Goal: Task Accomplishment & Management: Manage account settings

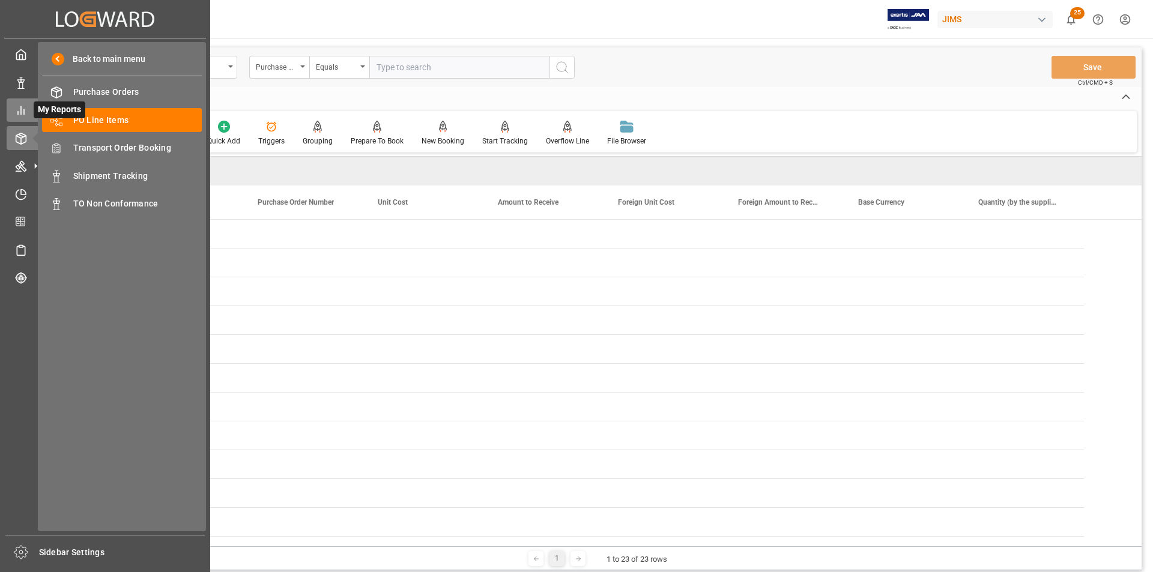
scroll to position [420, 0]
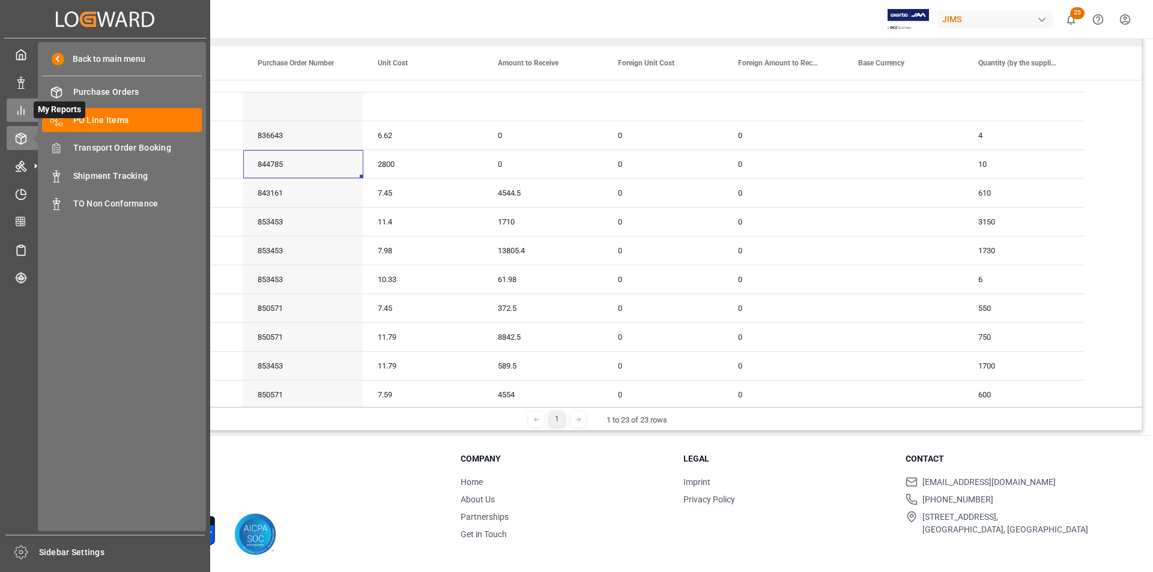
click at [21, 111] on line at bounding box center [21, 111] width 0 height 8
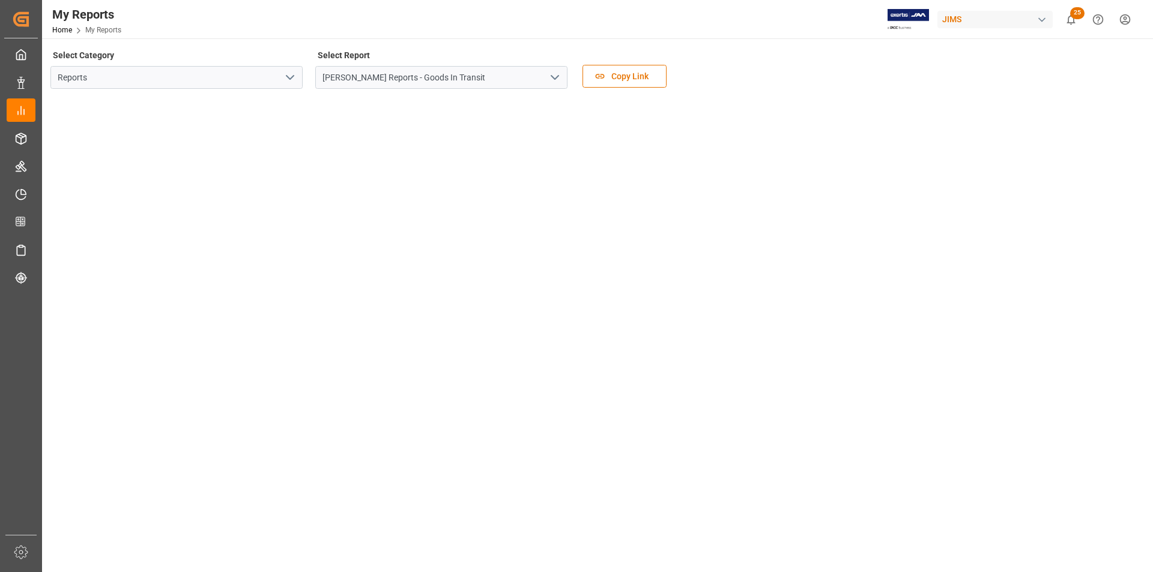
click at [291, 77] on polyline "open menu" at bounding box center [289, 78] width 7 height 4
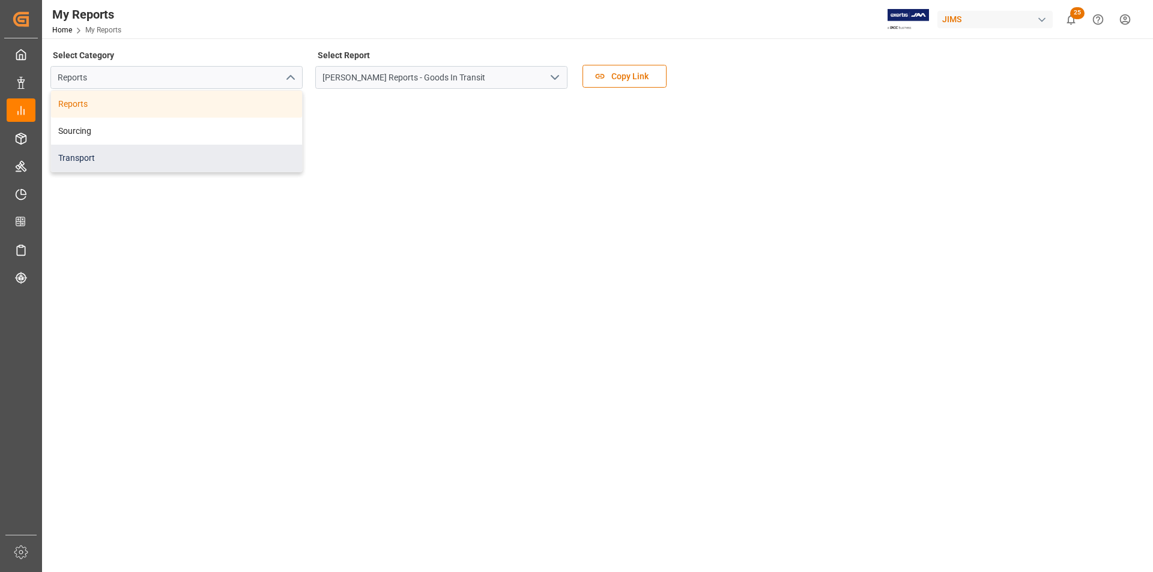
click at [267, 149] on div "Transport" at bounding box center [176, 158] width 251 height 27
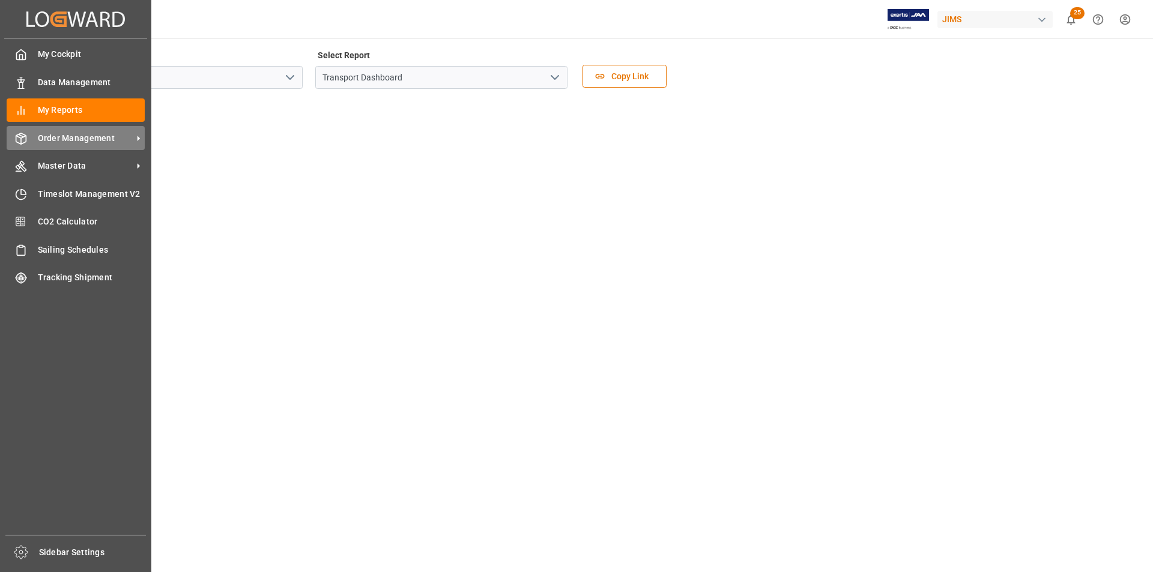
click at [43, 136] on span "Order Management" at bounding box center [85, 138] width 95 height 13
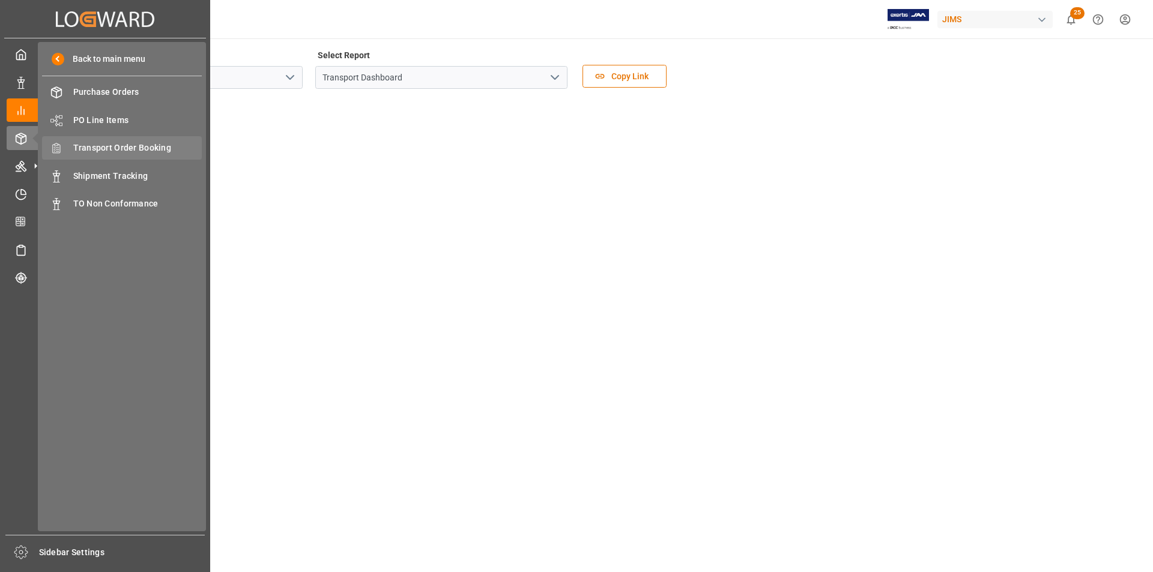
click at [99, 157] on div "Transport Order Booking Transport Order Booking" at bounding box center [122, 147] width 160 height 23
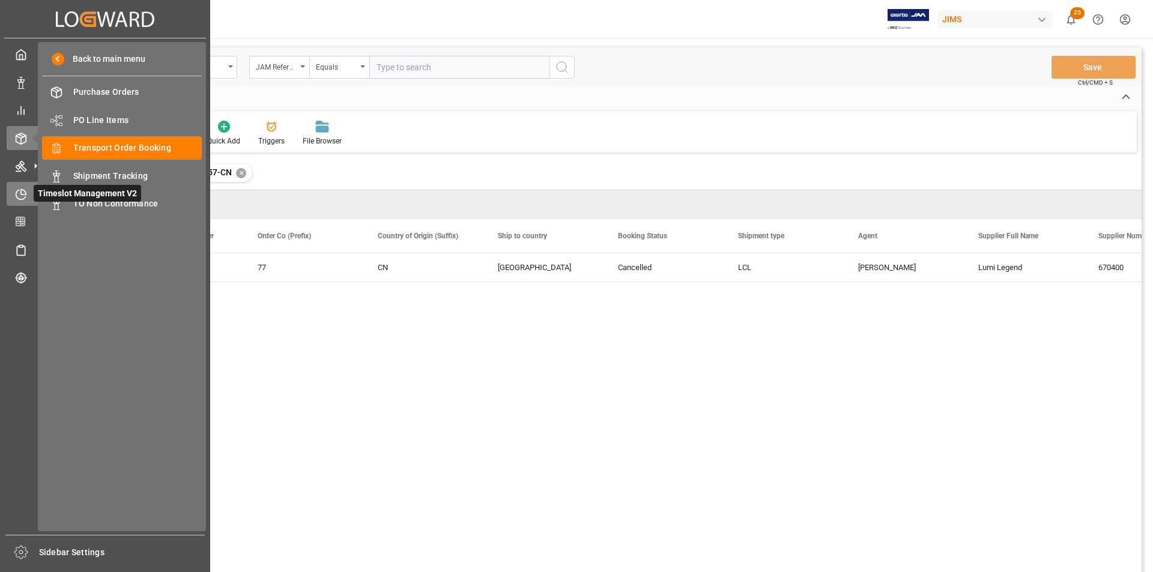
click at [18, 195] on icon at bounding box center [21, 195] width 12 height 12
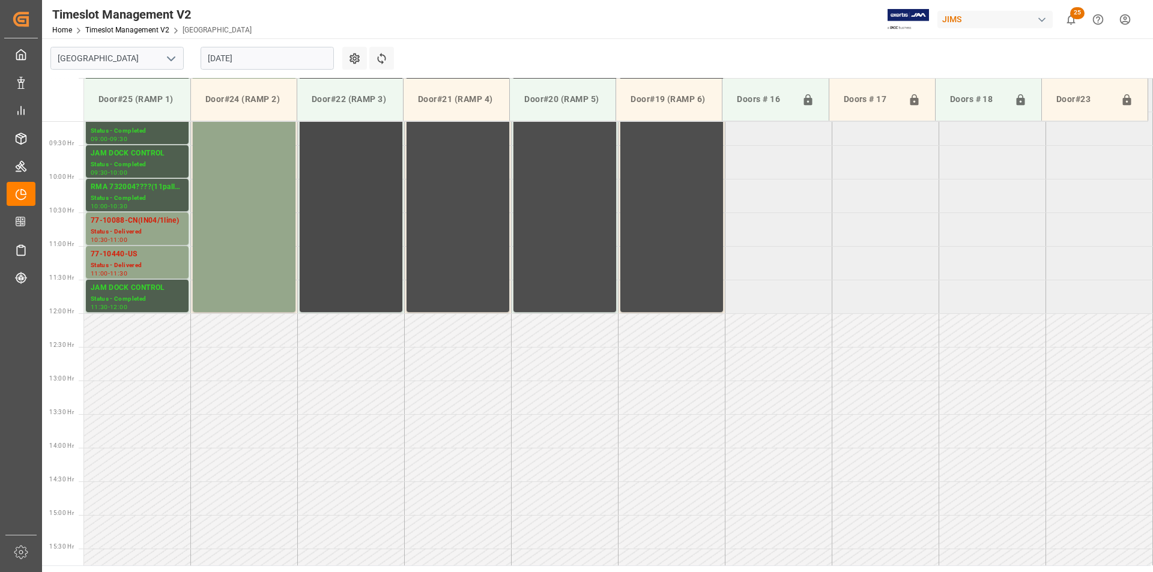
scroll to position [432, 0]
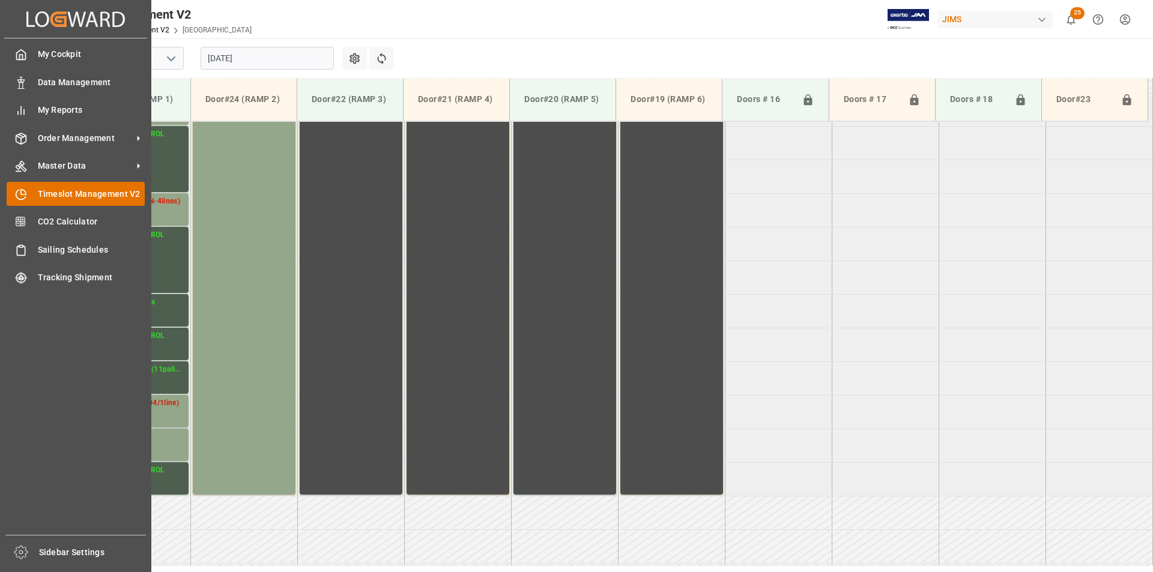
click at [62, 195] on span "Timeslot Management V2" at bounding box center [91, 194] width 107 height 13
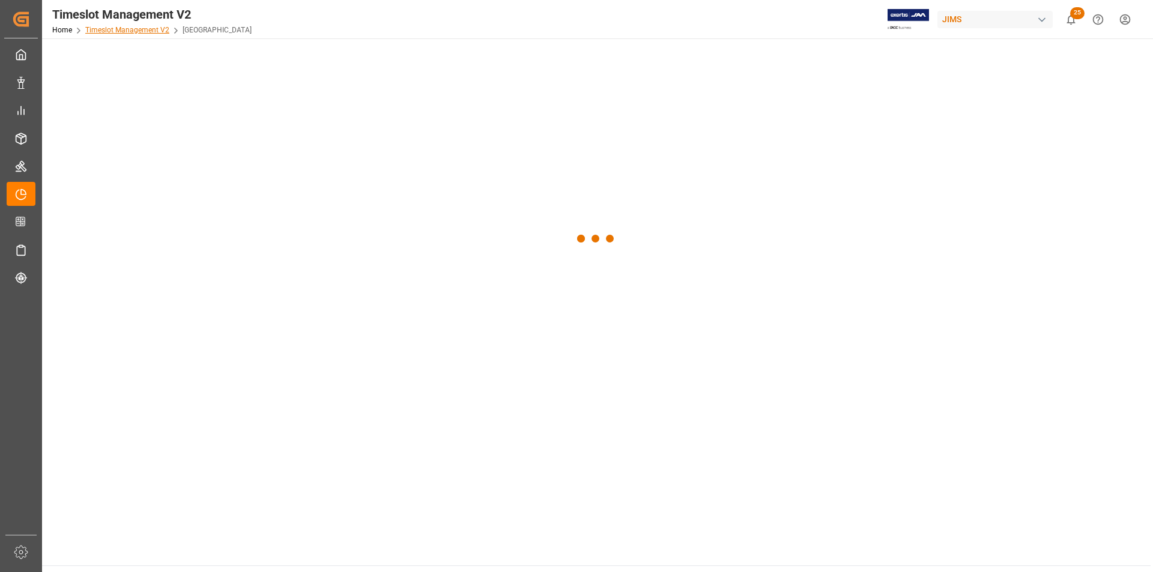
click at [155, 28] on link "Timeslot Management V2" at bounding box center [127, 30] width 84 height 8
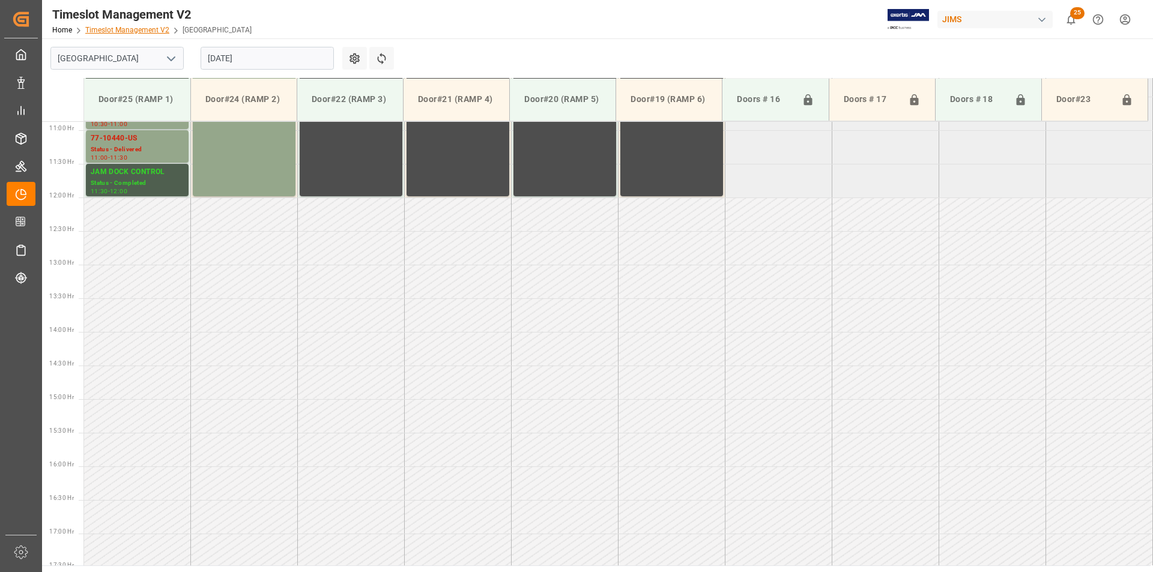
scroll to position [732, 0]
click at [148, 26] on link "Timeslot Management V2" at bounding box center [127, 30] width 84 height 8
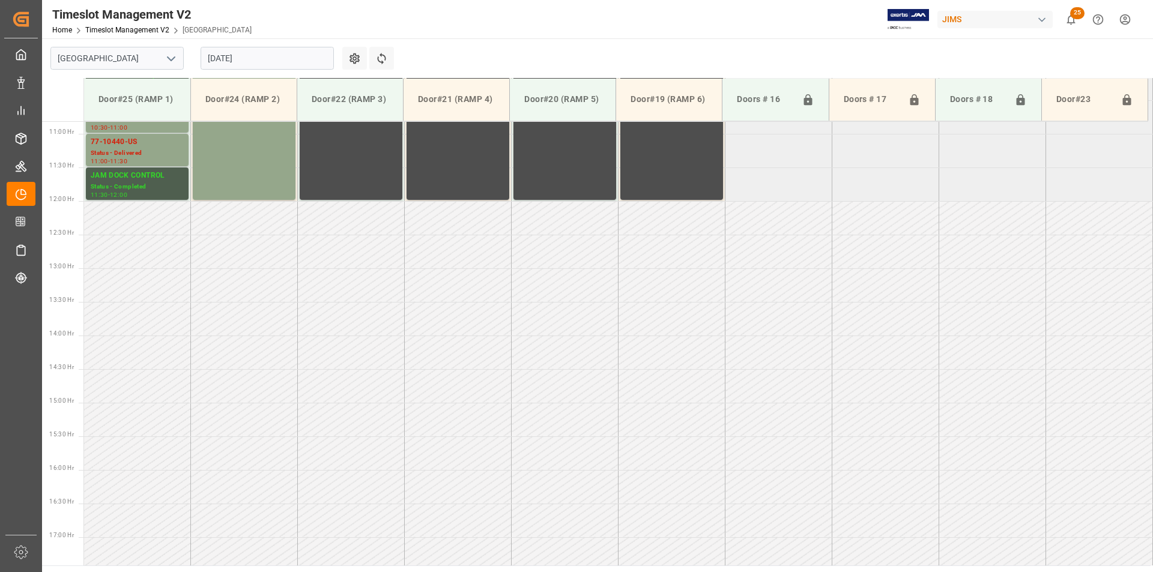
scroll to position [732, 0]
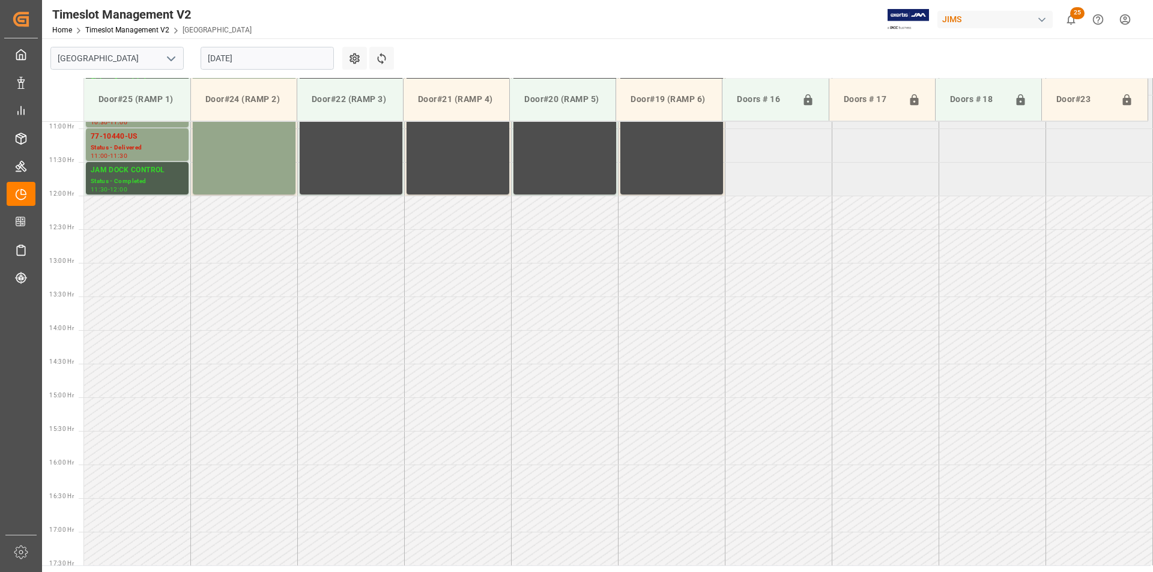
click at [189, 32] on span "[GEOGRAPHIC_DATA]" at bounding box center [217, 30] width 69 height 8
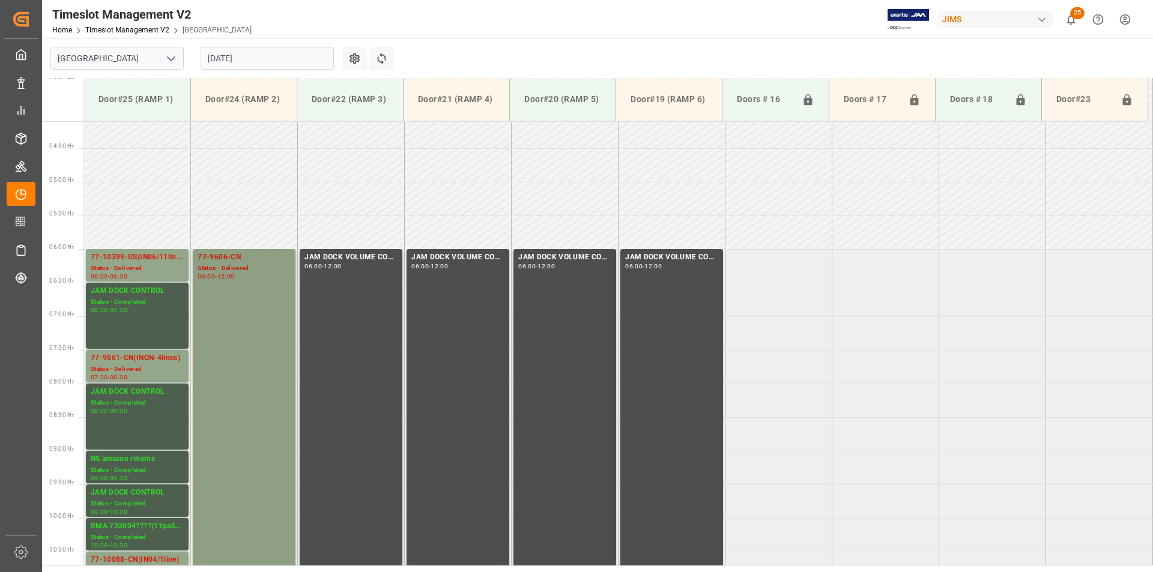
scroll to position [192, 0]
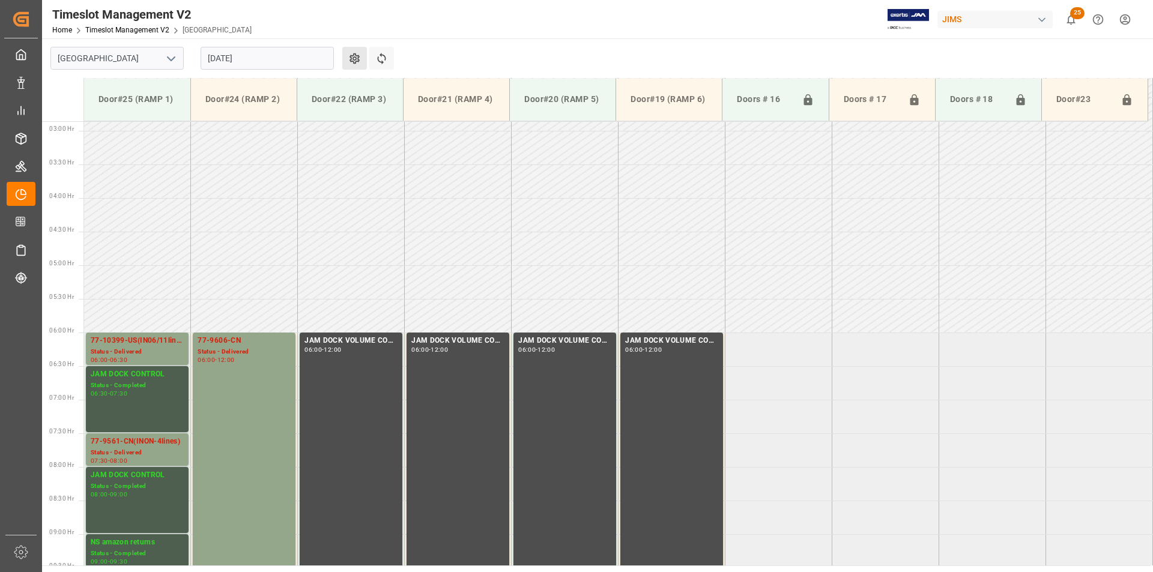
click at [355, 67] on button "Settings" at bounding box center [354, 58] width 25 height 23
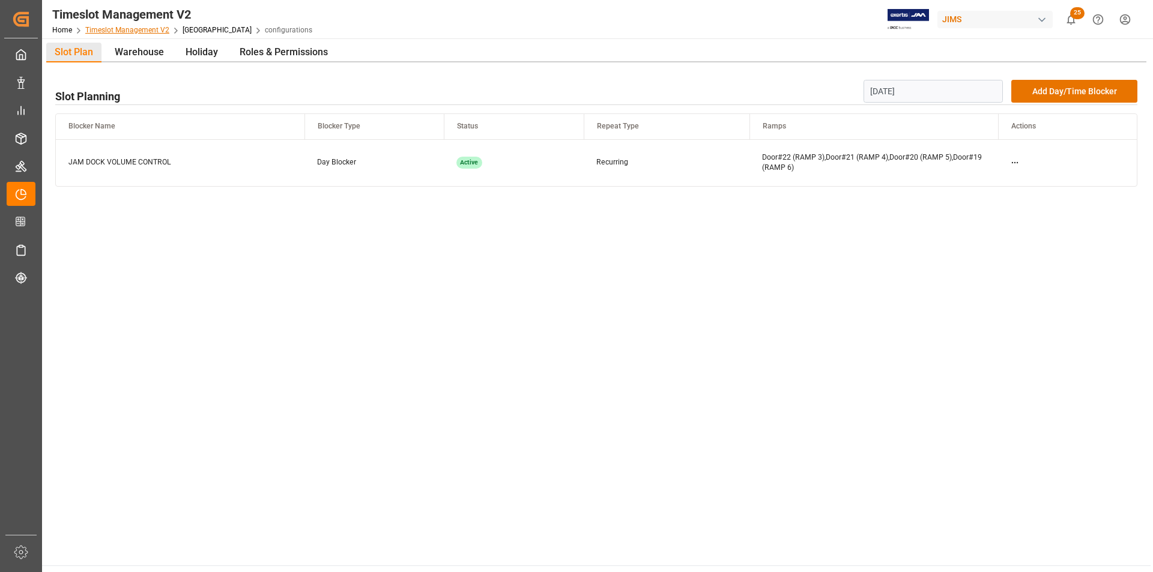
click at [151, 29] on link "Timeslot Management V2" at bounding box center [127, 30] width 84 height 8
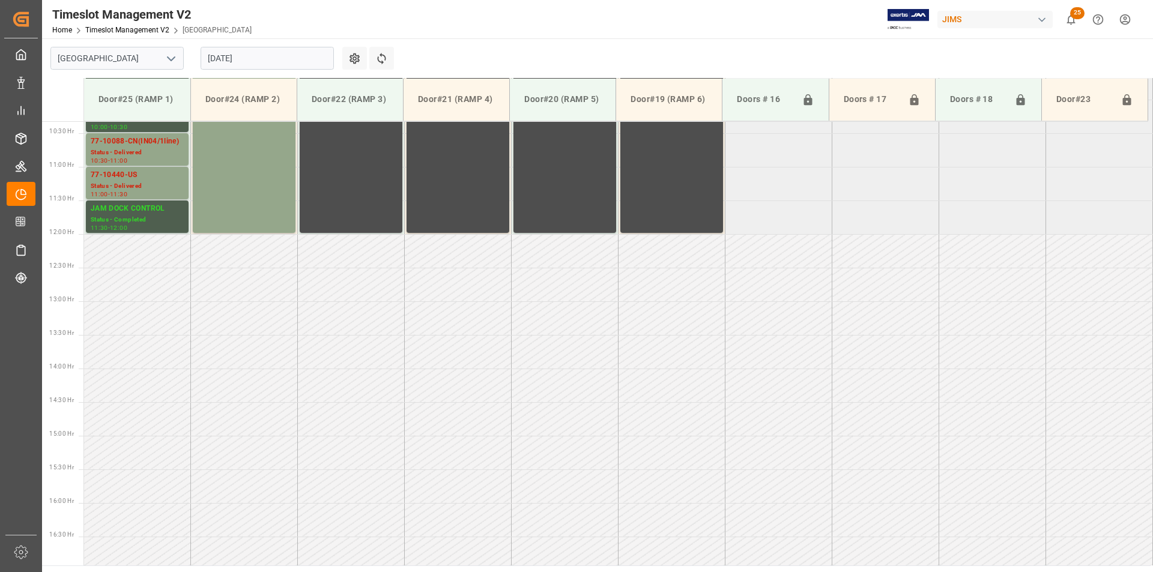
scroll to position [732, 0]
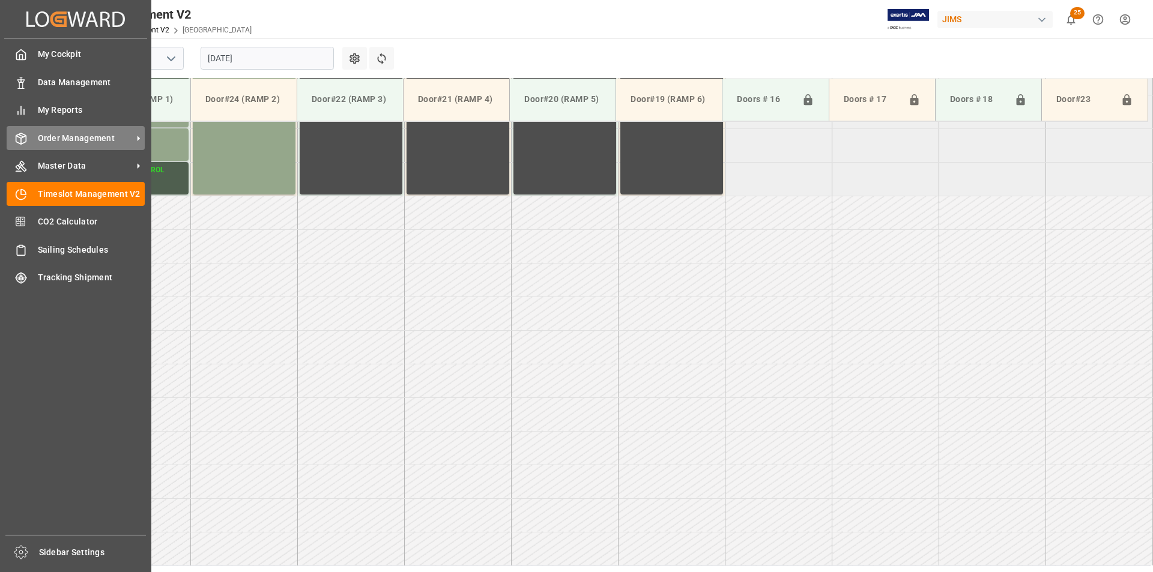
click at [90, 134] on span "Order Management" at bounding box center [85, 138] width 95 height 13
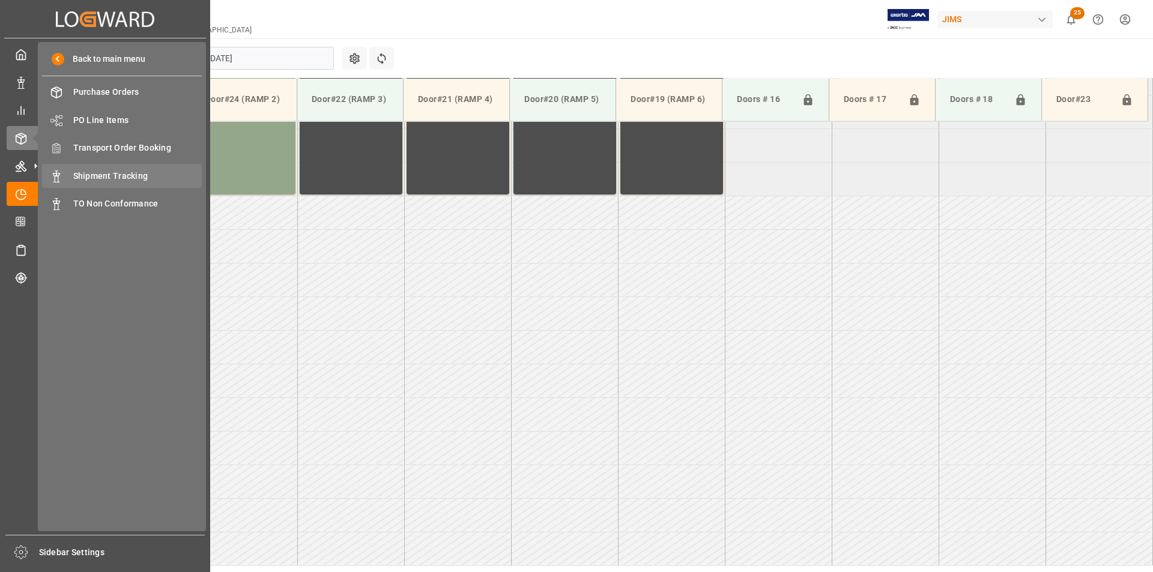
click at [119, 175] on span "Shipment Tracking" at bounding box center [137, 176] width 129 height 13
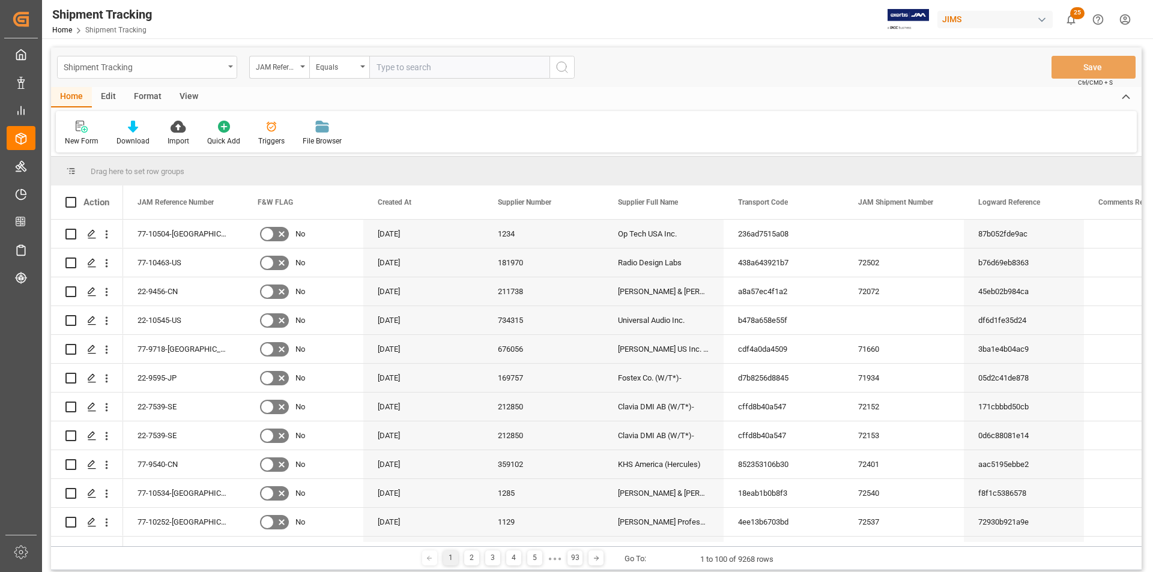
click at [229, 67] on icon "open menu" at bounding box center [230, 66] width 5 height 2
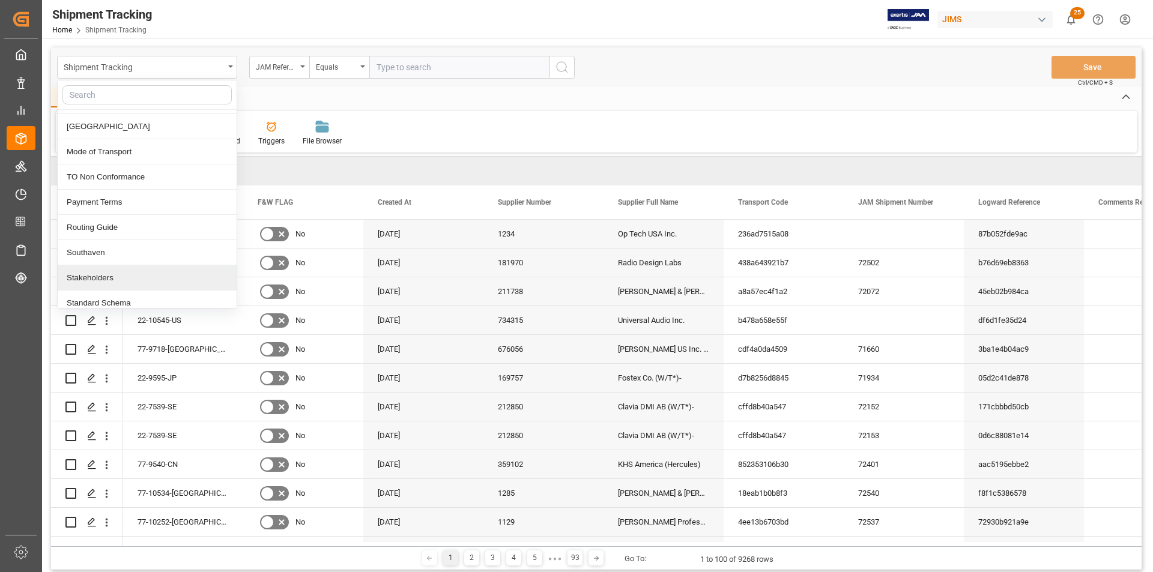
scroll to position [480, 0]
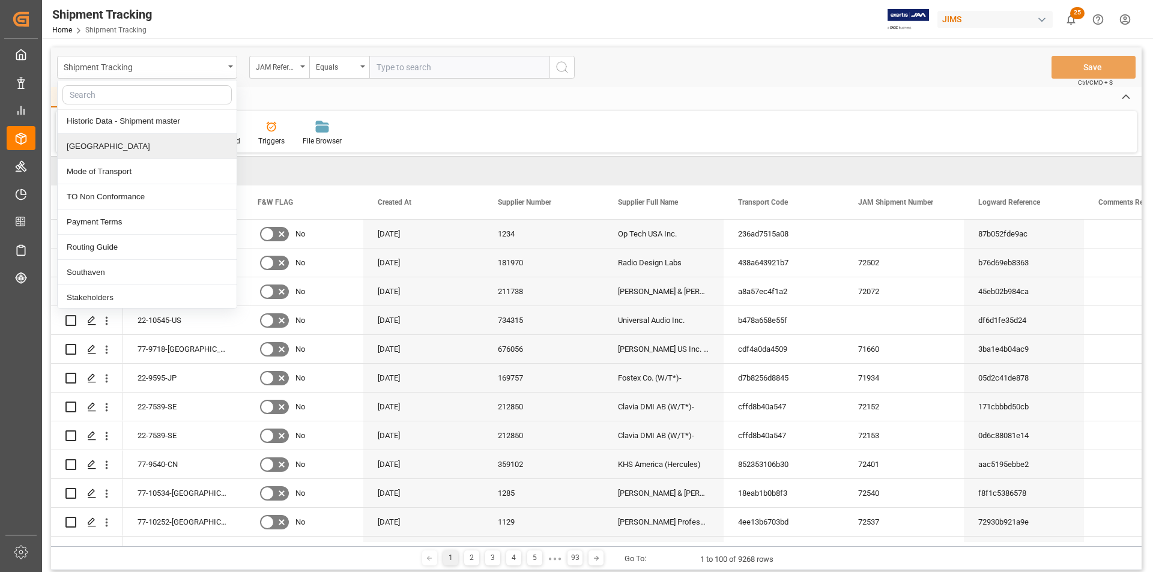
click at [157, 145] on div "[GEOGRAPHIC_DATA]" at bounding box center [147, 146] width 179 height 25
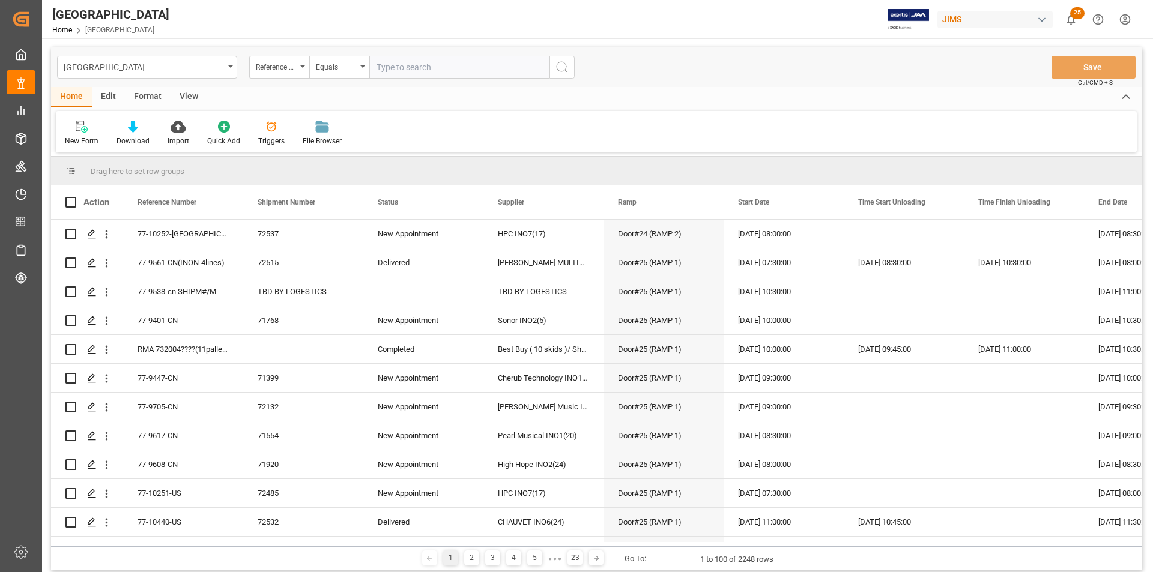
click at [111, 97] on div "Edit" at bounding box center [108, 97] width 33 height 20
click at [273, 128] on div at bounding box center [266, 126] width 41 height 13
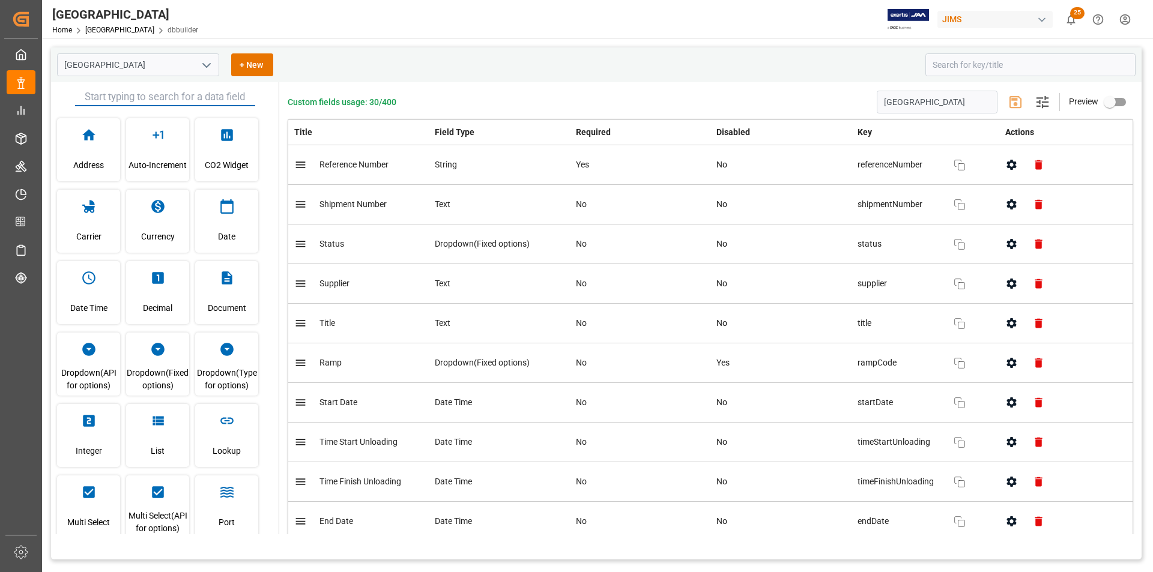
click at [205, 95] on input "text" at bounding box center [165, 97] width 180 height 18
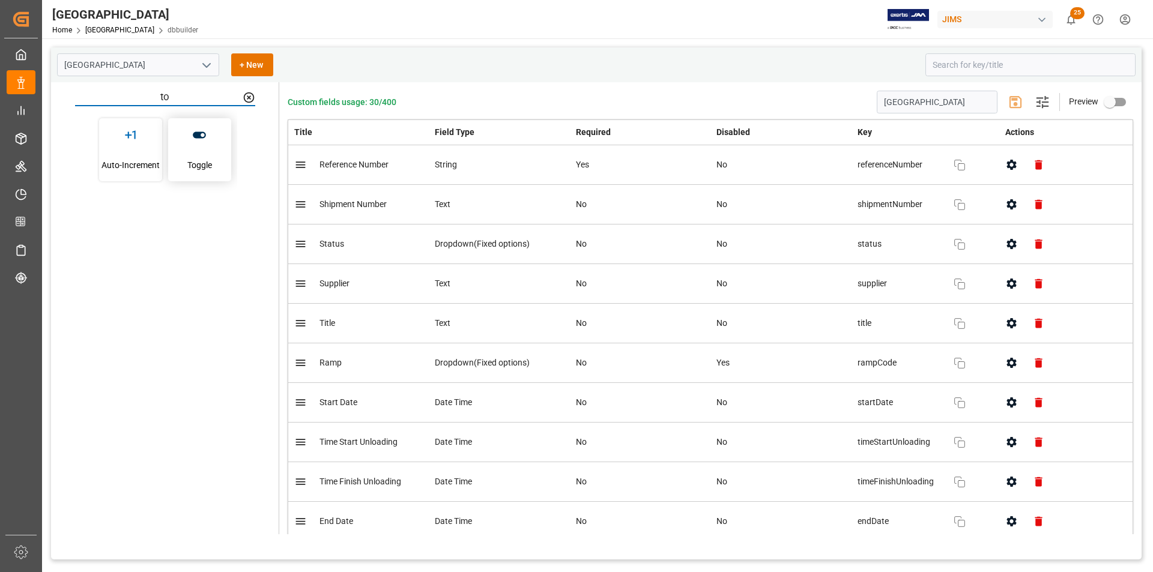
type input "to"
click at [213, 142] on div "Toggle" at bounding box center [199, 149] width 63 height 63
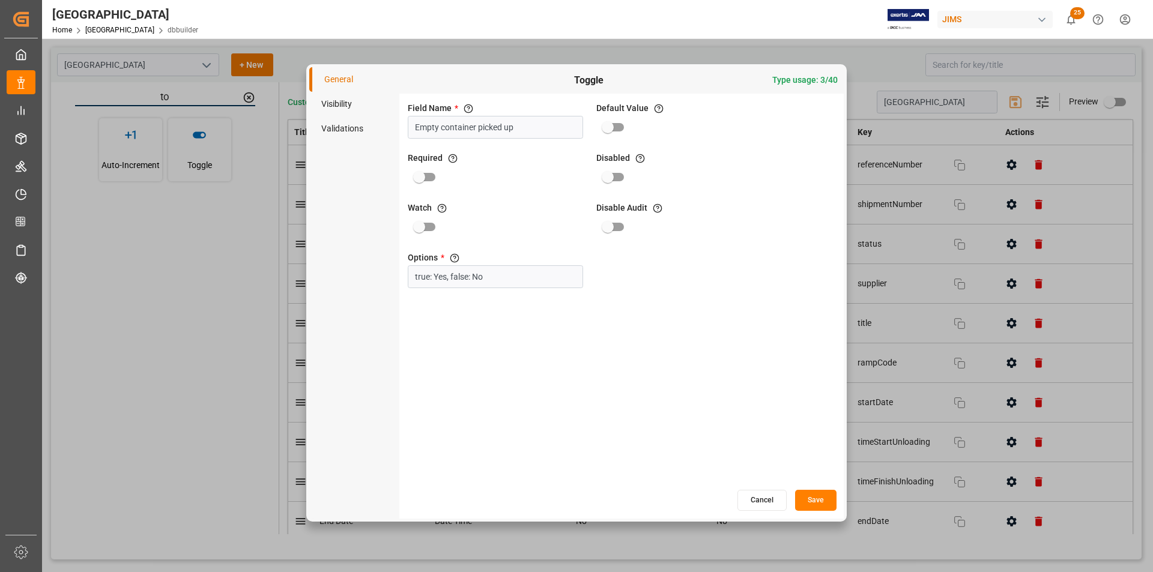
type input "Empty container picked up"
click at [355, 128] on li "Validations" at bounding box center [354, 128] width 90 height 25
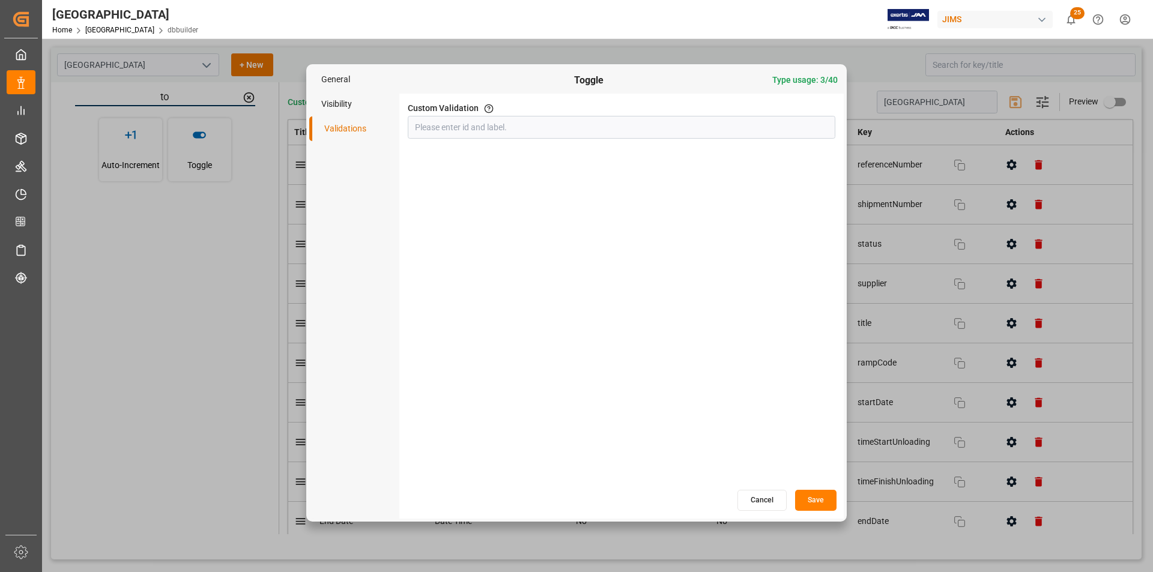
click at [358, 97] on li "Visibility" at bounding box center [354, 104] width 90 height 25
click at [357, 124] on li "Validations" at bounding box center [354, 128] width 90 height 25
click at [348, 86] on li "General" at bounding box center [354, 79] width 90 height 25
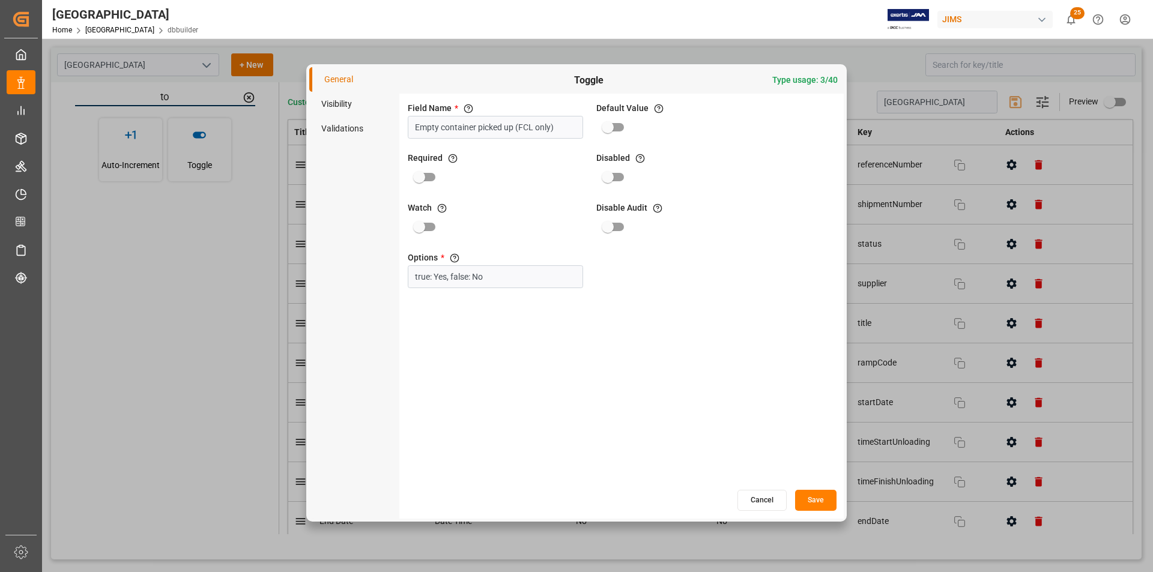
type input "Empty container picked up (FCL only)"
click at [815, 499] on button "Save" at bounding box center [815, 500] width 41 height 21
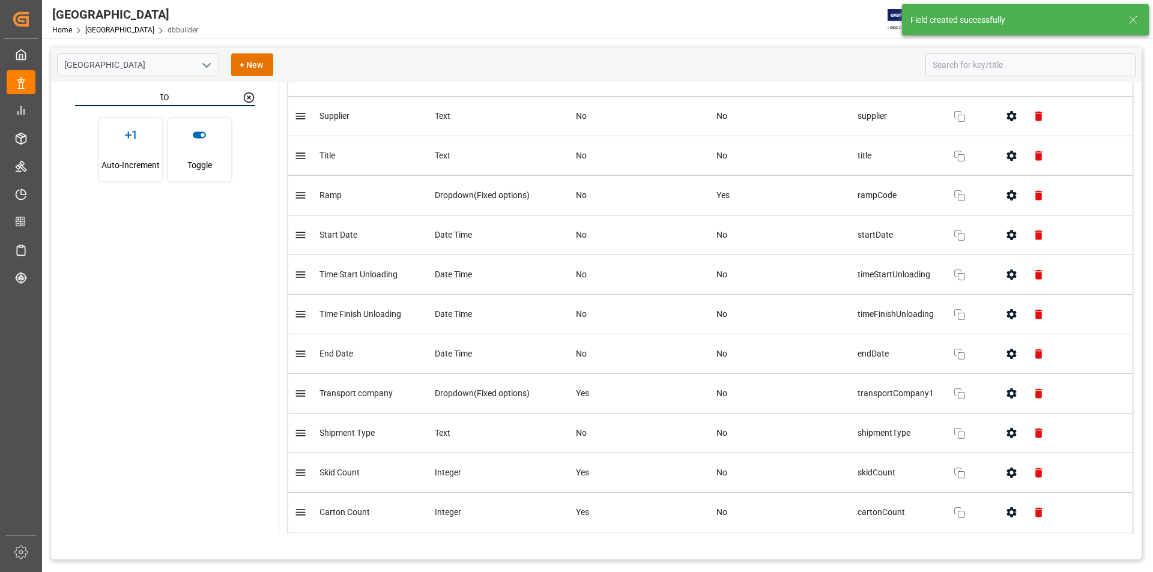
scroll to position [264, 0]
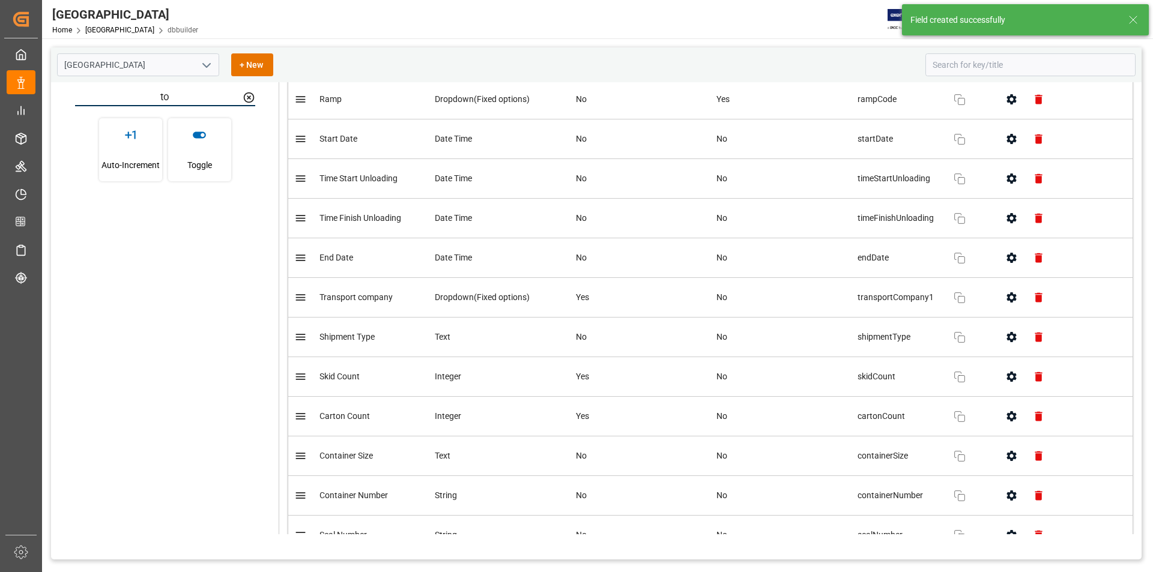
click at [1149, 235] on main "Montreal + New to Auto-Increment Toggle Custom fields usage: 31/400 Montreal Se…" at bounding box center [596, 310] width 1108 height 527
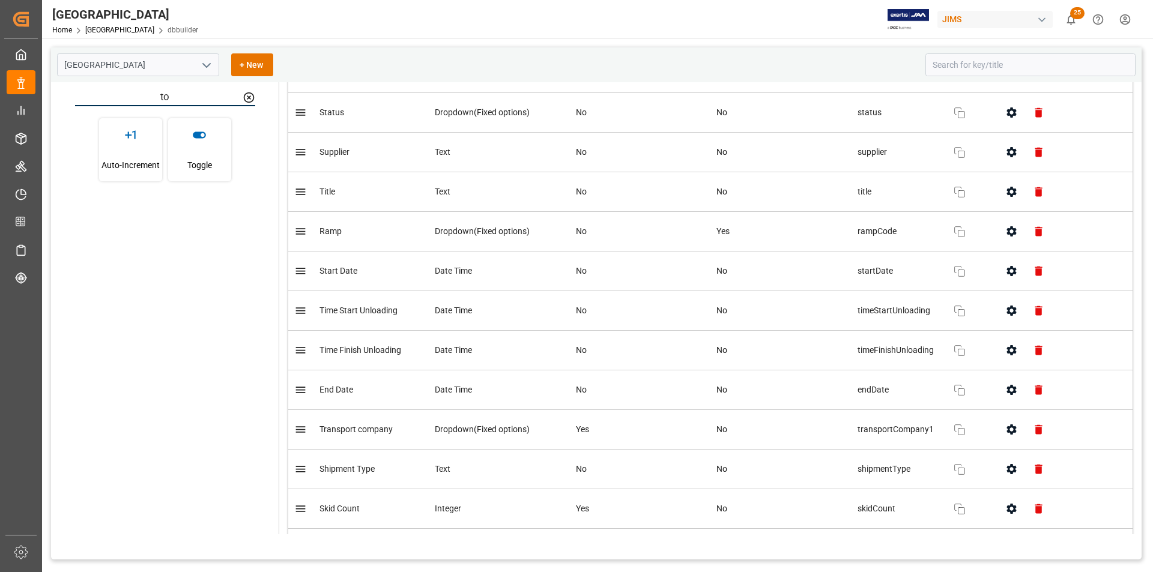
scroll to position [0, 0]
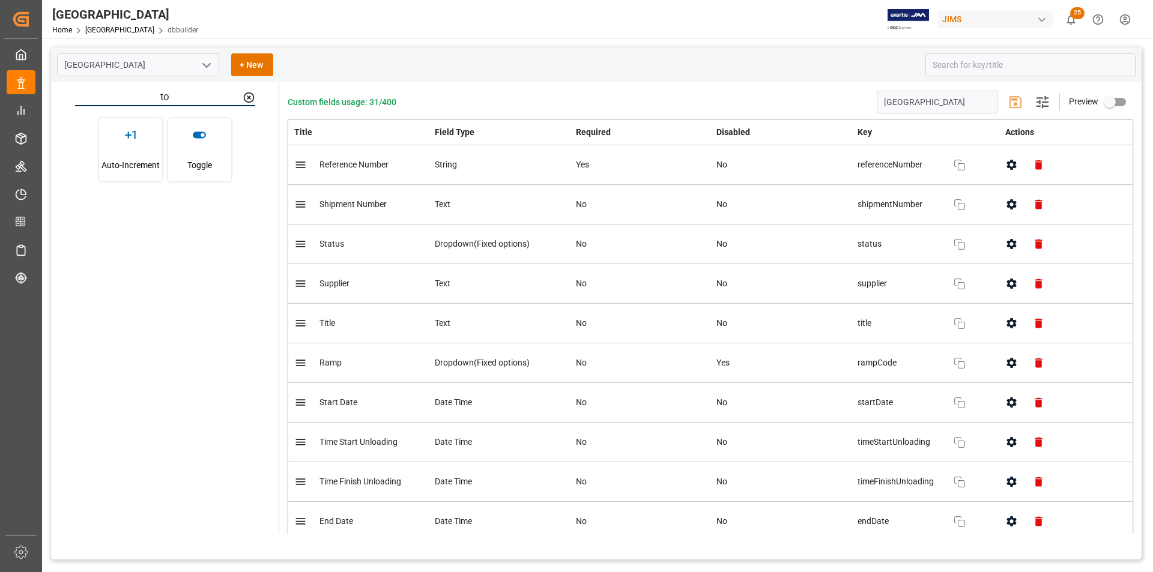
click at [1073, 100] on span "Preview" at bounding box center [1083, 102] width 29 height 10
click at [1117, 104] on input "primary checkbox" at bounding box center [1109, 102] width 68 height 23
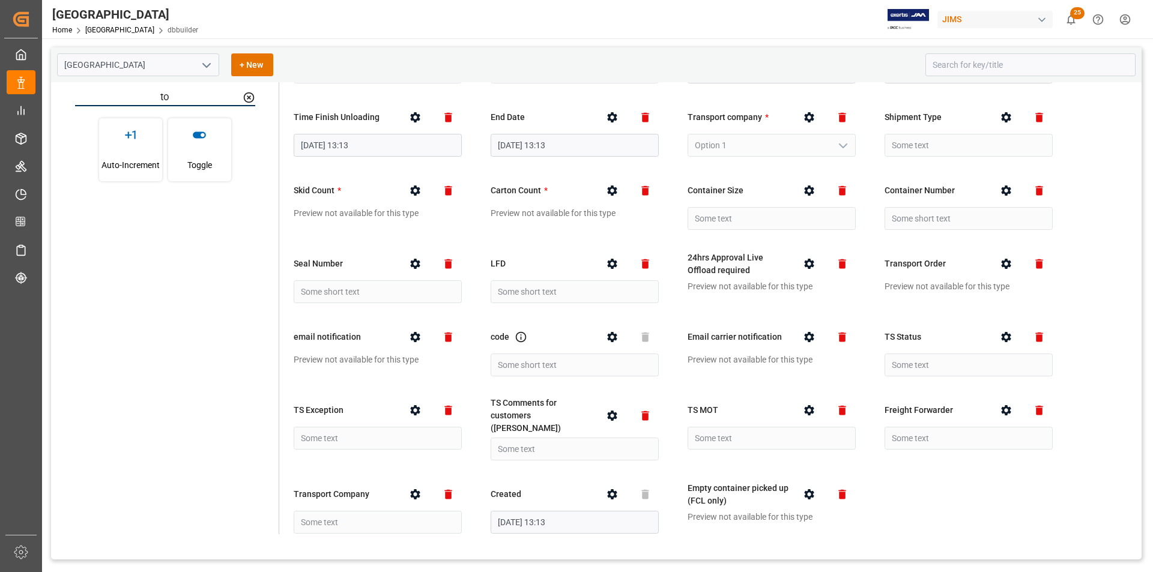
scroll to position [171, 0]
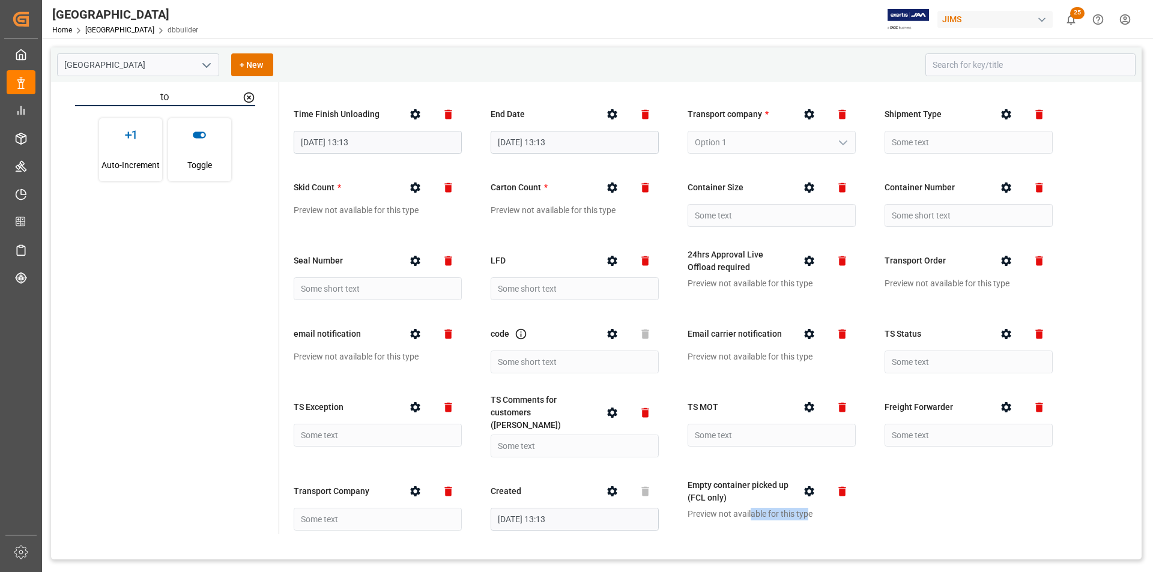
drag, startPoint x: 752, startPoint y: 501, endPoint x: 809, endPoint y: 498, distance: 57.1
click at [809, 498] on div "Empty container picked up (FCL only) Preview not available for this type" at bounding box center [771, 499] width 180 height 55
drag, startPoint x: 728, startPoint y: 476, endPoint x: 750, endPoint y: 465, distance: 24.2
click at [750, 472] on div "Empty container picked up (FCL only) Preview not available for this type" at bounding box center [771, 499] width 180 height 55
click at [916, 496] on div "Reference Number * Shipment Number Some text Status Option 1 Supplier Some text…" at bounding box center [710, 242] width 845 height 588
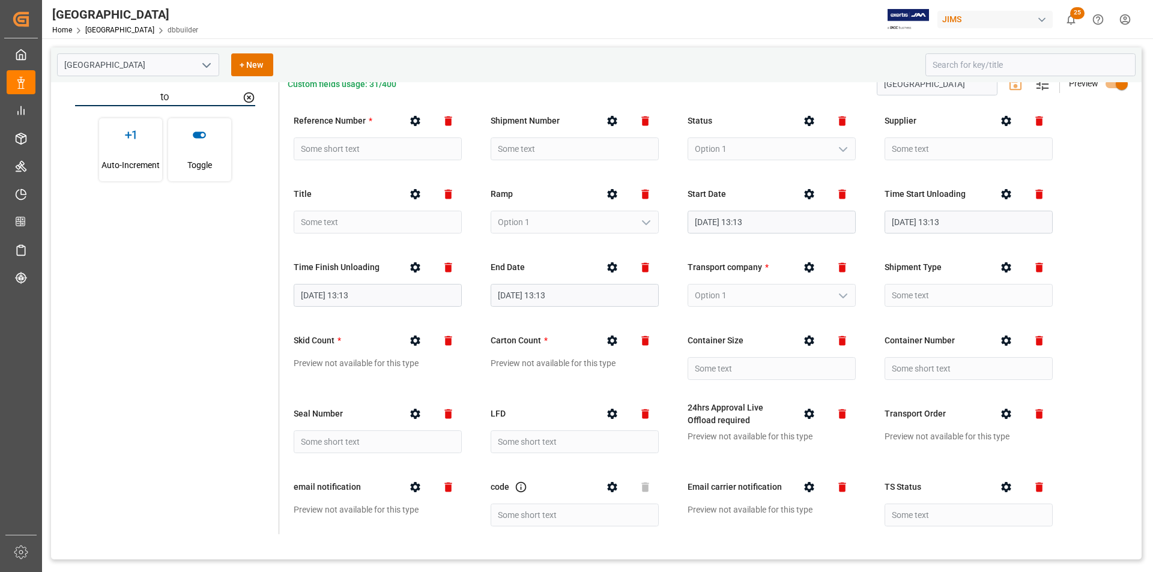
scroll to position [0, 0]
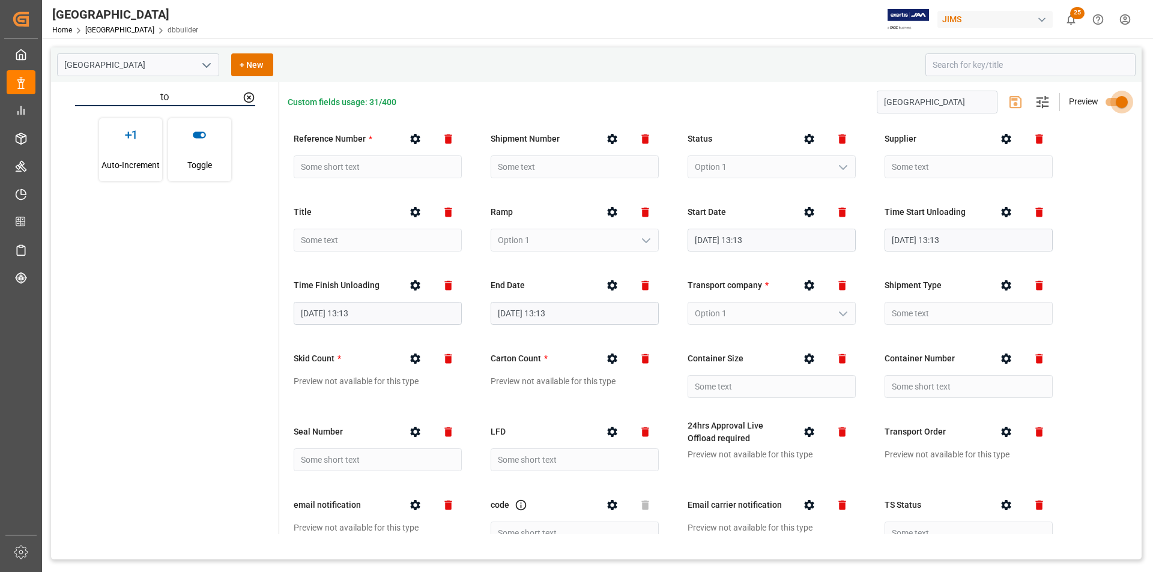
click at [1102, 106] on input "primary checkbox" at bounding box center [1121, 102] width 68 height 23
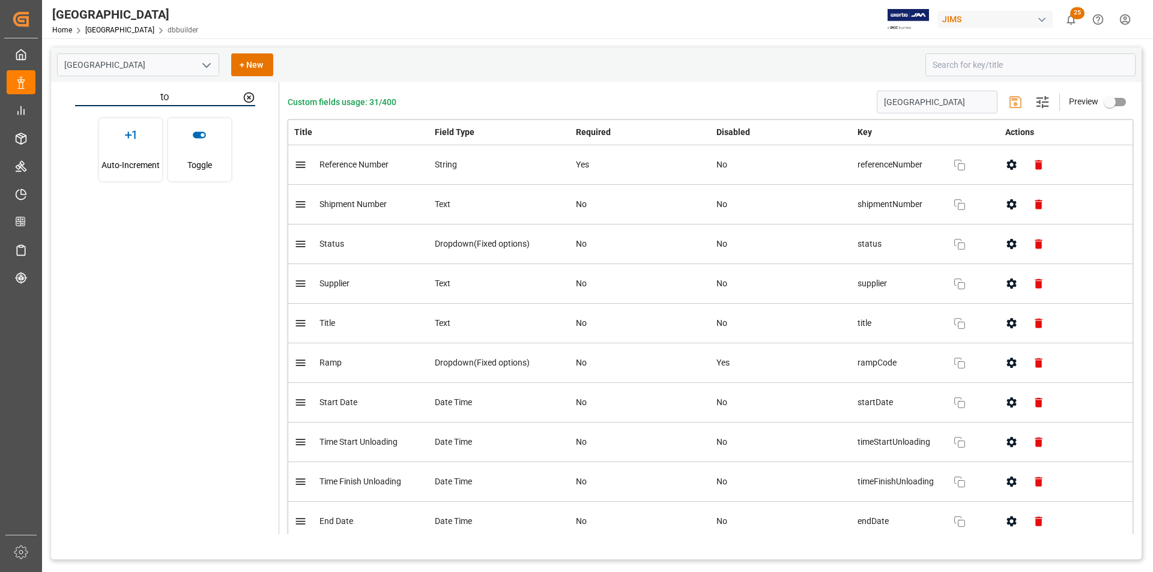
click at [1120, 103] on input "primary checkbox" at bounding box center [1109, 102] width 68 height 23
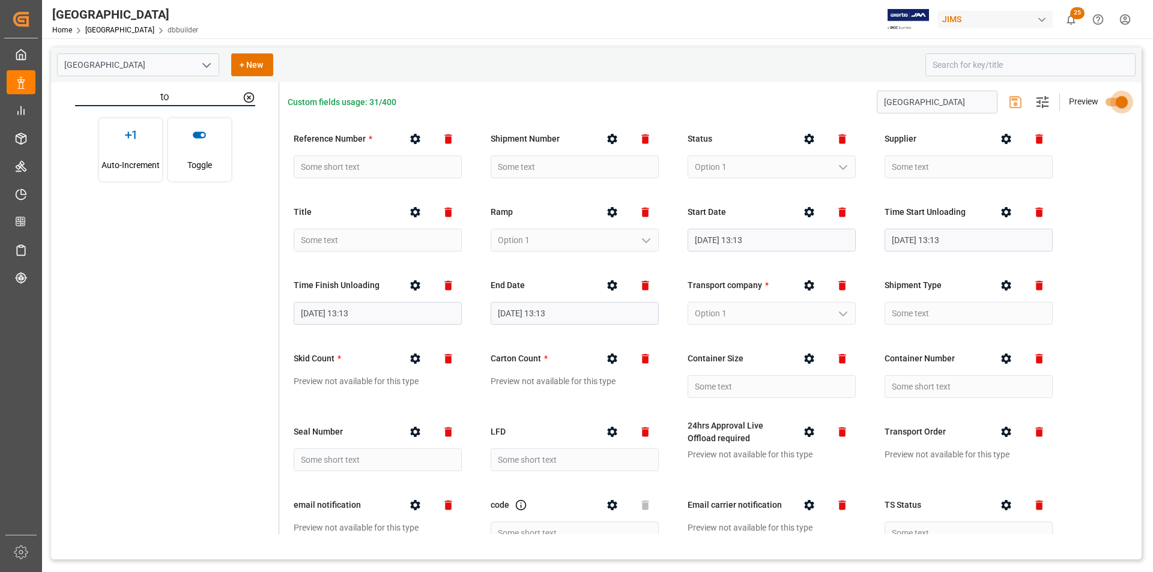
click at [1108, 100] on input "primary checkbox" at bounding box center [1121, 102] width 68 height 23
checkbox input "false"
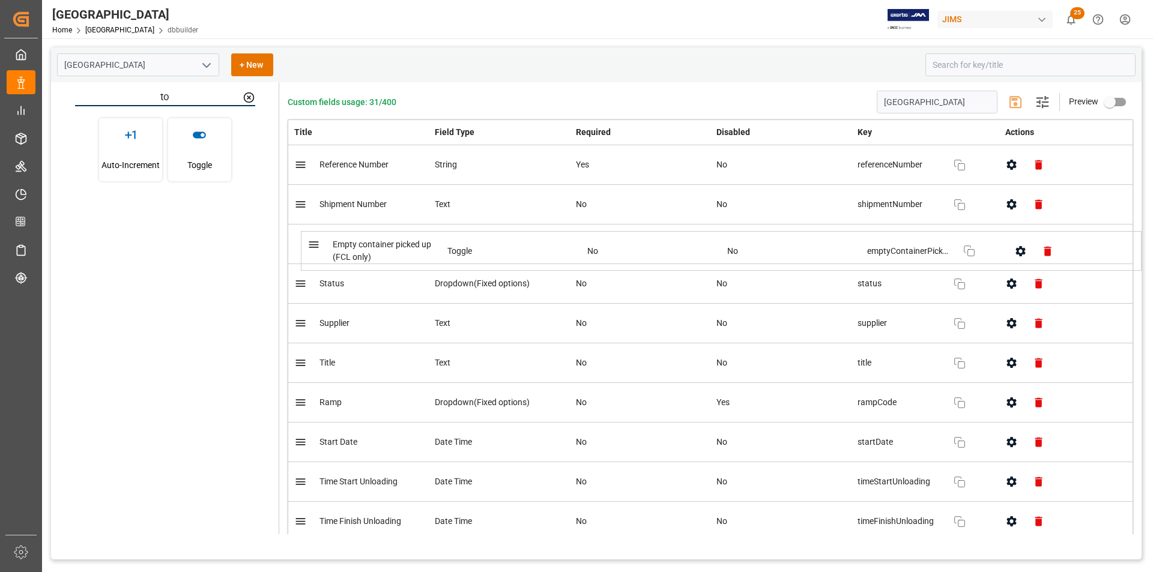
drag, startPoint x: 485, startPoint y: 472, endPoint x: 500, endPoint y: 256, distance: 216.6
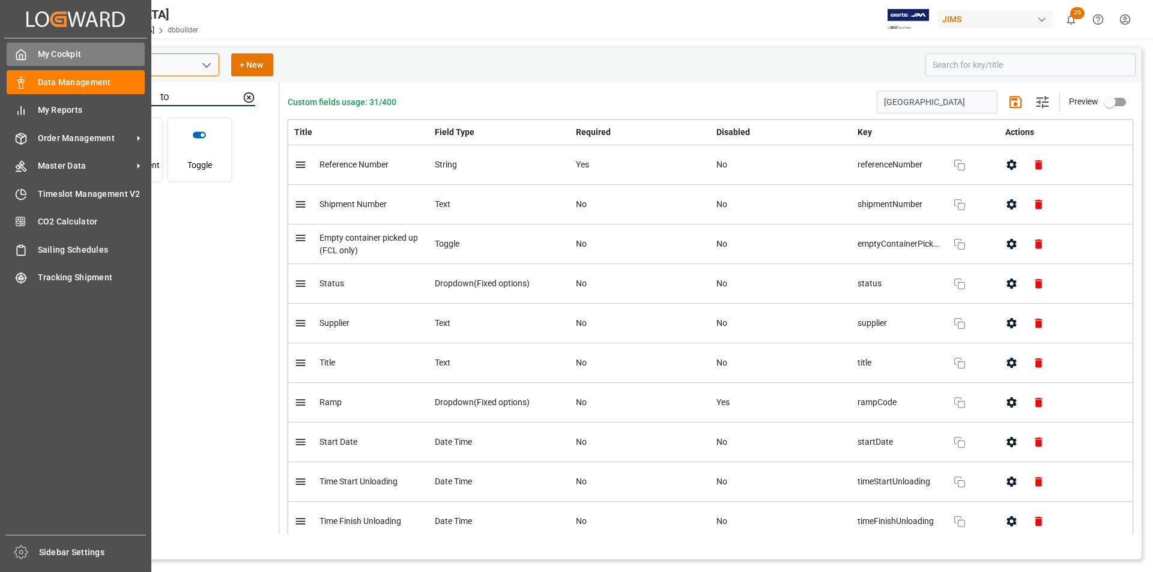
drag, startPoint x: 74, startPoint y: 61, endPoint x: 20, endPoint y: 59, distance: 54.6
click at [20, 59] on div "Created by potrace 1.15, written by Peter Selinger 2001-2017 Created by potrace…" at bounding box center [576, 286] width 1153 height 572
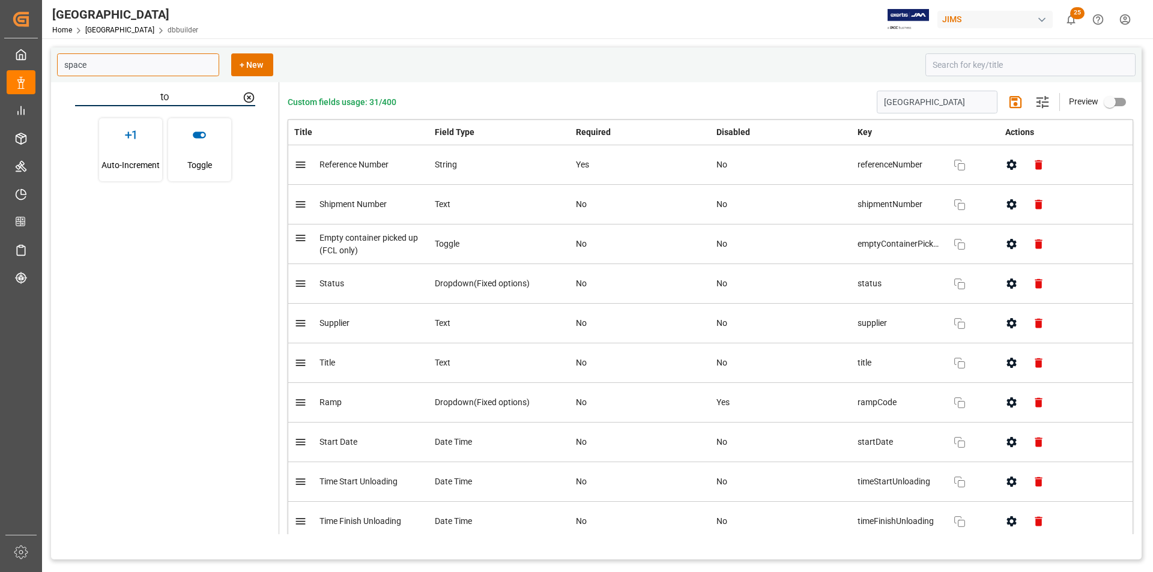
click at [149, 62] on input "space" at bounding box center [138, 64] width 162 height 23
type input "[GEOGRAPHIC_DATA]"
click at [179, 94] on div "Montreal + New to Auto-Increment Toggle Custom fields usage: 31/400 Montreal Sa…" at bounding box center [596, 303] width 1090 height 512
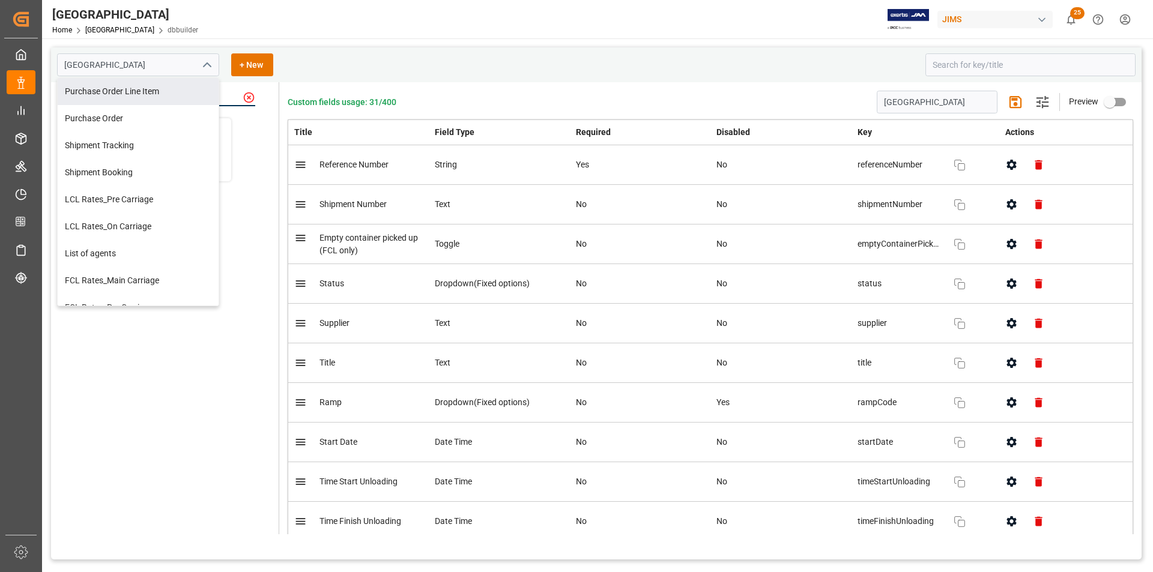
click at [252, 97] on icon at bounding box center [249, 97] width 13 height 13
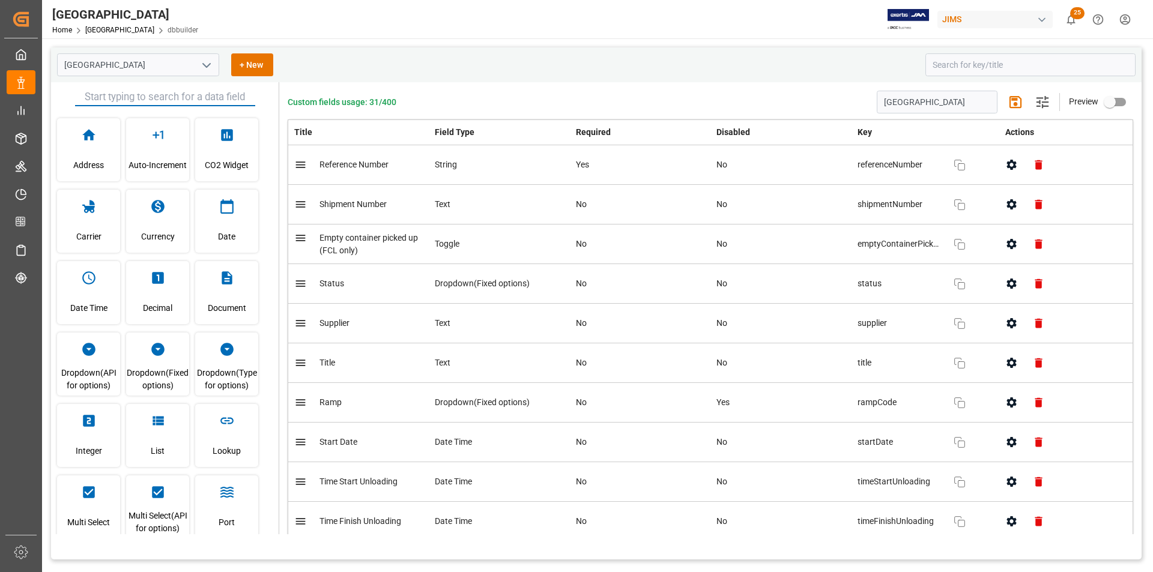
click at [149, 97] on input "text" at bounding box center [165, 97] width 180 height 18
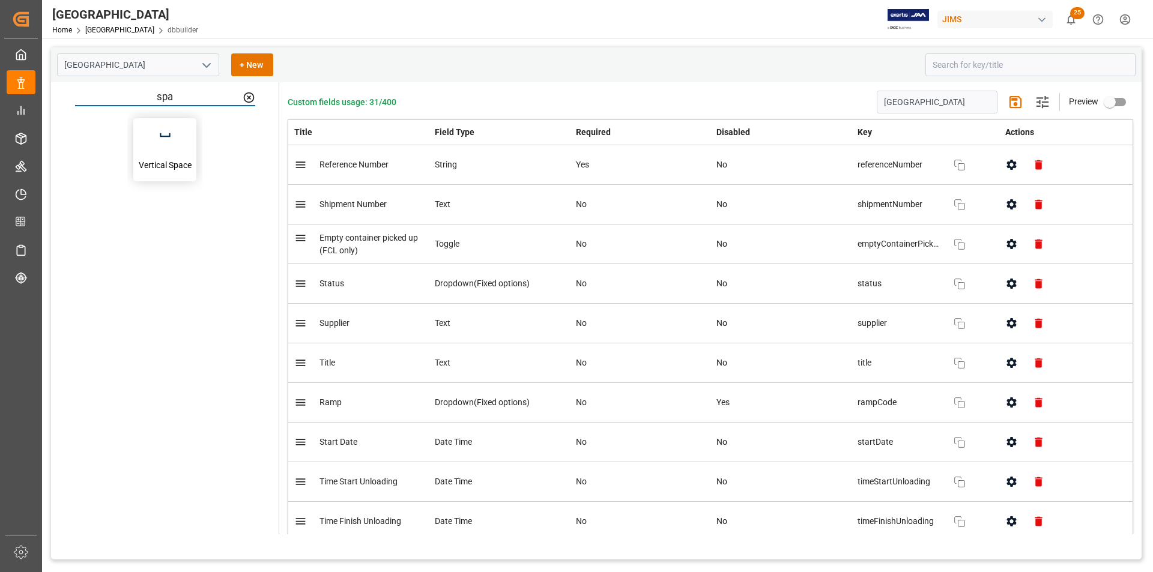
type input "spa"
click at [157, 159] on span "Vertical Space" at bounding box center [165, 165] width 53 height 32
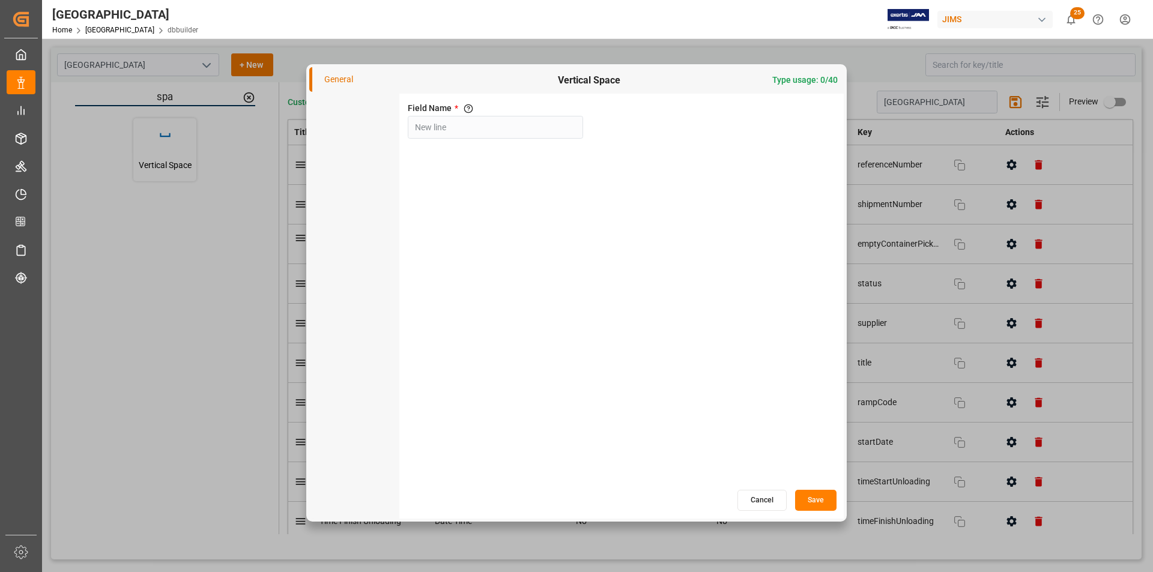
click at [823, 497] on button "Save" at bounding box center [815, 500] width 41 height 21
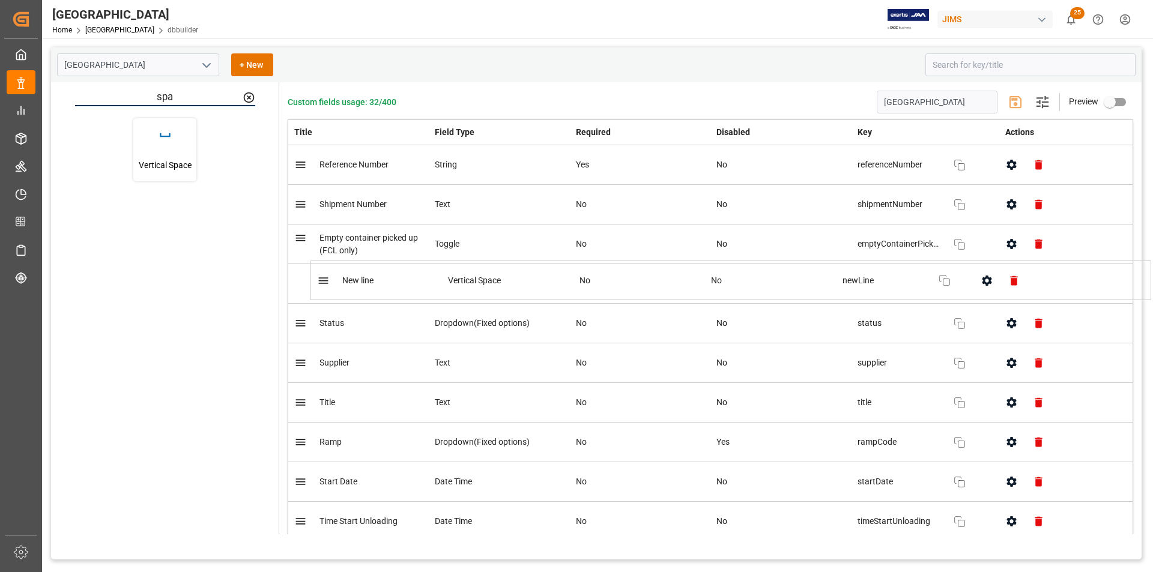
drag, startPoint x: 379, startPoint y: 465, endPoint x: 412, endPoint y: 275, distance: 192.6
click at [364, 249] on span "Empty container picked up (FCL only)" at bounding box center [370, 244] width 103 height 25
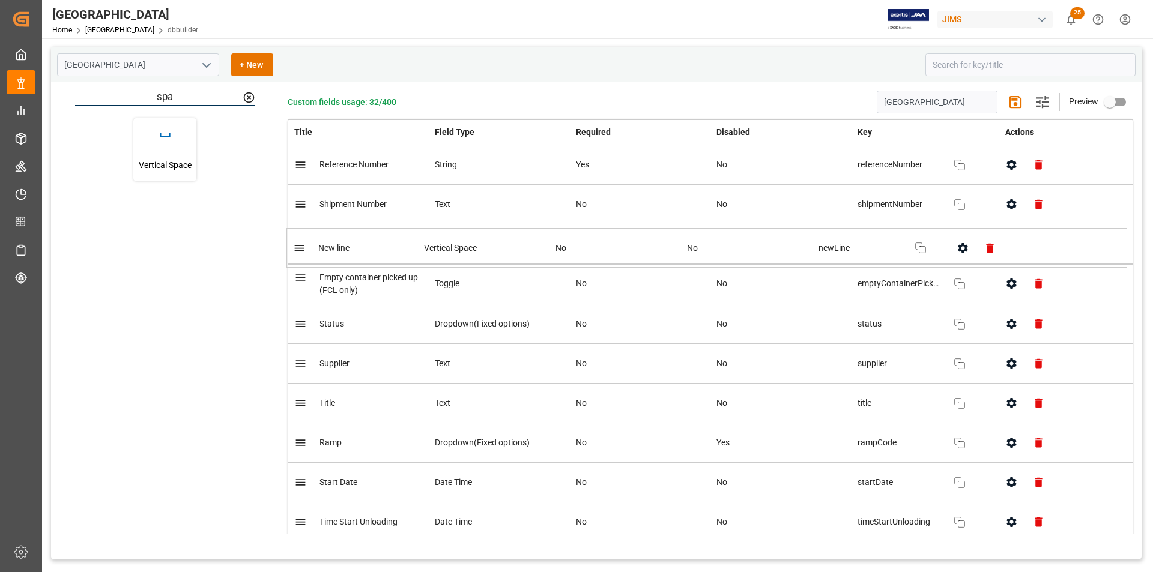
drag, startPoint x: 360, startPoint y: 281, endPoint x: 361, endPoint y: 243, distance: 37.8
click at [1119, 108] on input "primary checkbox" at bounding box center [1109, 102] width 68 height 23
checkbox input "true"
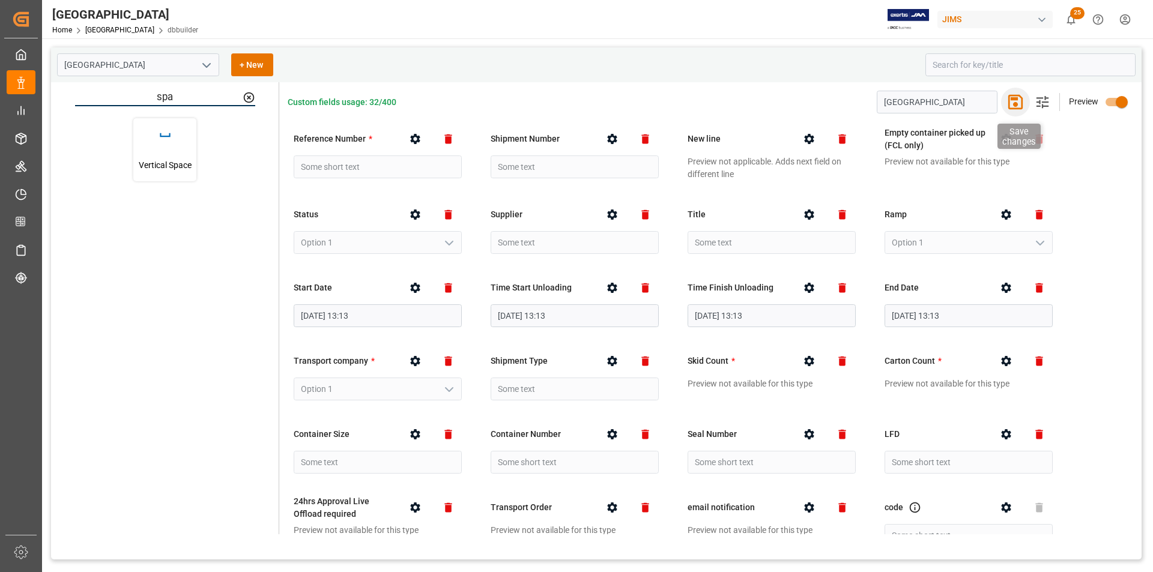
click at [1006, 100] on icon "button" at bounding box center [1015, 101] width 19 height 19
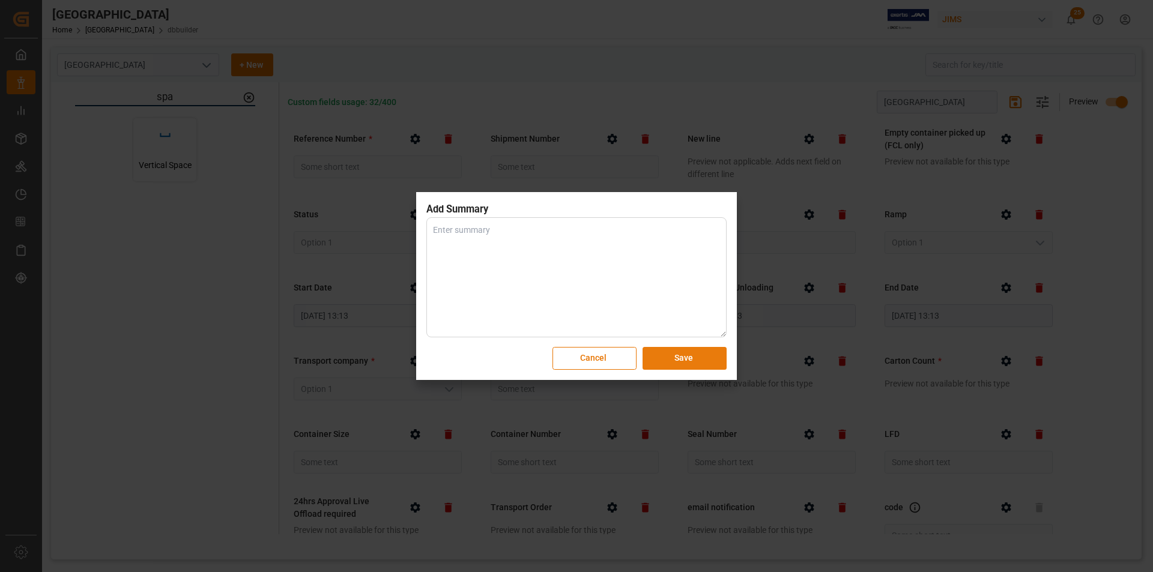
click at [692, 352] on button "Save" at bounding box center [684, 358] width 84 height 23
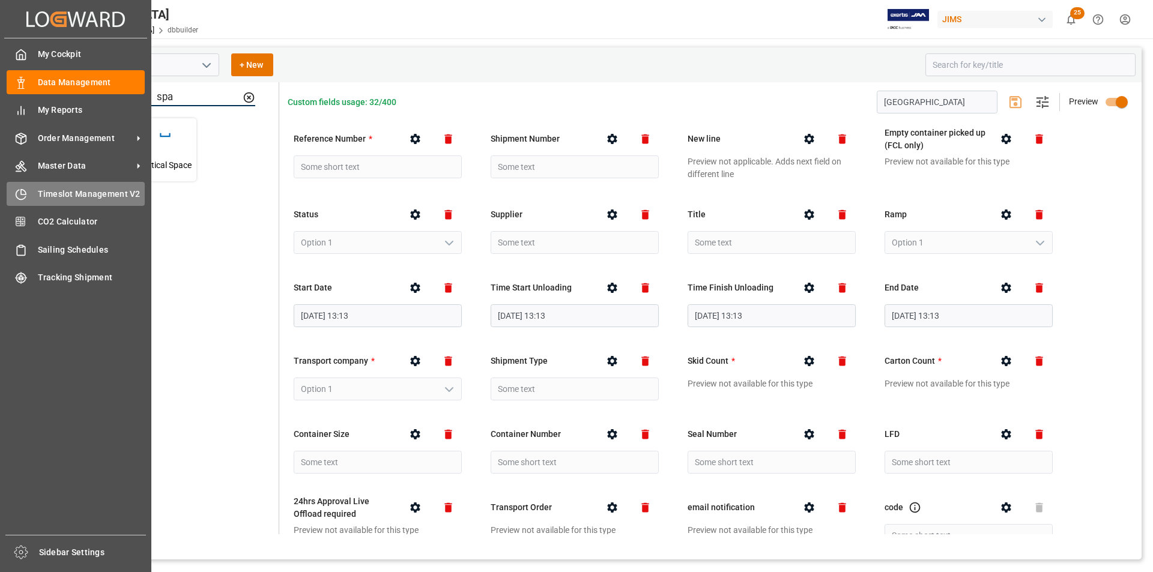
click at [55, 184] on div "Timeslot Management V2 Timeslot Management V2" at bounding box center [76, 193] width 138 height 23
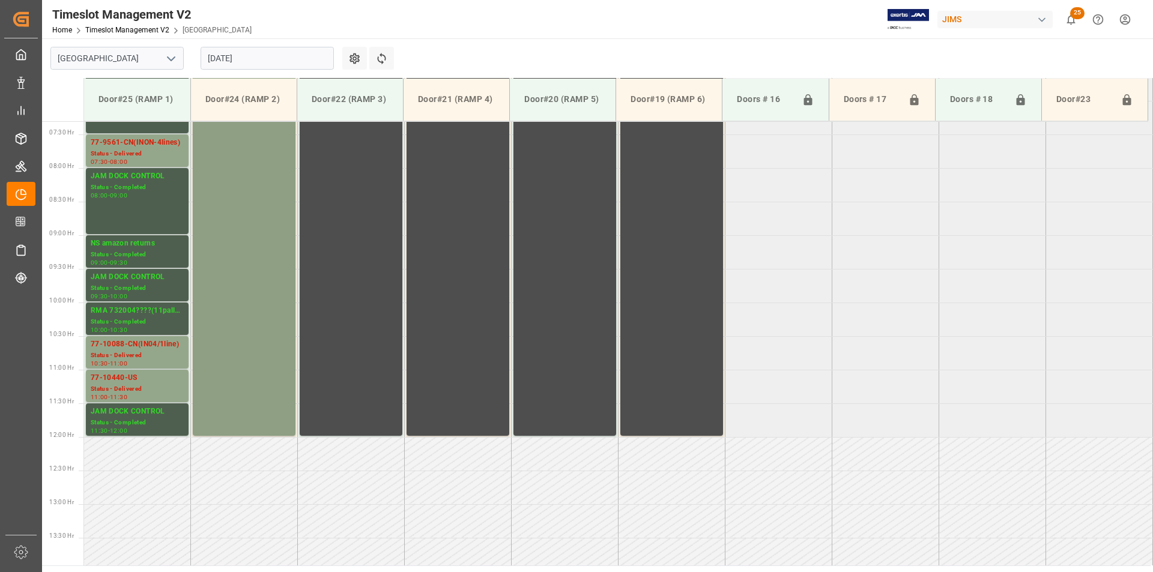
scroll to position [372, 0]
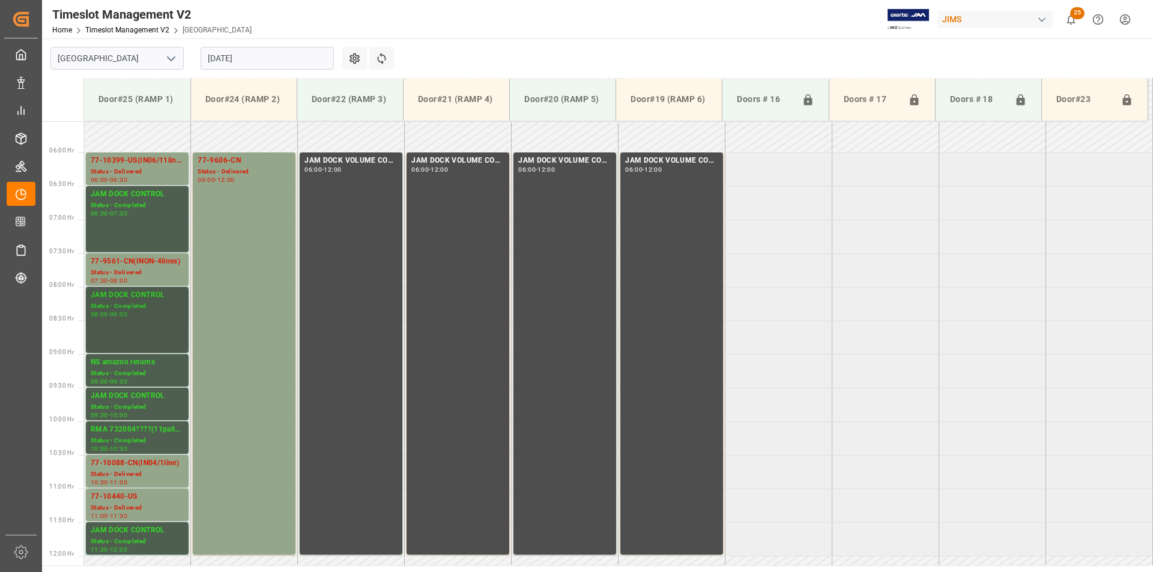
click at [155, 318] on div "JAM DOCK CONTROL Status - Completed 08:00 - 09:00" at bounding box center [137, 319] width 93 height 61
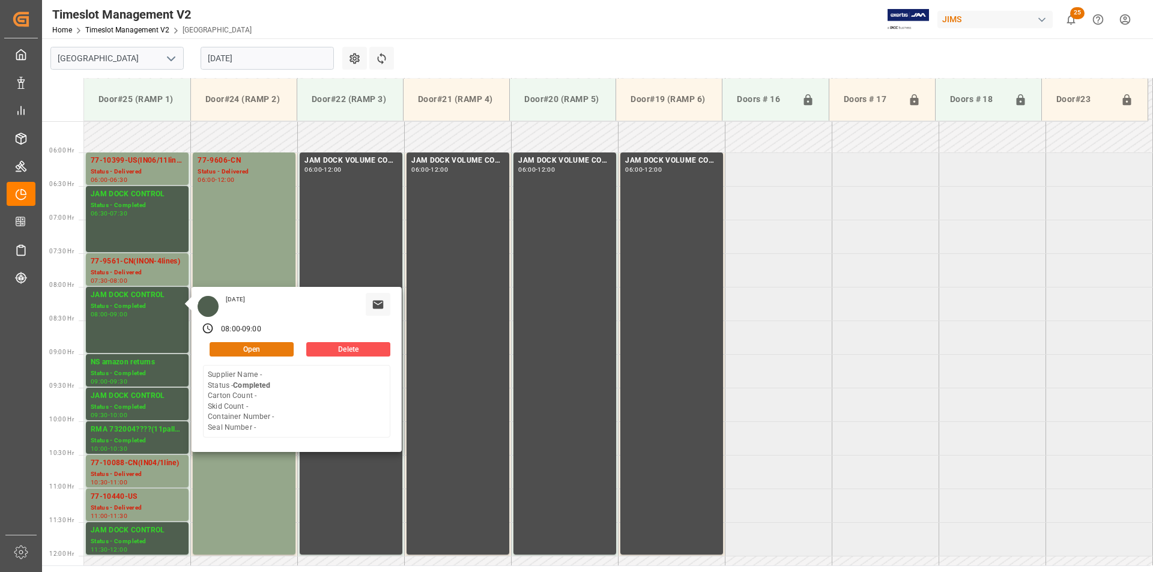
click at [261, 349] on button "Open" at bounding box center [252, 349] width 84 height 14
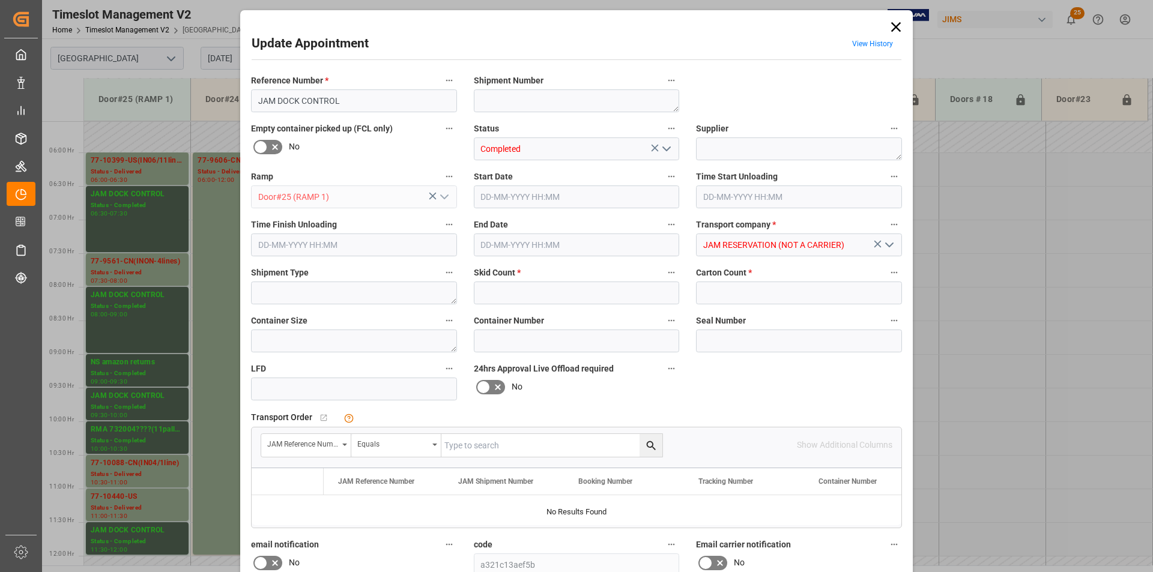
type input "0"
type input "12-08-2025 08:00"
type input "12-08-2025 09:00"
type input "11-08-2025 13:04"
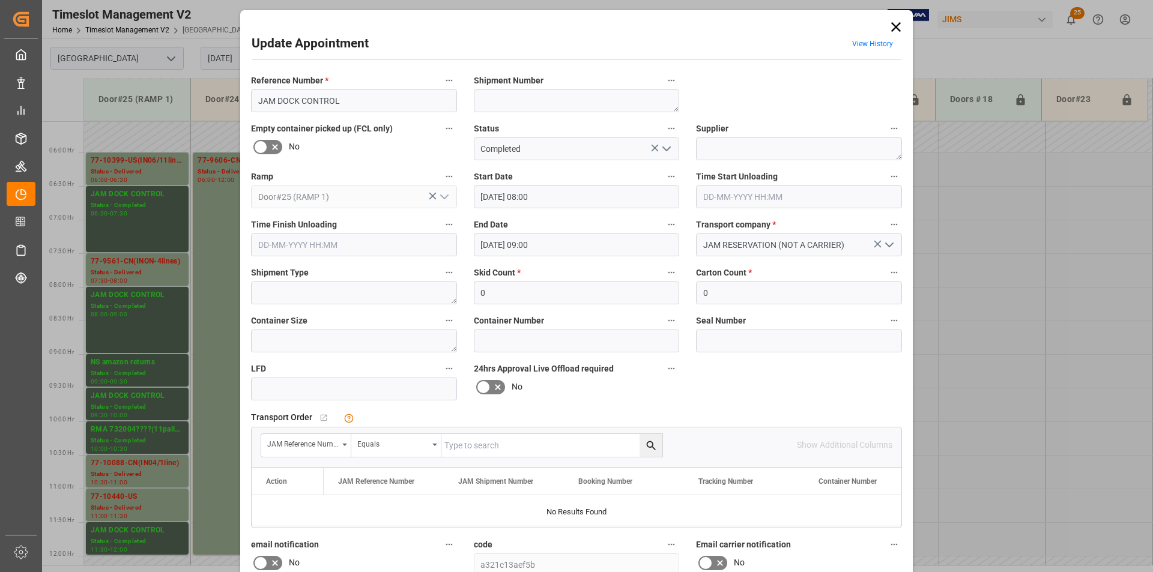
click at [895, 26] on icon at bounding box center [896, 27] width 10 height 10
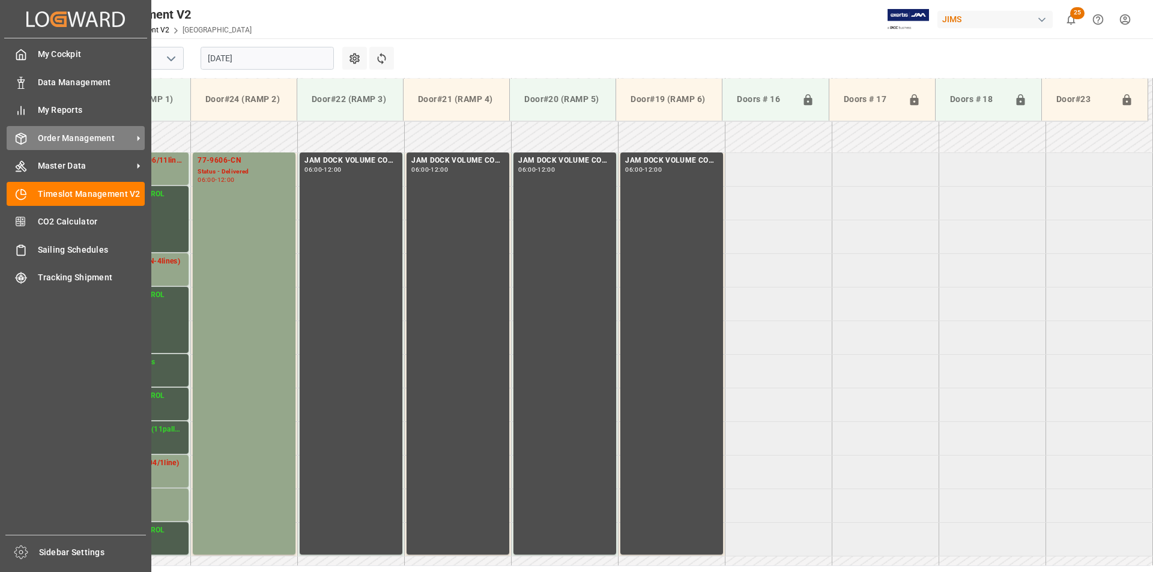
click at [77, 142] on span "Order Management" at bounding box center [85, 138] width 95 height 13
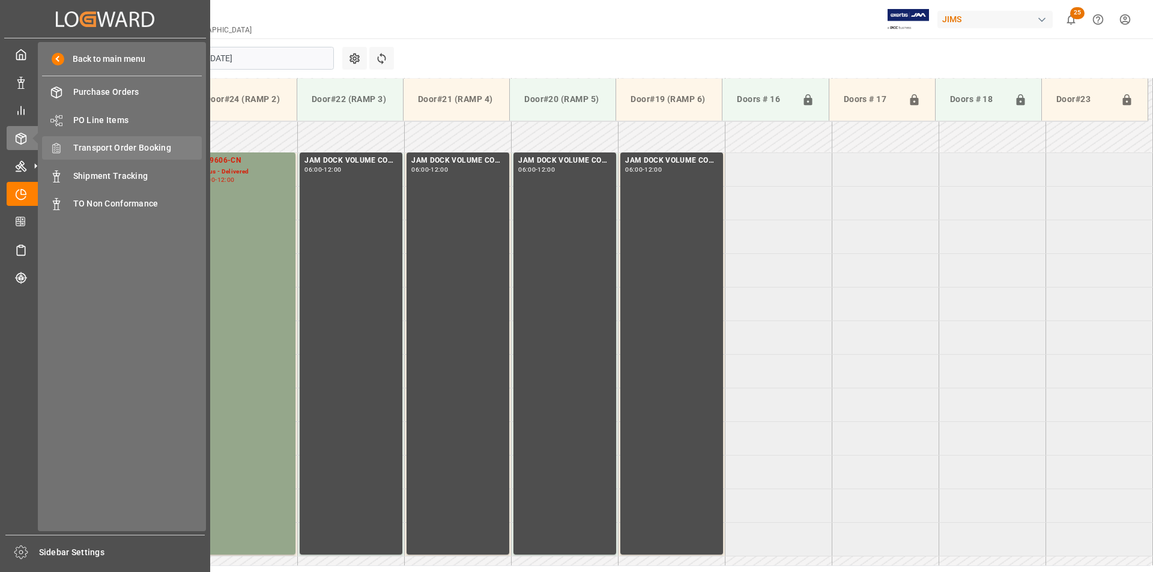
click at [140, 141] on div "Transport Order Booking Transport Order Booking" at bounding box center [122, 147] width 160 height 23
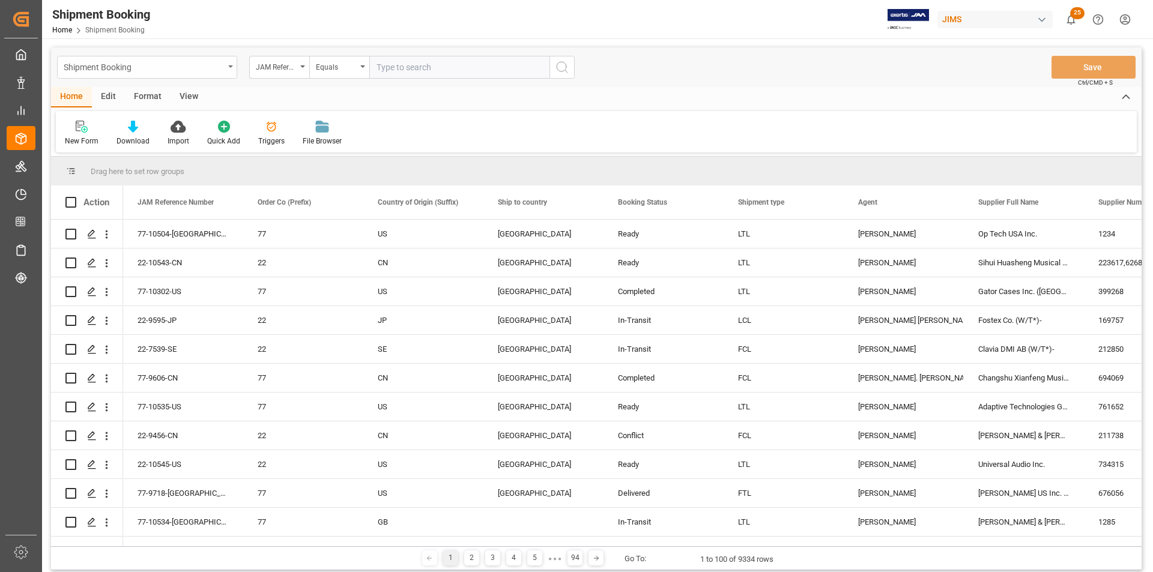
click at [218, 68] on div "Shipment Booking" at bounding box center [144, 66] width 160 height 15
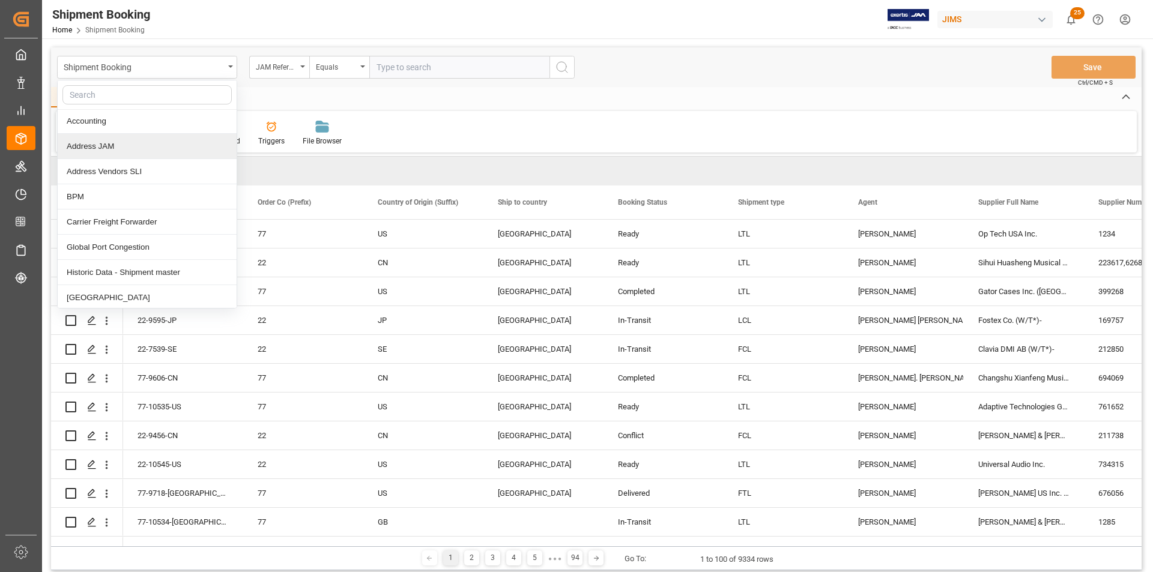
scroll to position [360, 0]
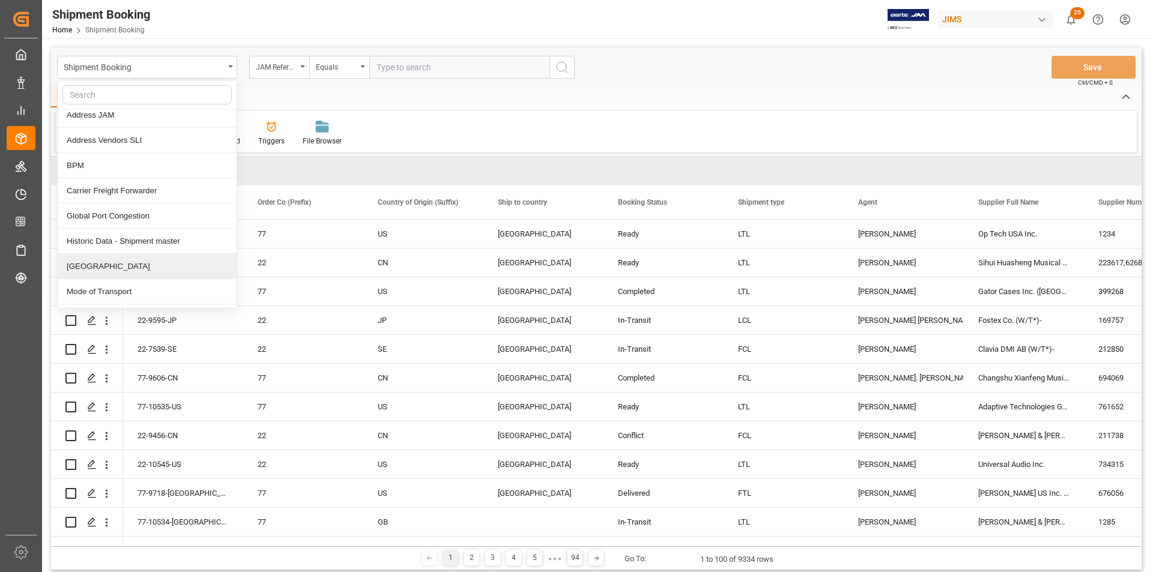
click at [125, 261] on div "[GEOGRAPHIC_DATA]" at bounding box center [147, 266] width 179 height 25
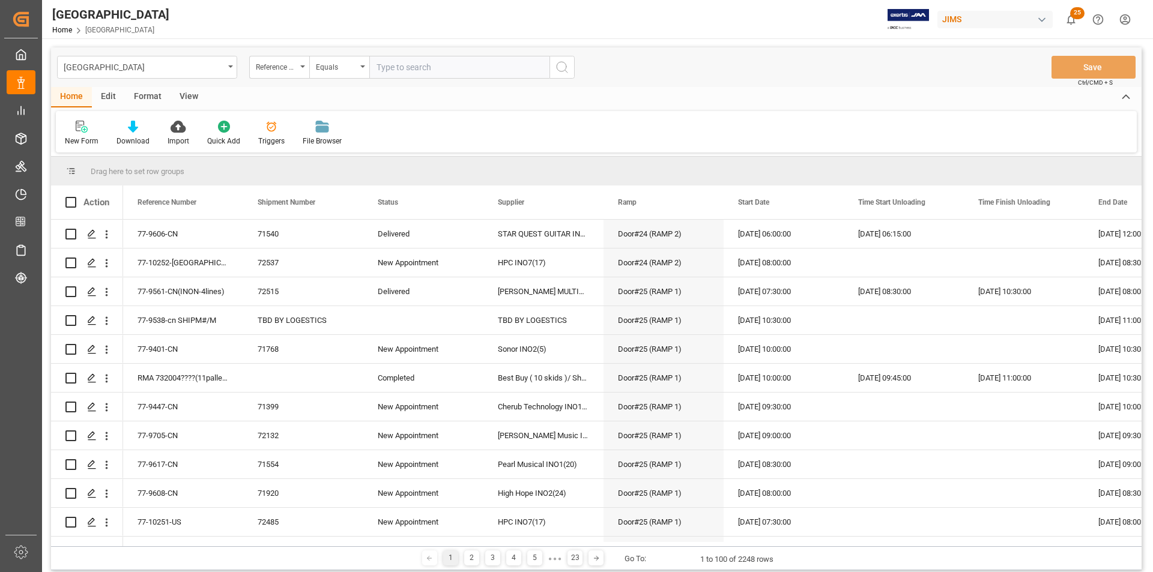
click at [108, 95] on div "Edit" at bounding box center [108, 97] width 33 height 20
click at [250, 136] on div "Schema Edit" at bounding box center [266, 141] width 41 height 11
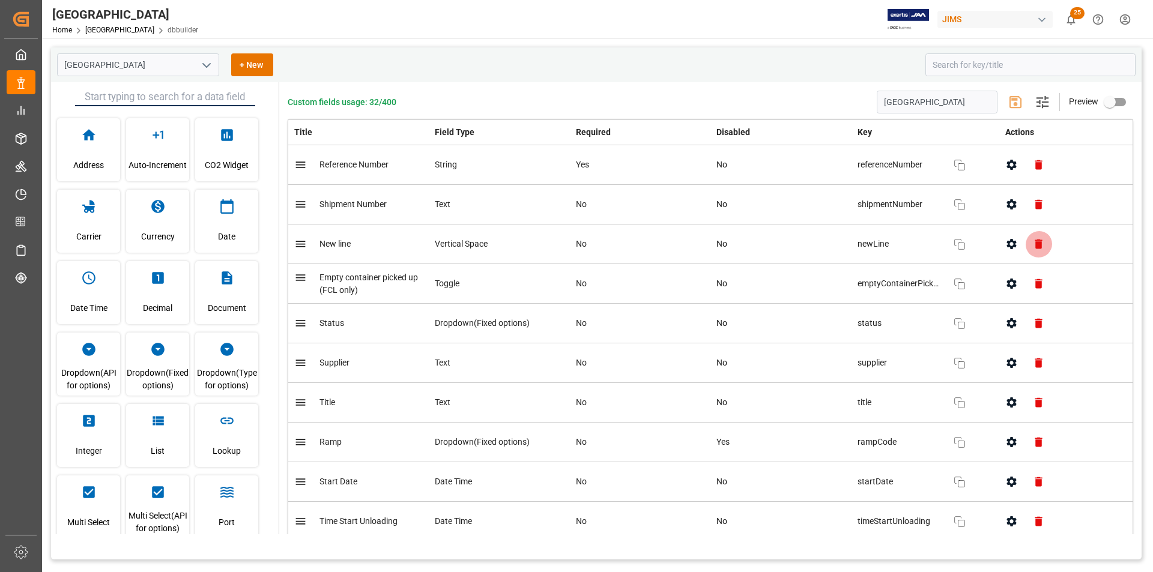
click at [1037, 243] on icon "button" at bounding box center [1037, 245] width 7 height 10
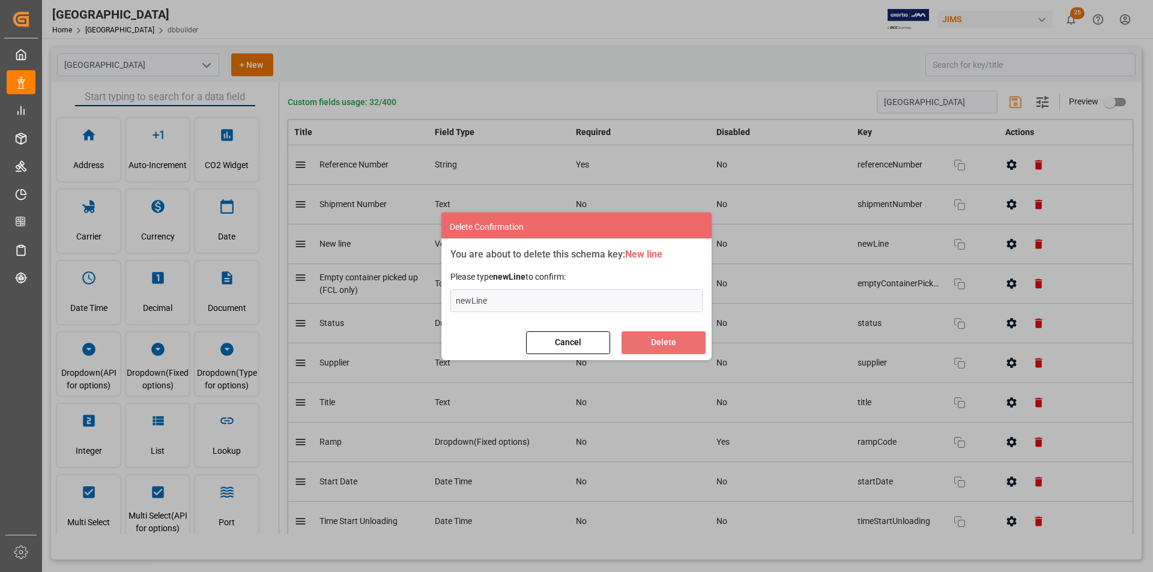
type input "newLine"
click at [657, 340] on button "Delete" at bounding box center [663, 342] width 84 height 23
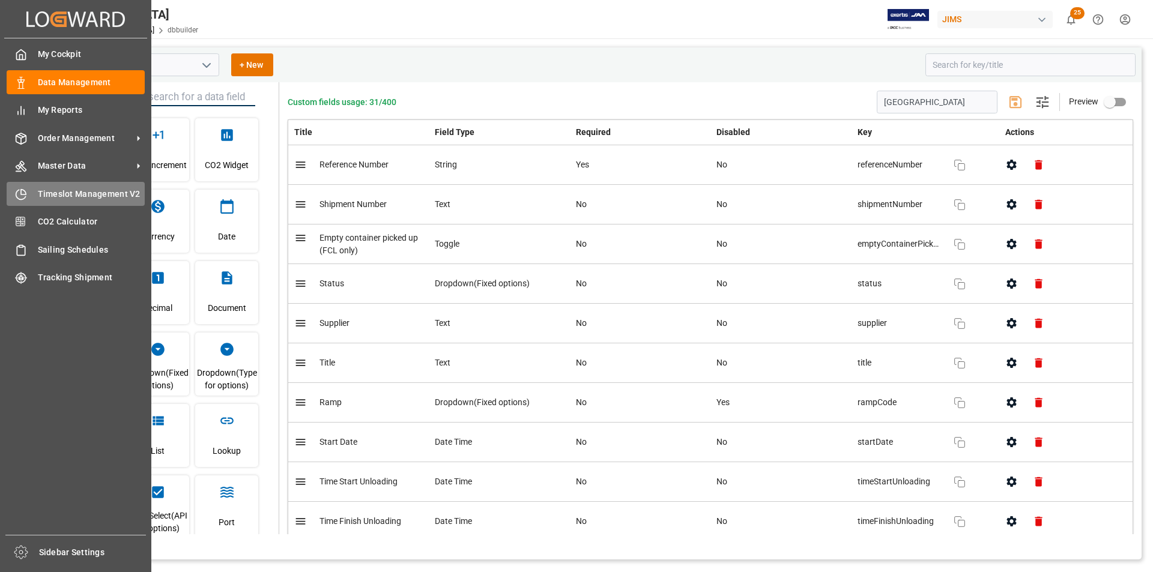
click at [69, 198] on span "Timeslot Management V2" at bounding box center [91, 194] width 107 height 13
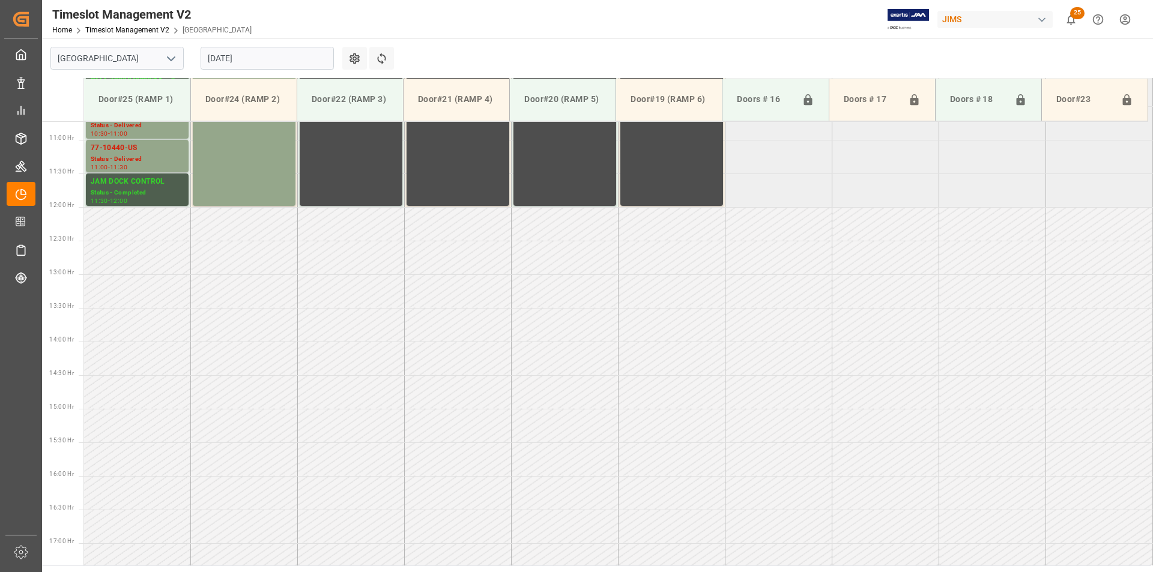
scroll to position [732, 0]
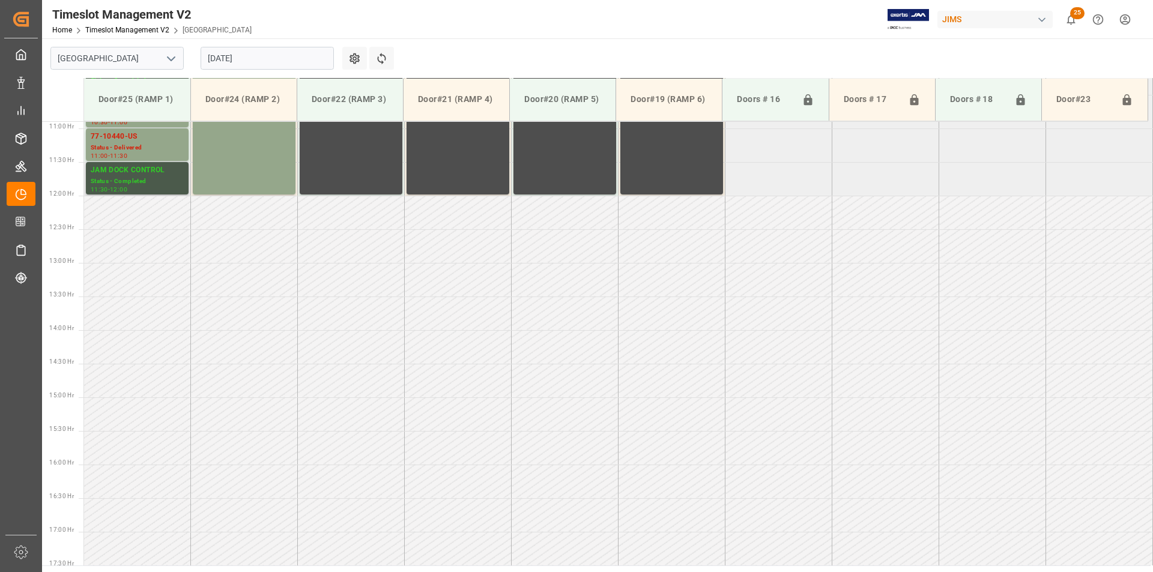
click at [157, 180] on div "Status - Completed" at bounding box center [137, 182] width 93 height 10
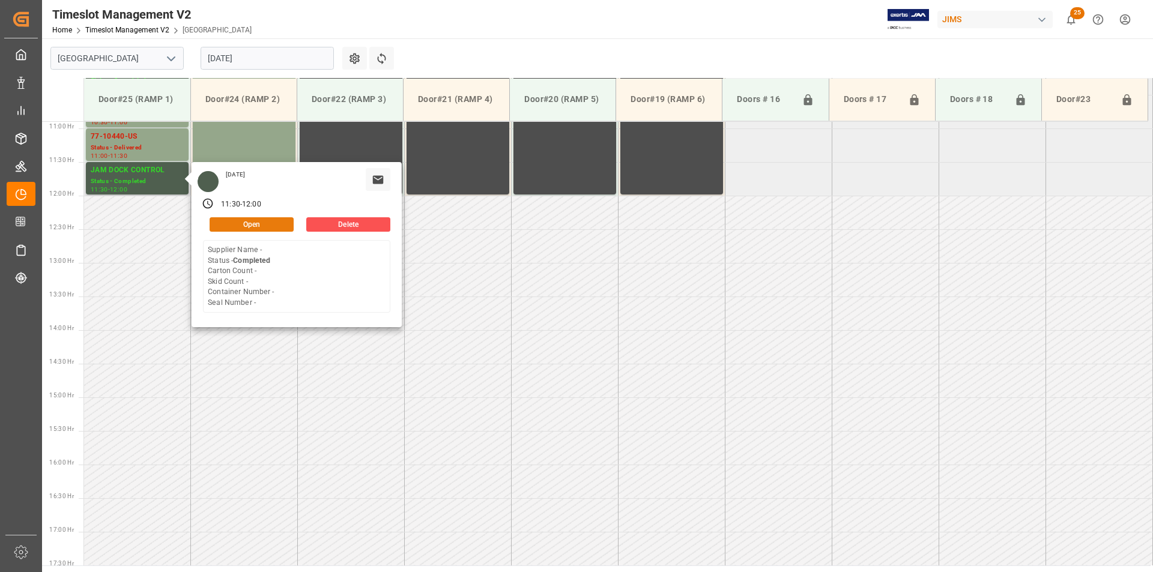
click at [270, 225] on button "Open" at bounding box center [252, 224] width 84 height 14
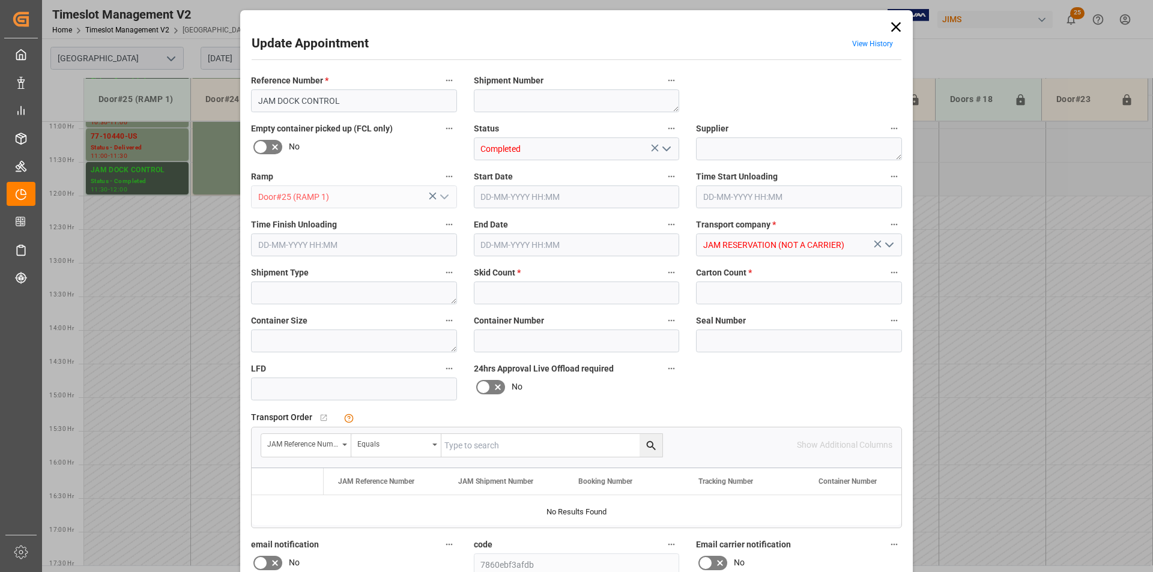
type input "0"
type input "12-08-2025 11:30"
type input "12-08-2025 12:00"
type input "08-08-2025 18:08"
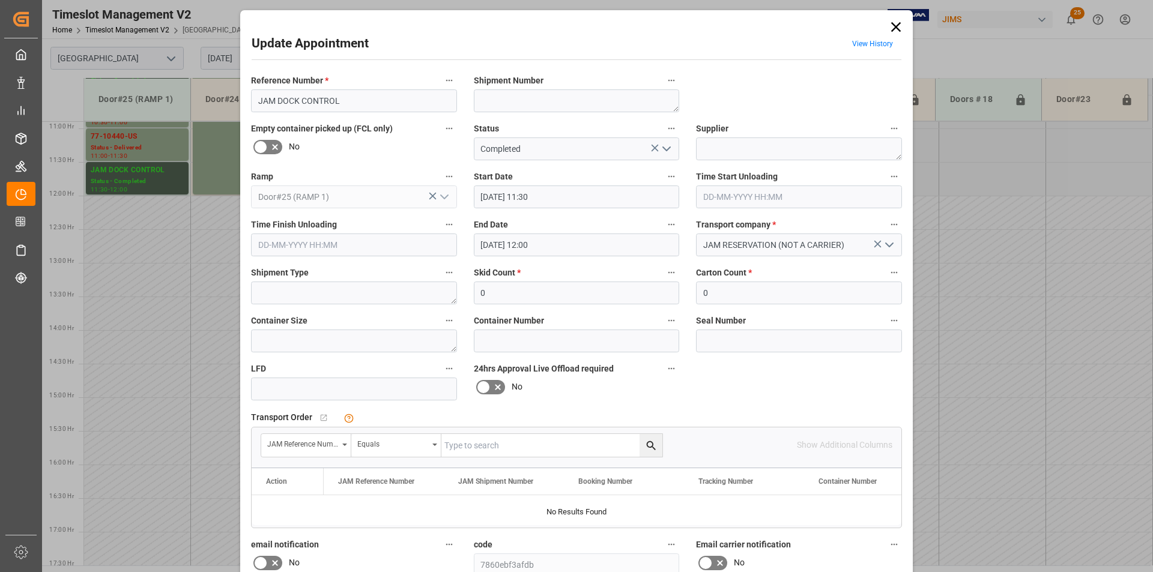
click at [892, 24] on icon at bounding box center [896, 27] width 10 height 10
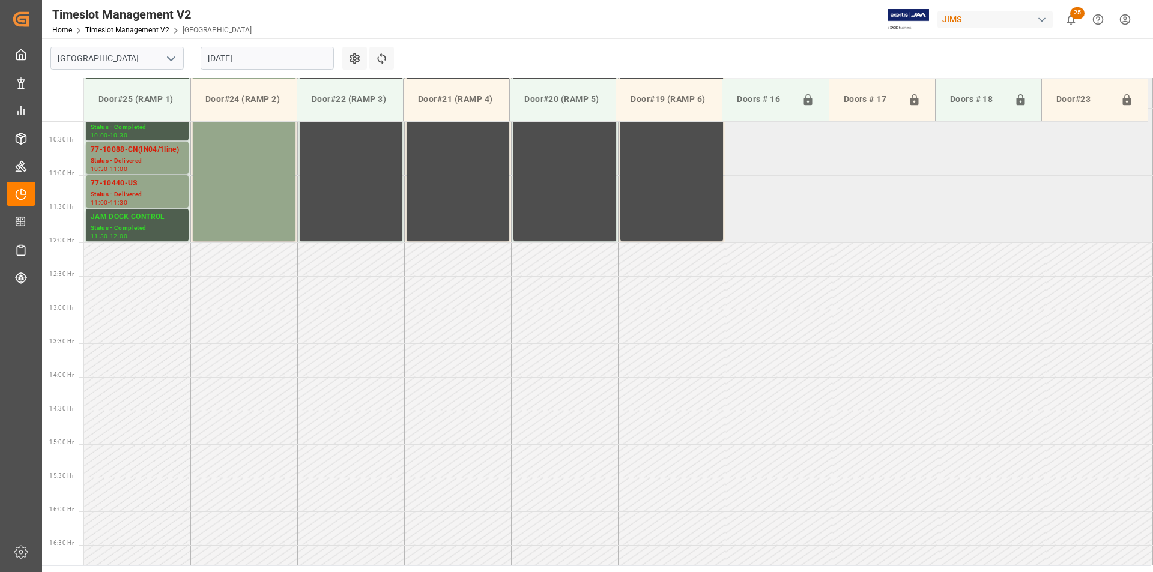
scroll to position [732, 0]
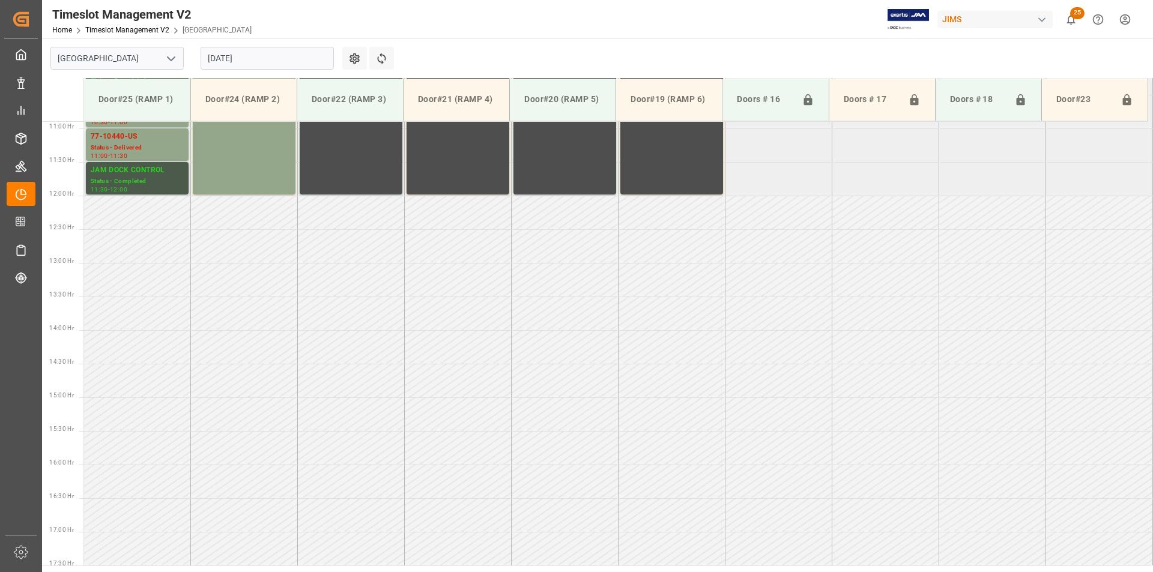
click at [162, 180] on div "Status - Completed" at bounding box center [137, 182] width 93 height 10
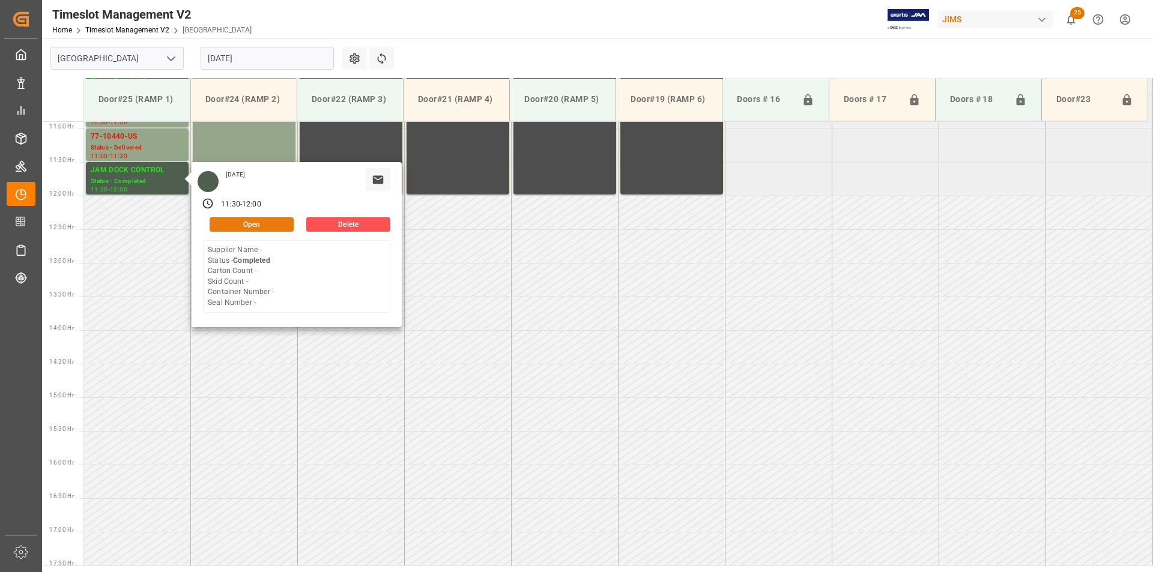
click at [260, 222] on button "Open" at bounding box center [252, 224] width 84 height 14
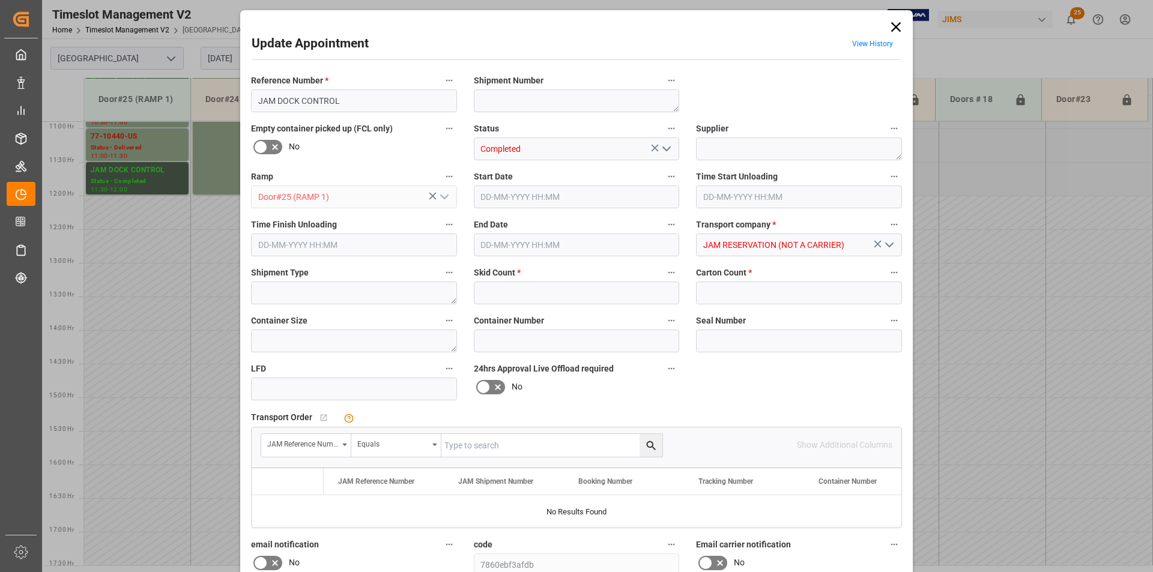
type input "0"
type input "[DATE] 11:30"
type input "[DATE] 12:00"
type input "08-08-2025 18:08"
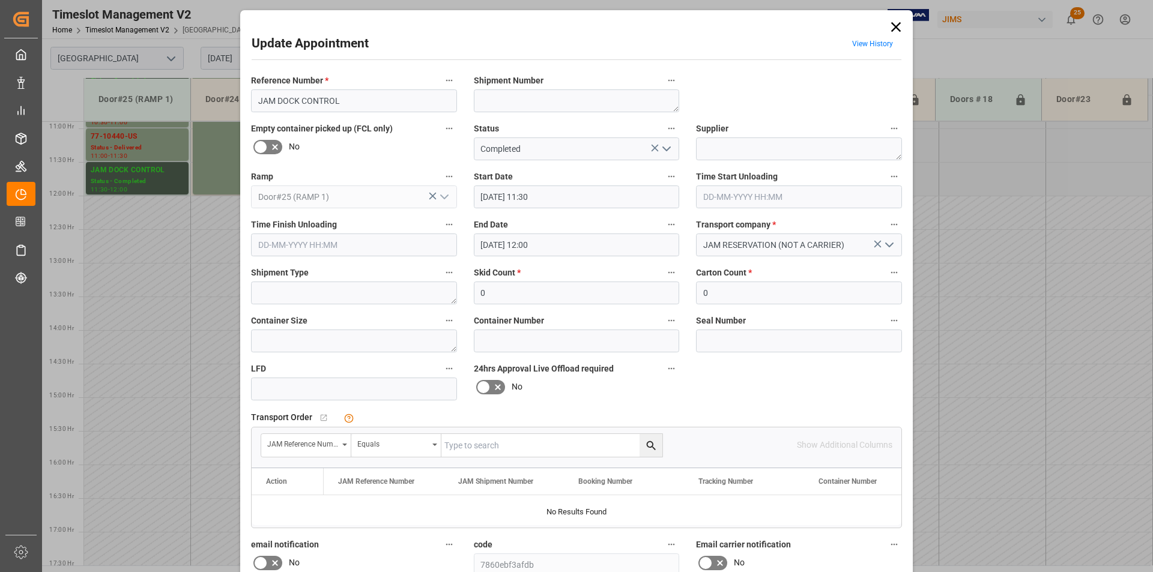
click at [901, 26] on icon at bounding box center [895, 27] width 17 height 17
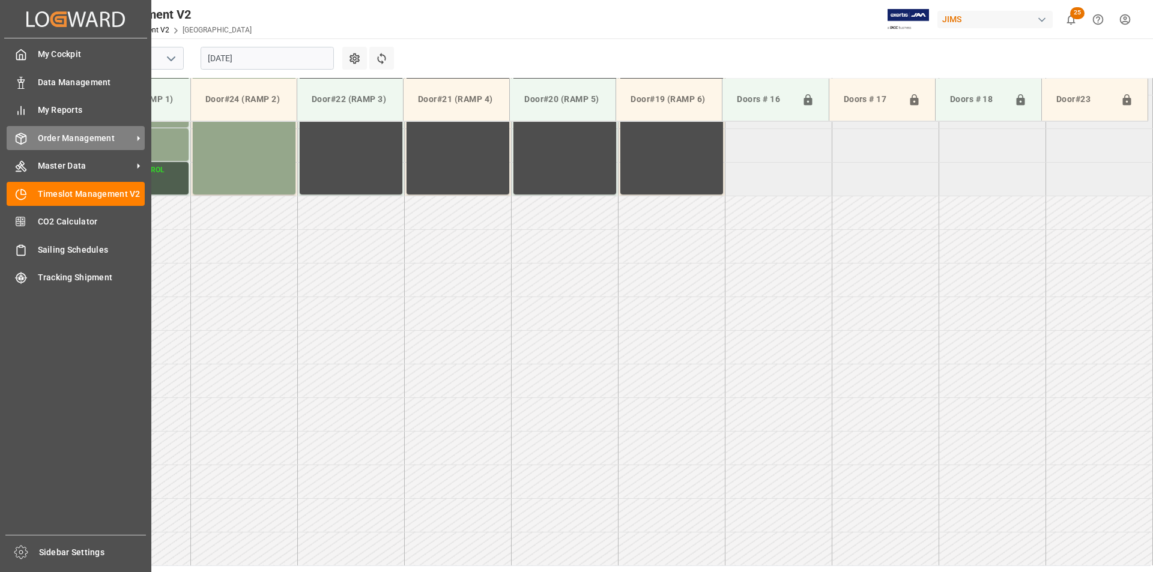
click at [67, 134] on span "Order Management" at bounding box center [85, 138] width 95 height 13
click at [49, 137] on span "Order Management" at bounding box center [85, 138] width 95 height 13
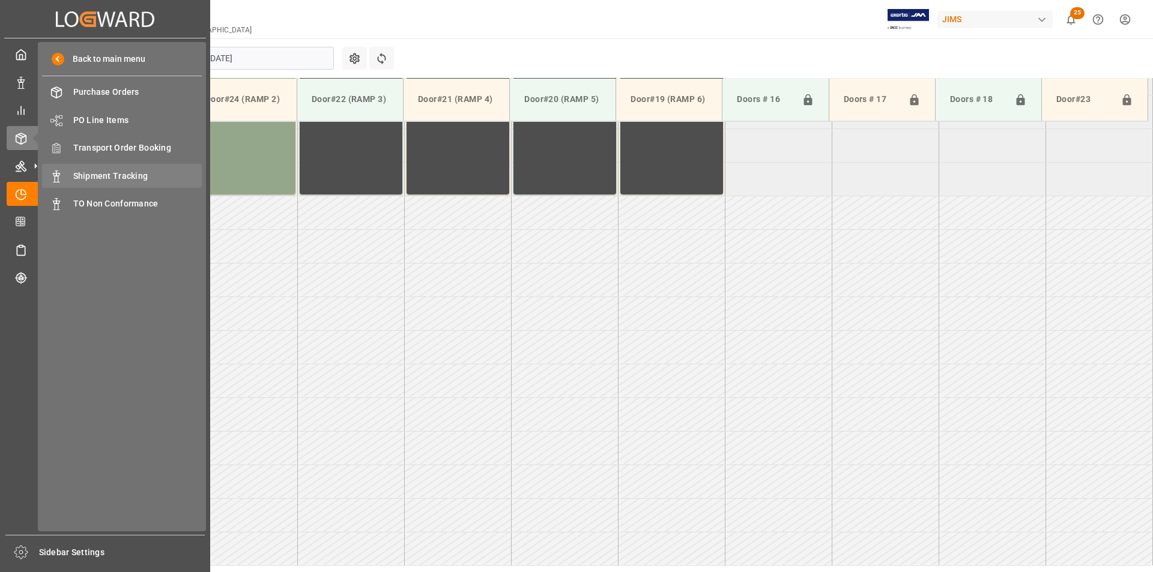
click at [129, 172] on span "Shipment Tracking" at bounding box center [137, 176] width 129 height 13
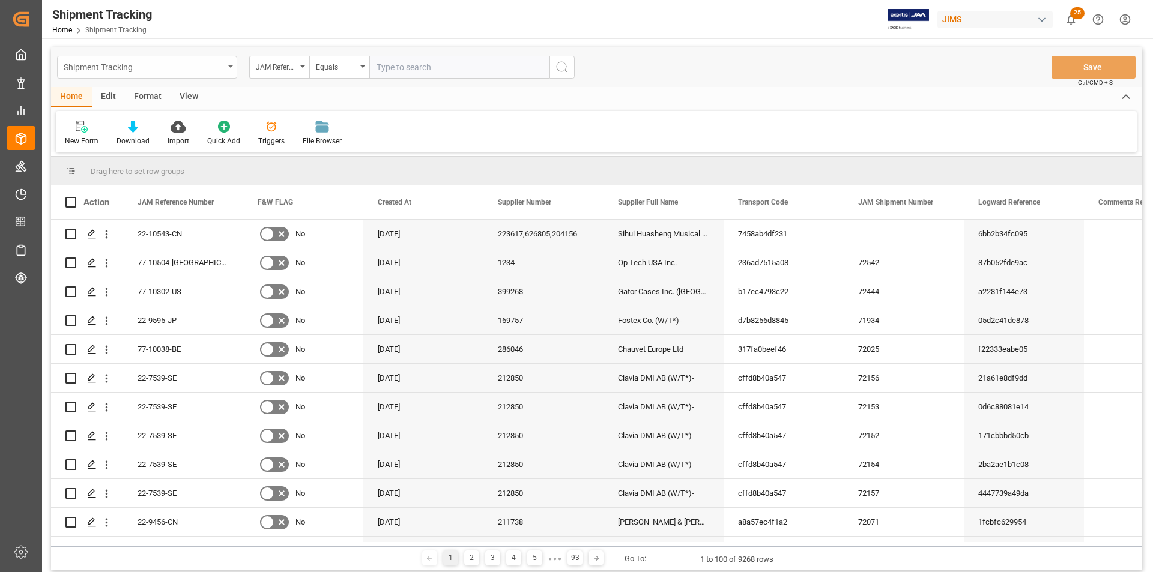
click at [228, 71] on div "Shipment Tracking" at bounding box center [147, 67] width 180 height 23
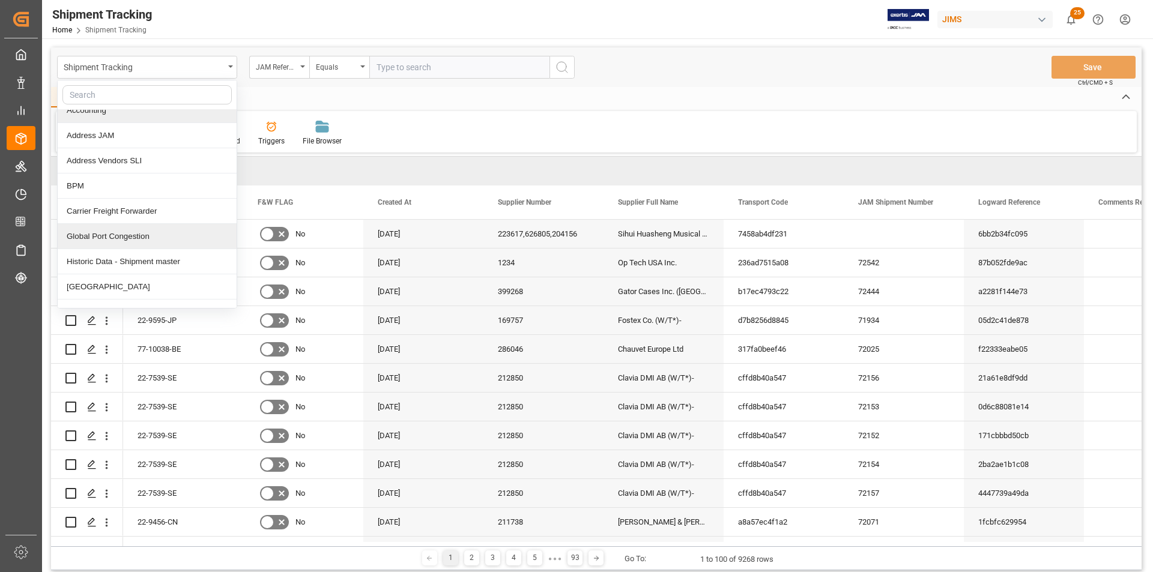
scroll to position [360, 0]
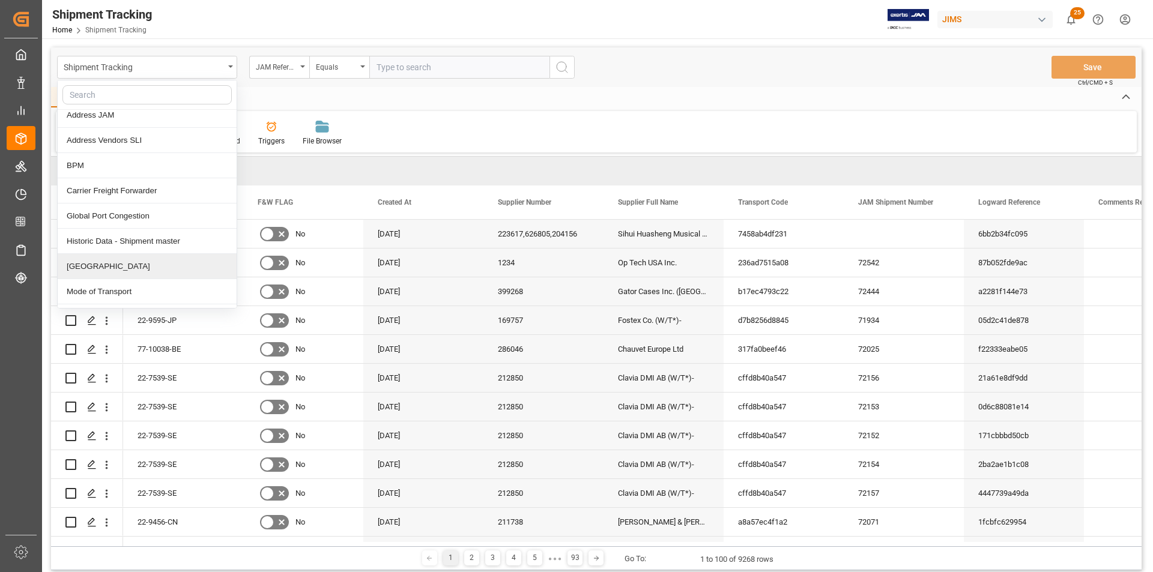
click at [155, 261] on div "[GEOGRAPHIC_DATA]" at bounding box center [147, 266] width 179 height 25
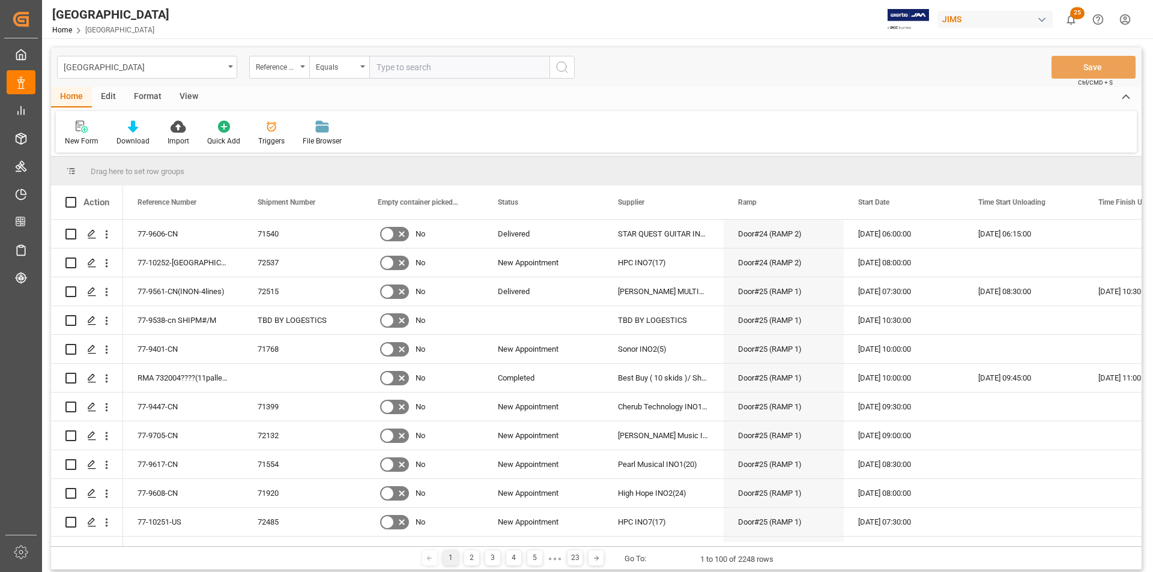
click at [110, 92] on div "Edit" at bounding box center [108, 97] width 33 height 20
click at [265, 140] on div "Schema Edit" at bounding box center [266, 141] width 41 height 11
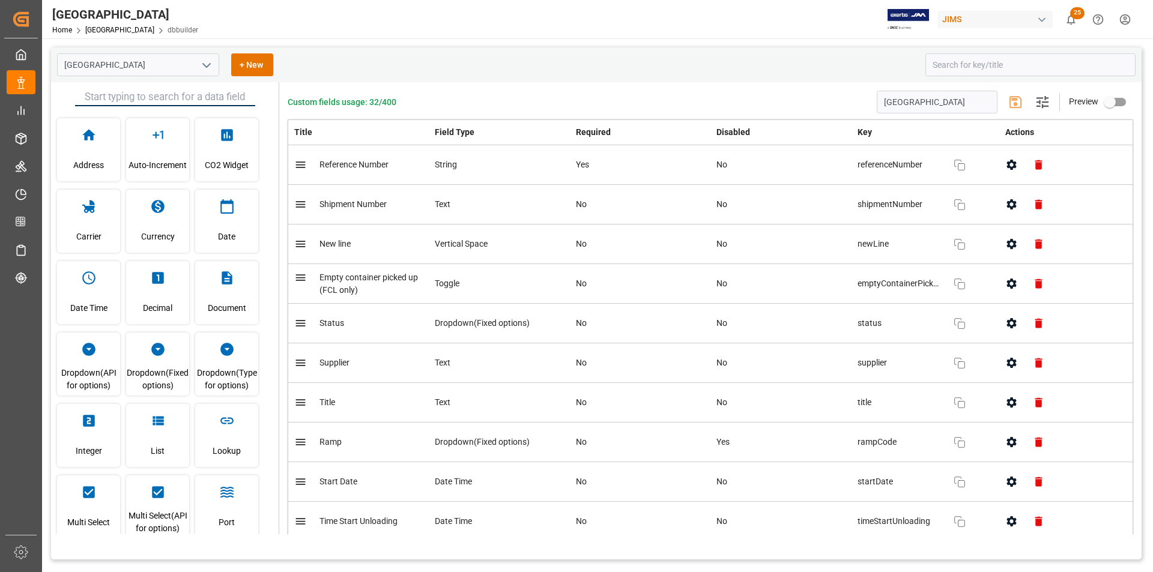
click at [1034, 245] on icon "button" at bounding box center [1037, 245] width 7 height 10
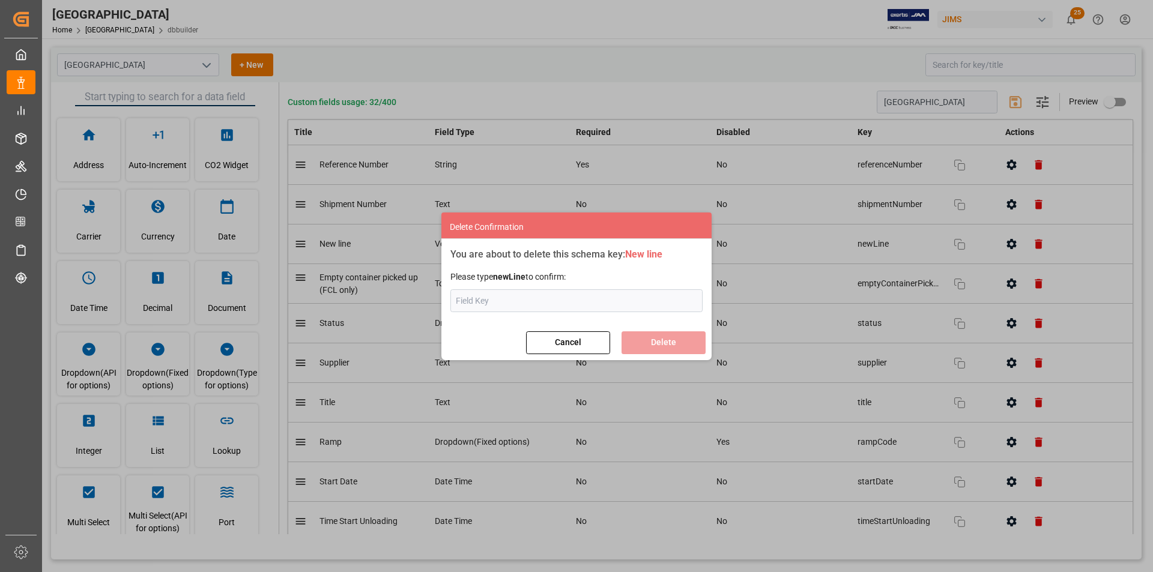
click at [533, 295] on input "text" at bounding box center [576, 300] width 252 height 23
type input "newLine"
click at [654, 347] on button "Delete" at bounding box center [663, 342] width 84 height 23
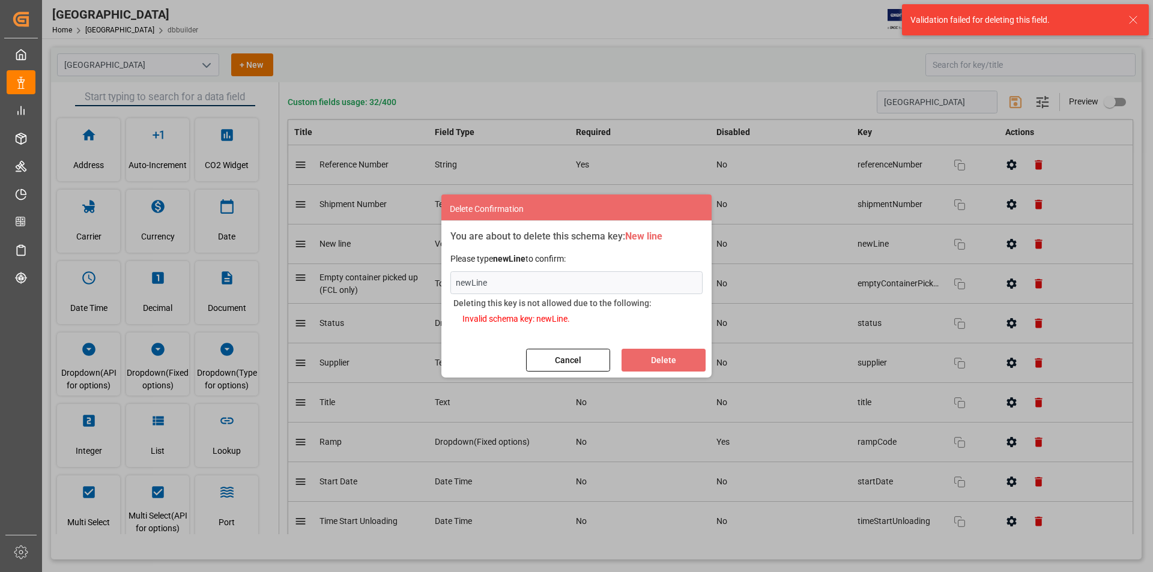
click at [594, 366] on button "Cancel" at bounding box center [568, 360] width 84 height 23
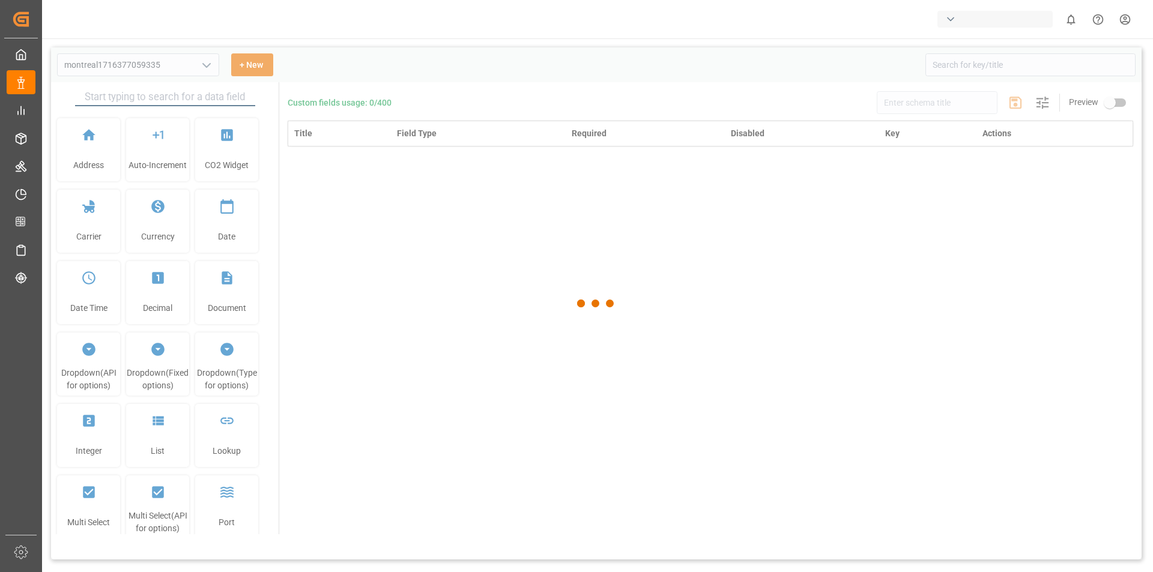
type input "[GEOGRAPHIC_DATA]"
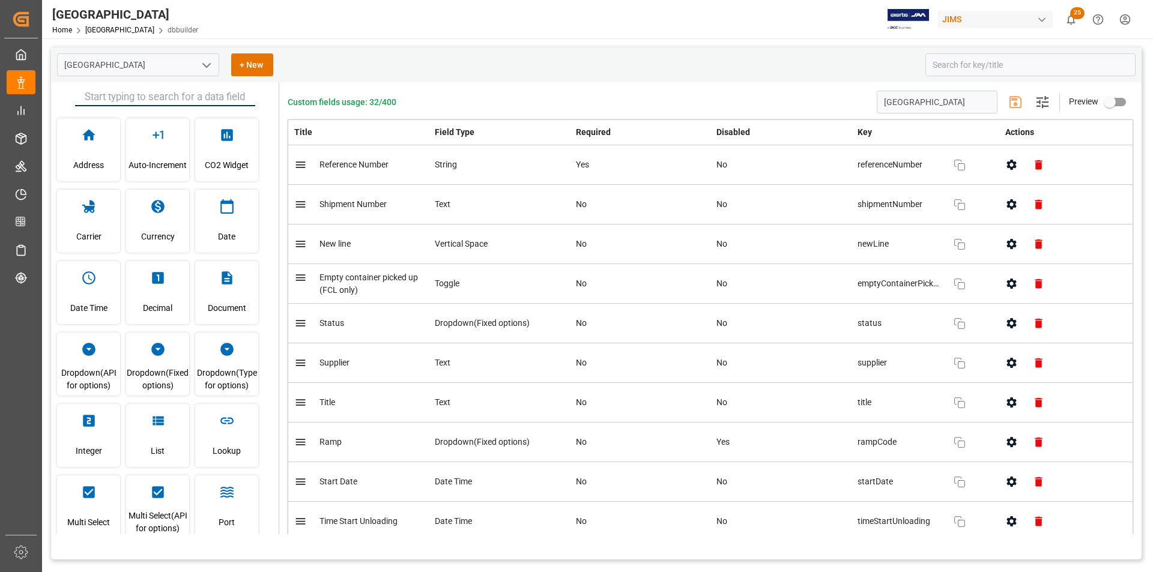
click at [1034, 242] on icon "button" at bounding box center [1037, 245] width 7 height 10
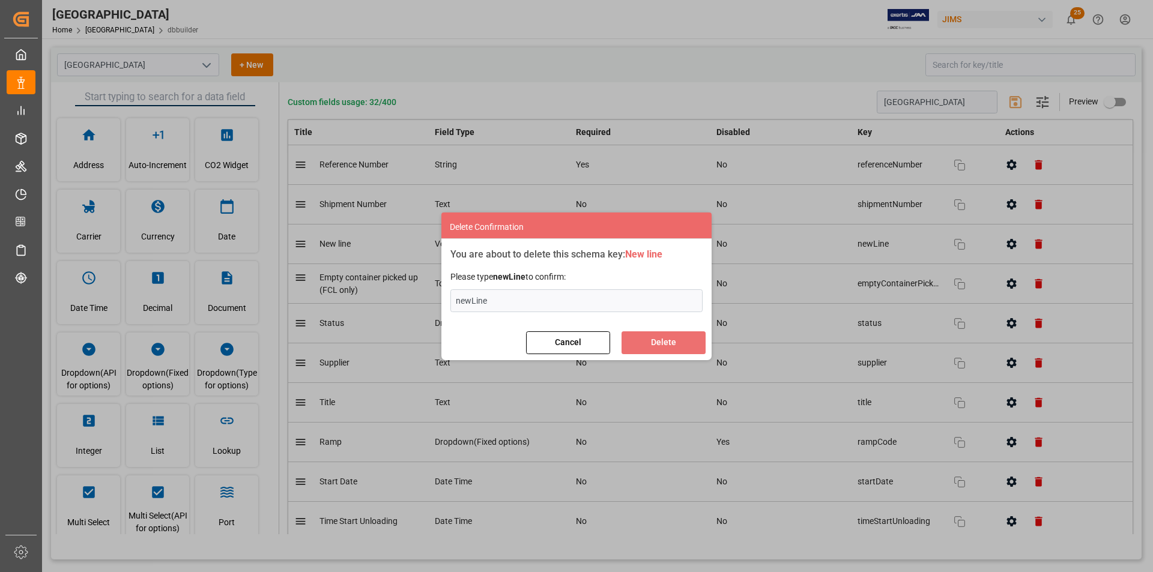
type input "newLine"
click at [689, 339] on button "Delete" at bounding box center [663, 342] width 84 height 23
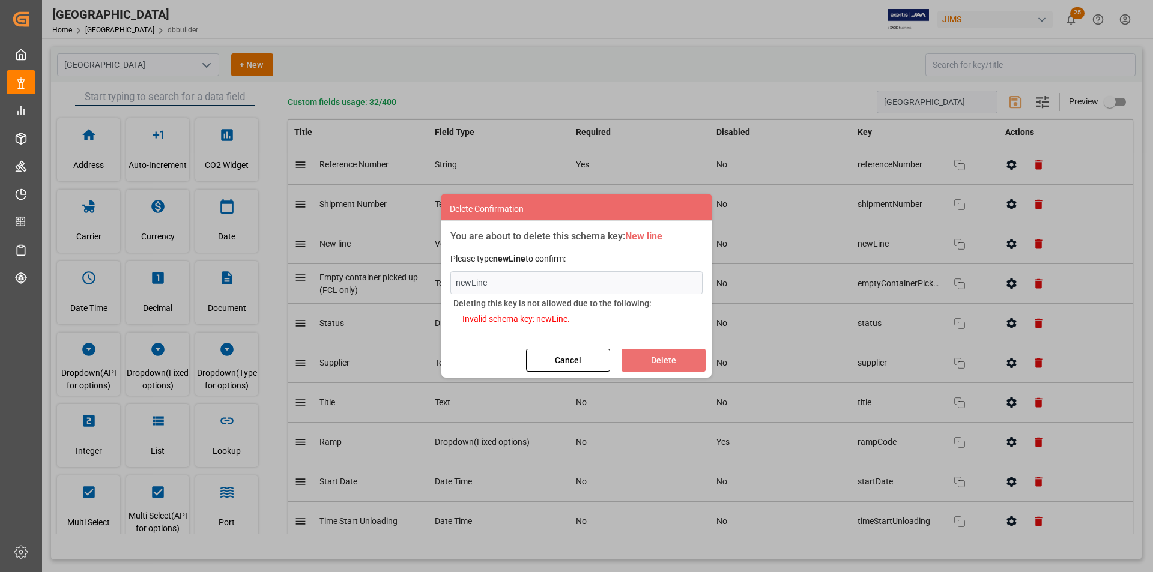
click at [651, 364] on button "Delete" at bounding box center [663, 360] width 84 height 23
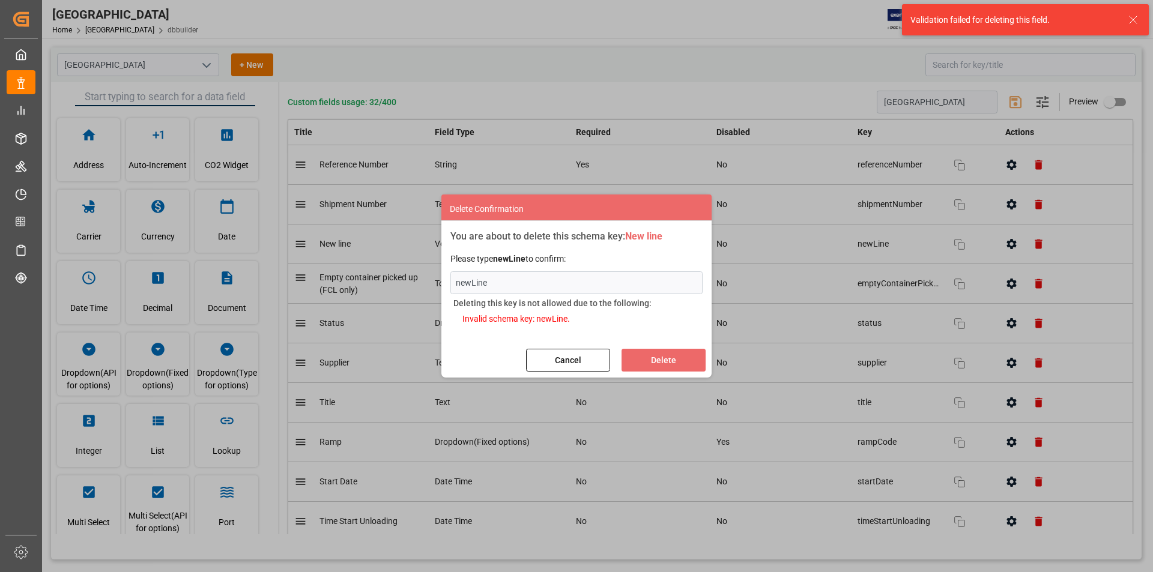
click at [578, 364] on button "Cancel" at bounding box center [568, 360] width 84 height 23
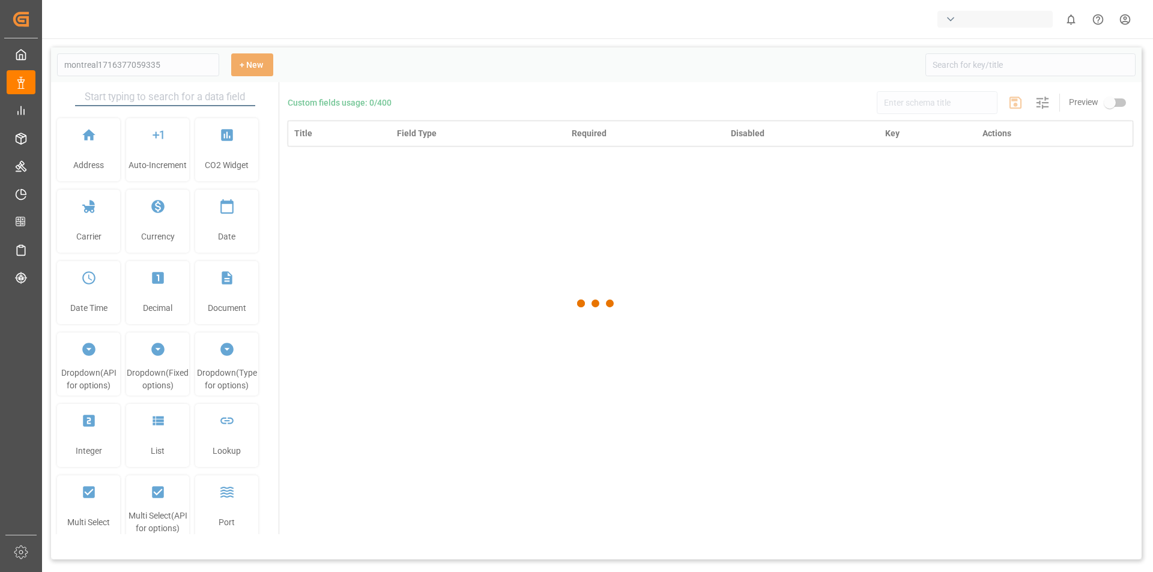
type input "[GEOGRAPHIC_DATA]"
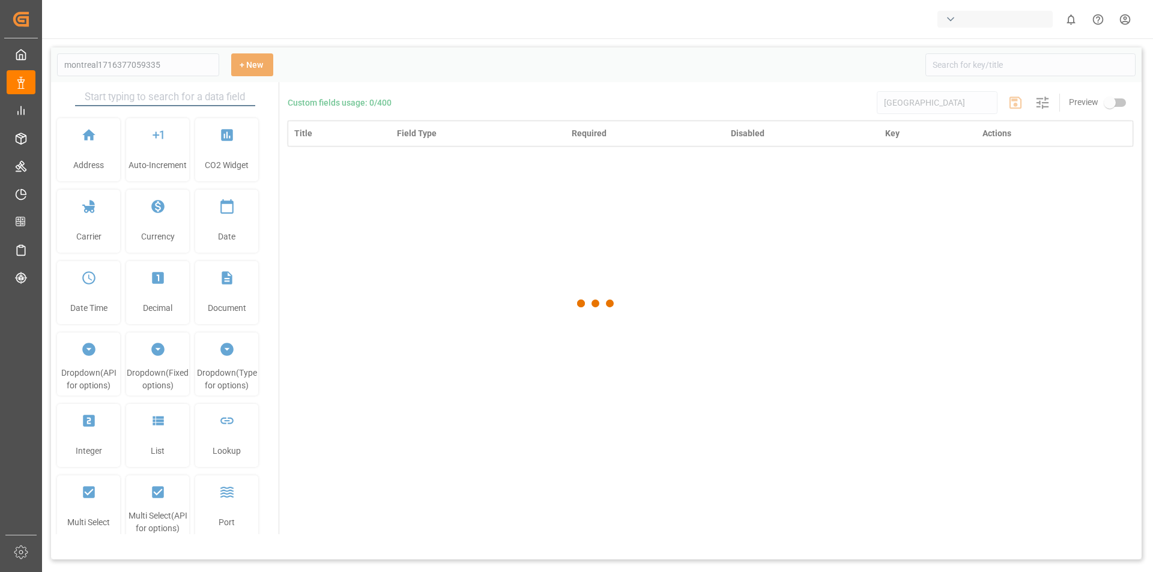
type input "[GEOGRAPHIC_DATA]"
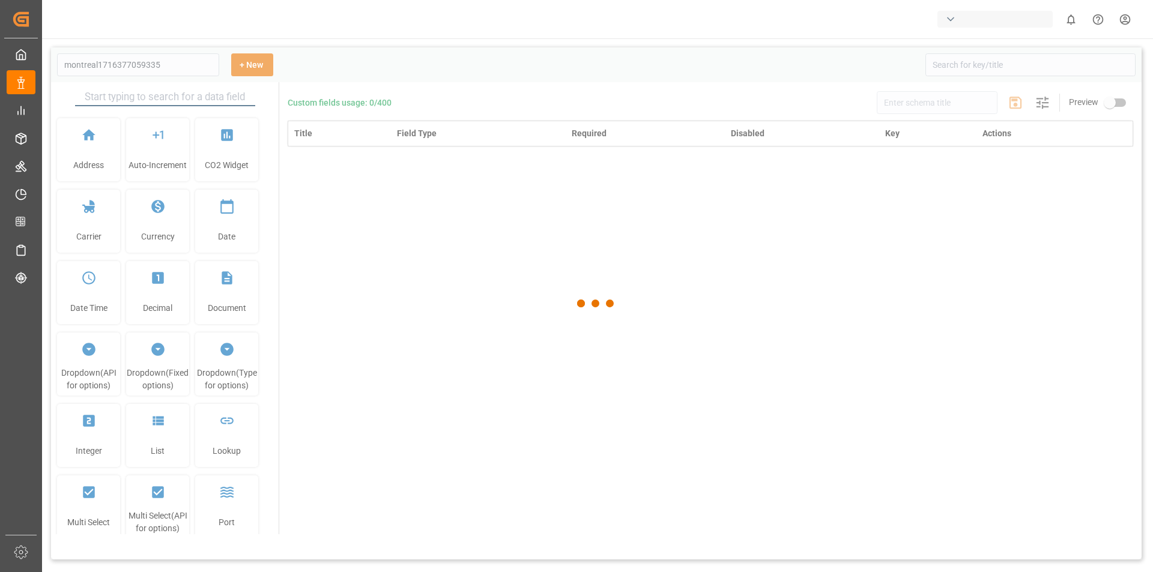
type input "[GEOGRAPHIC_DATA]"
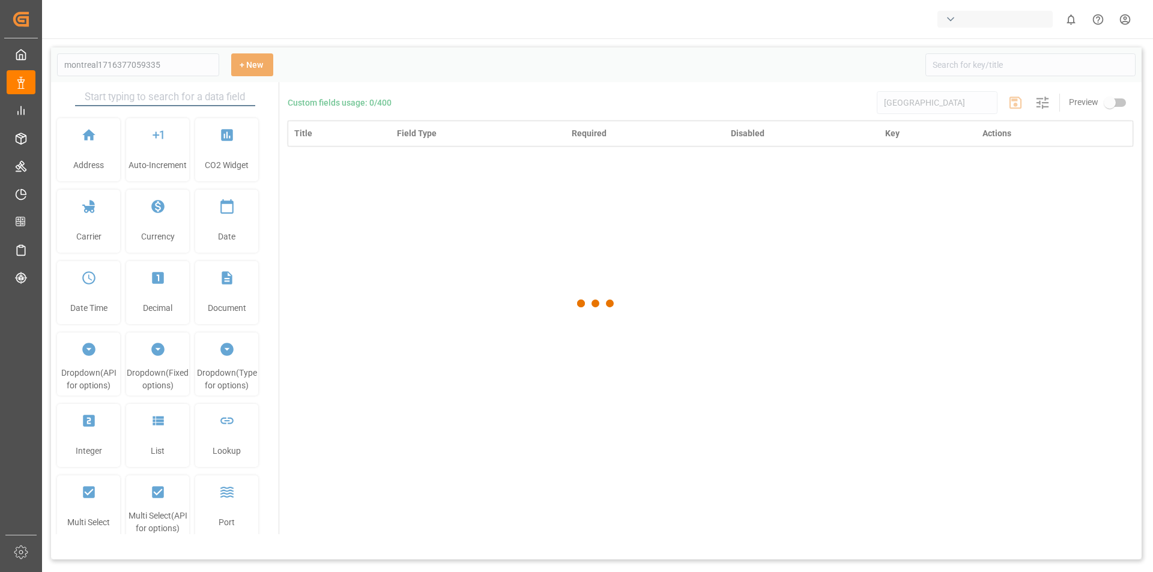
type input "[GEOGRAPHIC_DATA]"
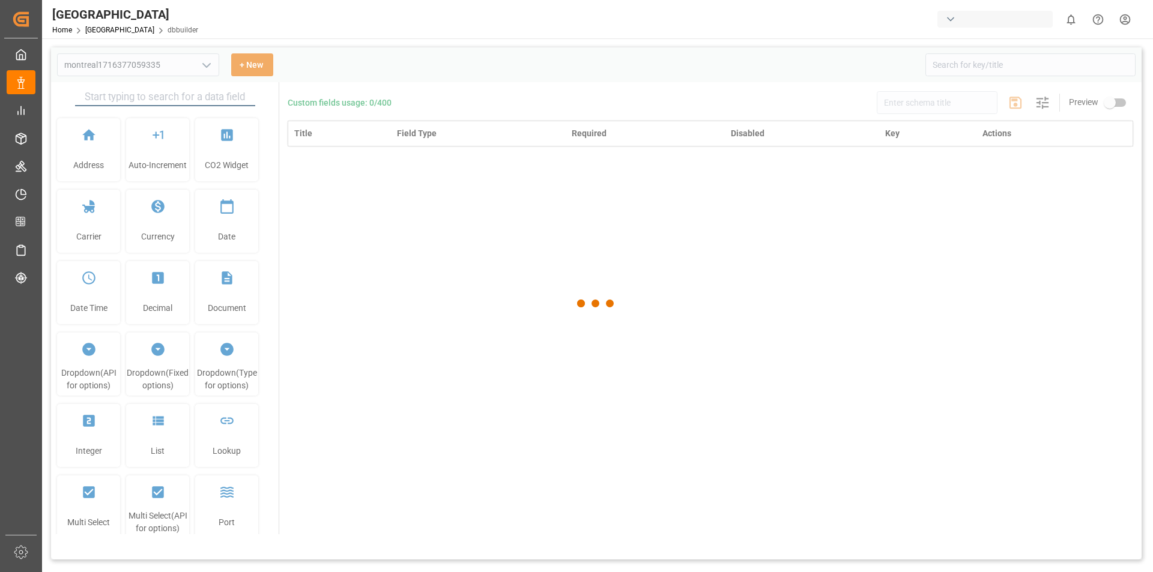
type input "[GEOGRAPHIC_DATA]"
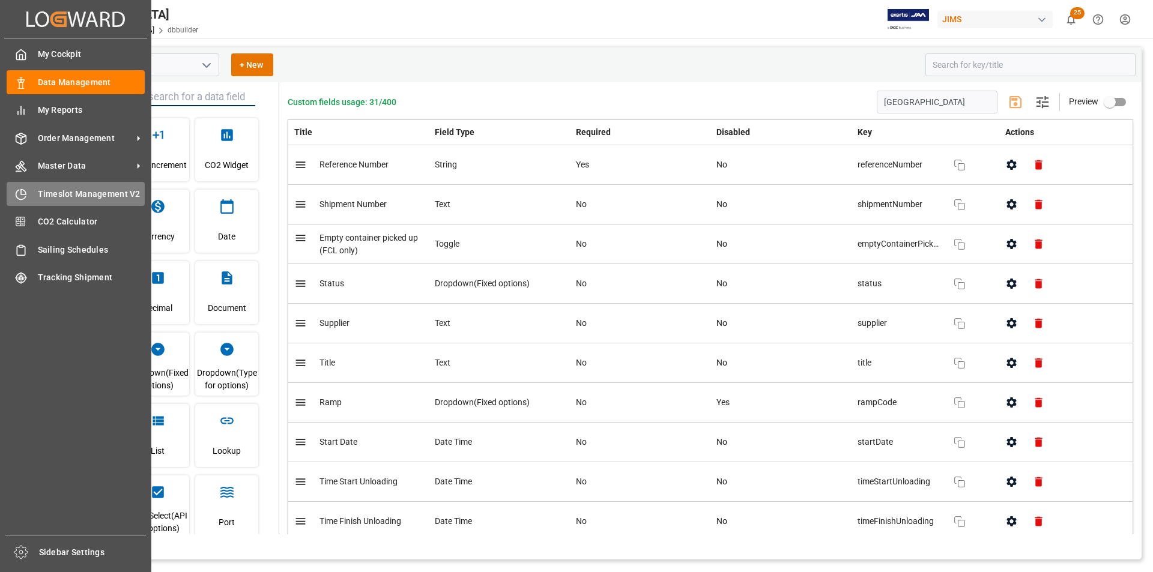
click at [55, 202] on div "Timeslot Management V2 Timeslot Management V2" at bounding box center [76, 193] width 138 height 23
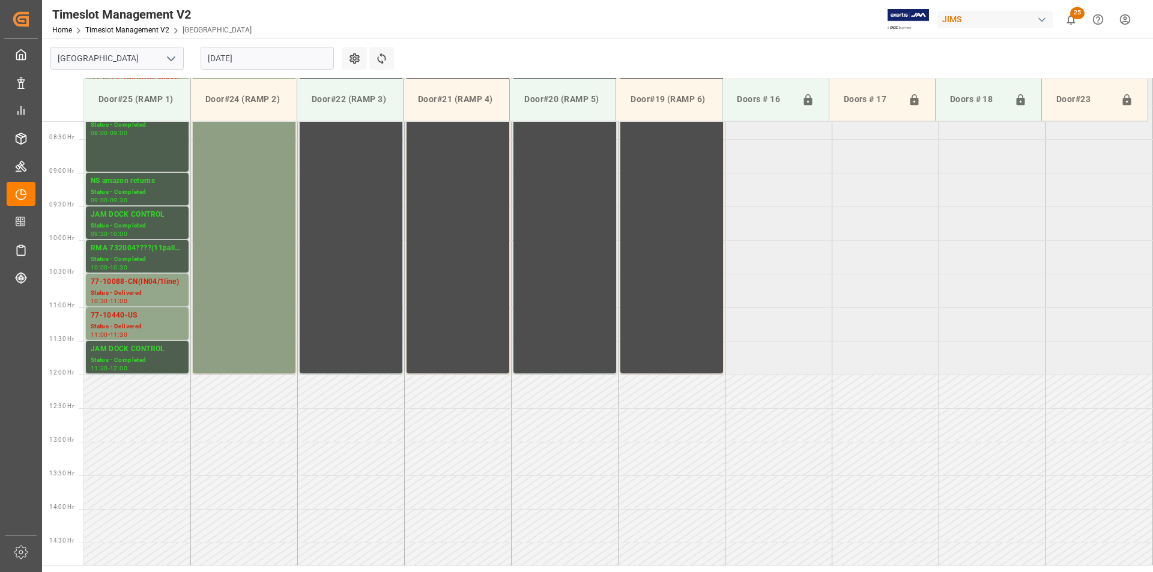
scroll to position [552, 0]
click at [156, 284] on div "77-10088-CN(IN04/1line)" at bounding box center [137, 283] width 93 height 12
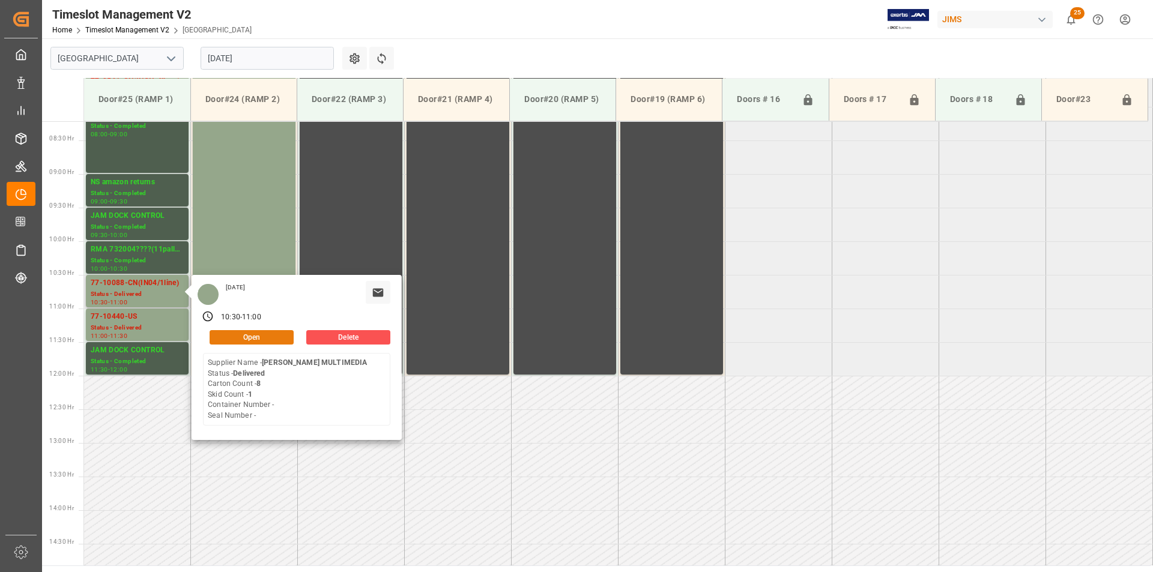
click at [219, 342] on button "Open" at bounding box center [252, 337] width 84 height 14
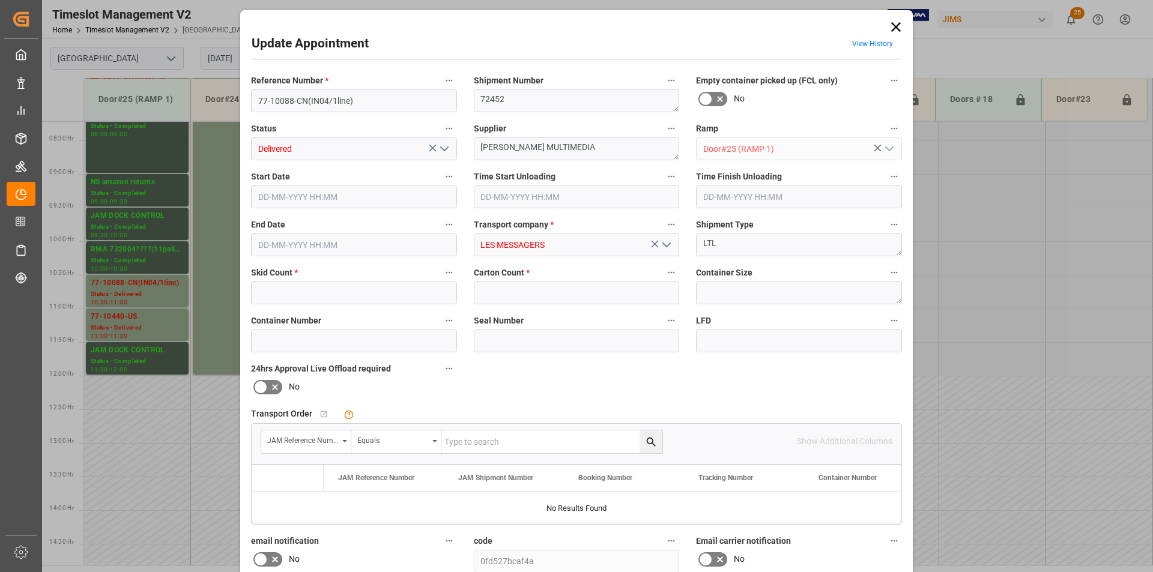
type input "1"
type input "8"
type input "[DATE] 10:30"
type input "[DATE] 09:15"
type input "[DATE] 11:00"
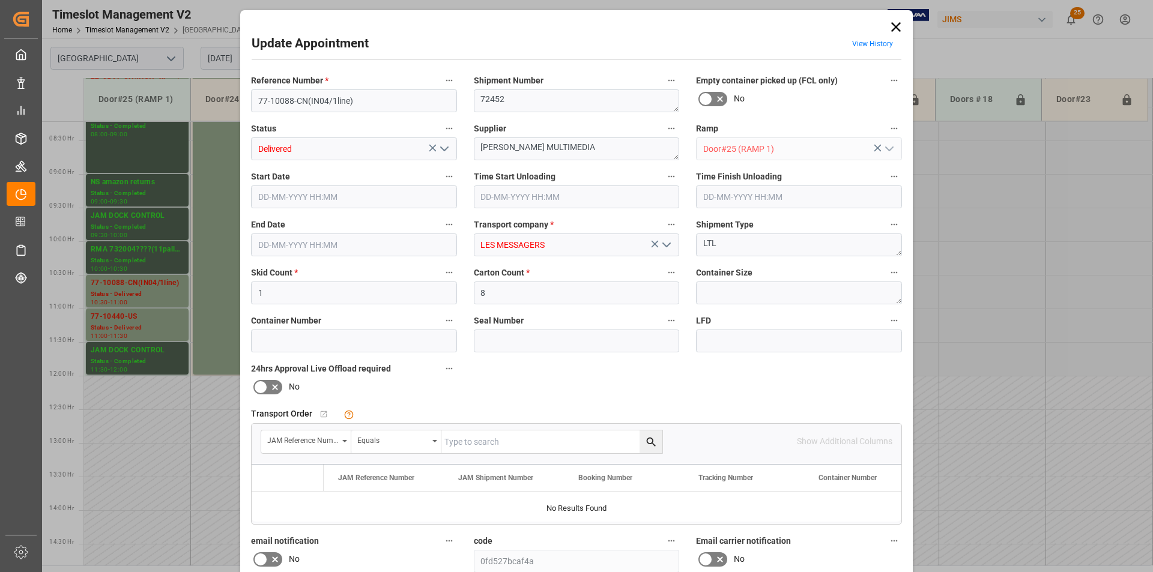
type input "[DATE] 17:56"
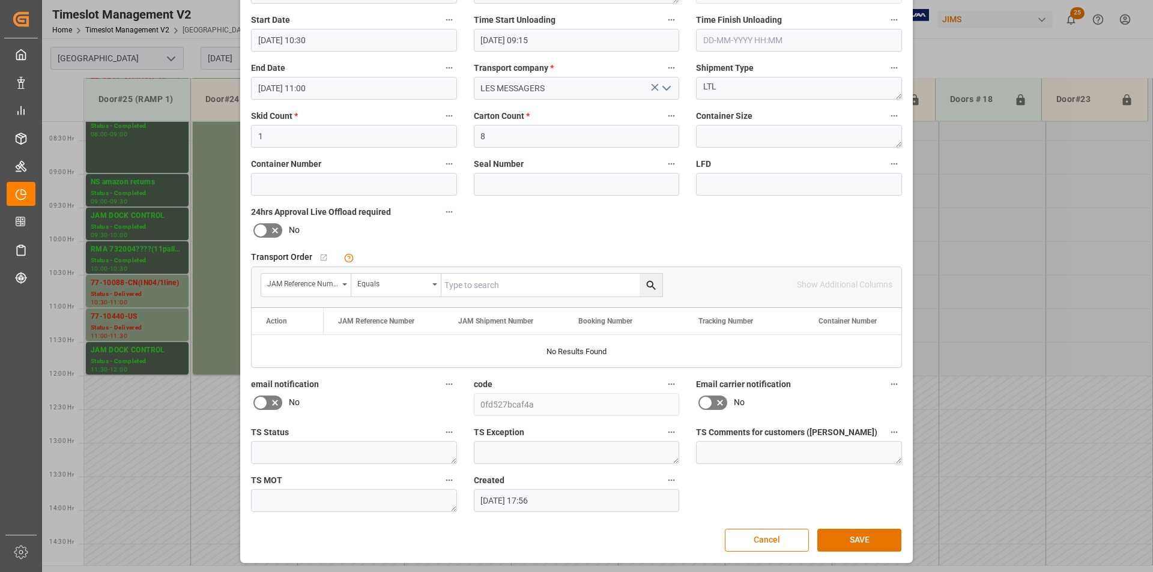
scroll to position [158, 0]
click at [272, 396] on icon at bounding box center [275, 401] width 14 height 14
click at [0, 0] on input "checkbox" at bounding box center [0, 0] width 0 height 0
click at [255, 400] on icon at bounding box center [260, 401] width 14 height 14
click at [0, 0] on input "checkbox" at bounding box center [0, 0] width 0 height 0
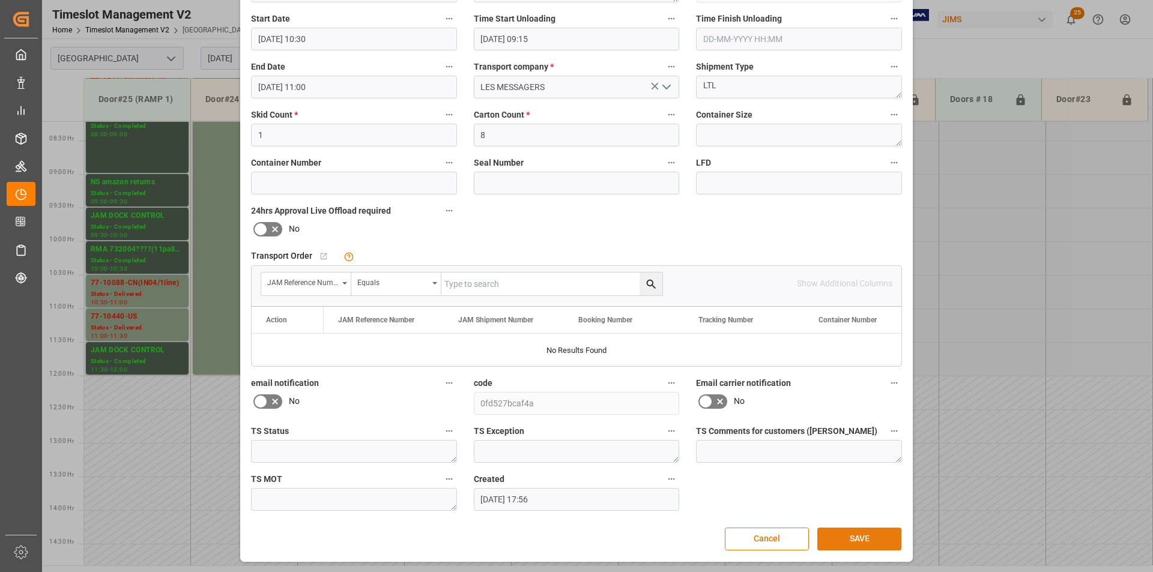
click at [850, 537] on button "SAVE" at bounding box center [859, 539] width 84 height 23
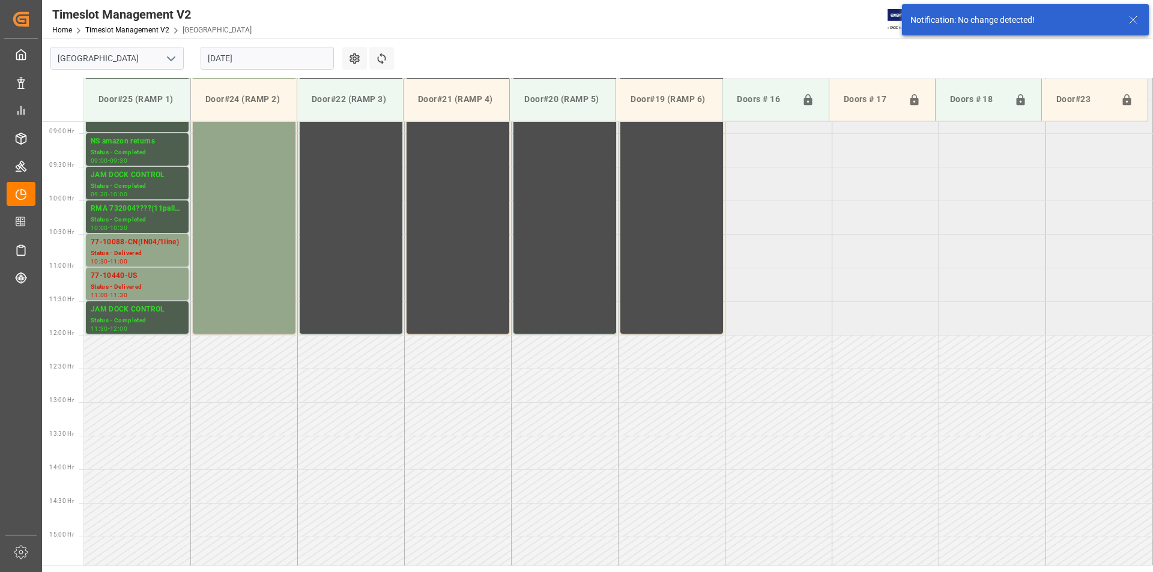
scroll to position [598, 0]
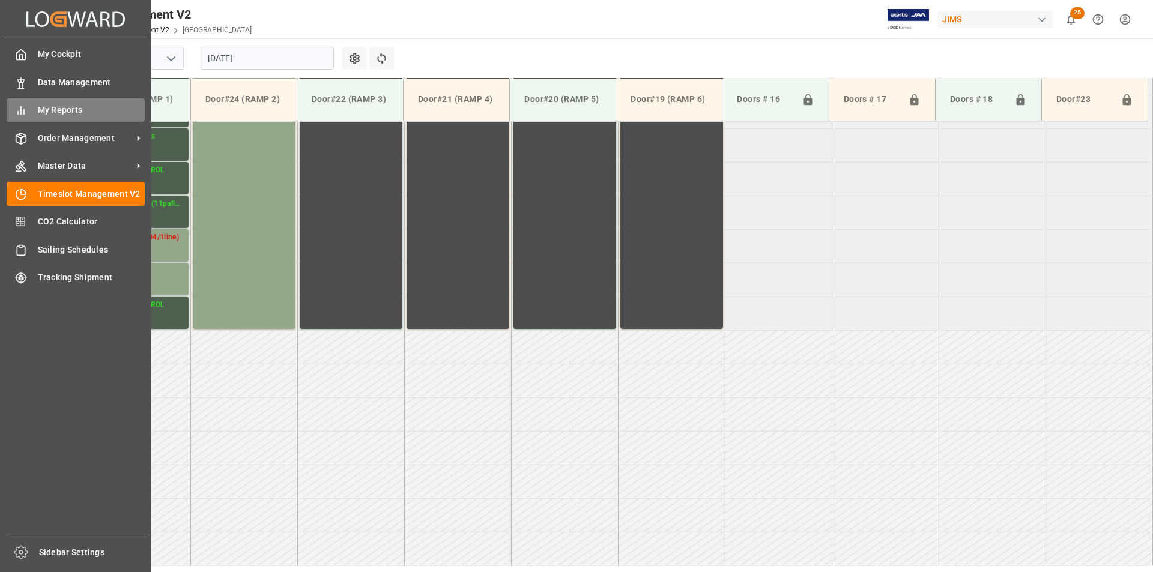
click at [20, 109] on icon at bounding box center [21, 110] width 12 height 12
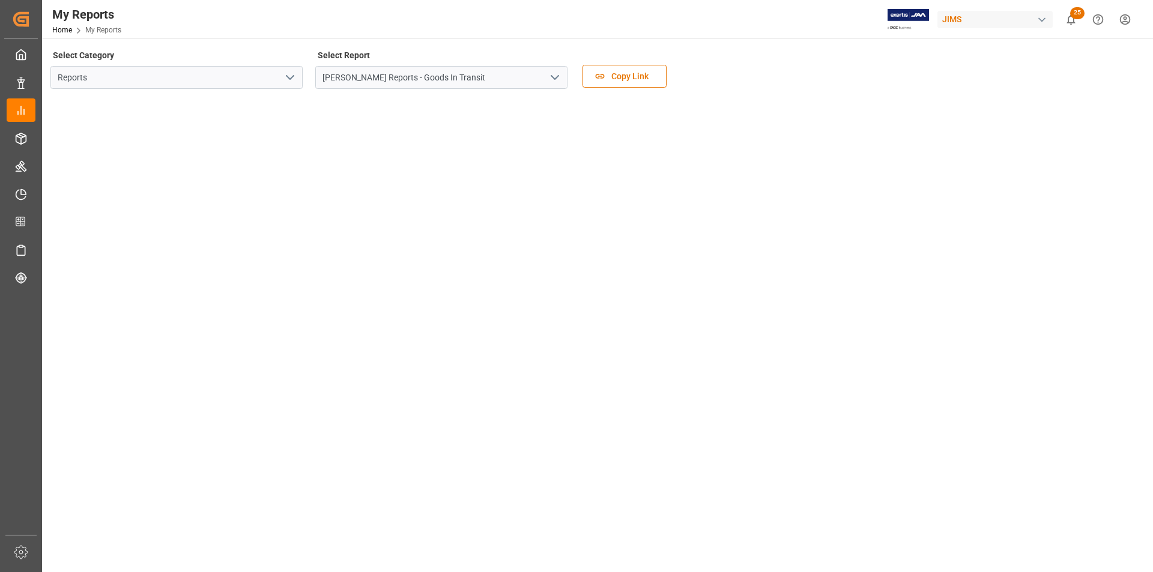
click at [557, 76] on polyline "open menu" at bounding box center [554, 78] width 7 height 4
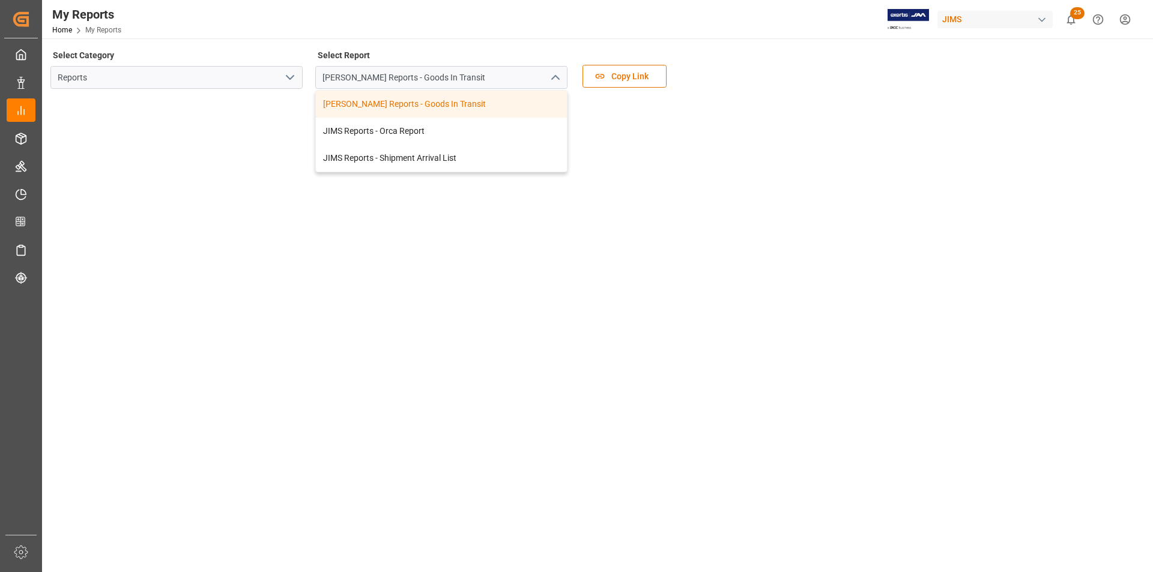
click at [289, 82] on icon "open menu" at bounding box center [290, 77] width 14 height 14
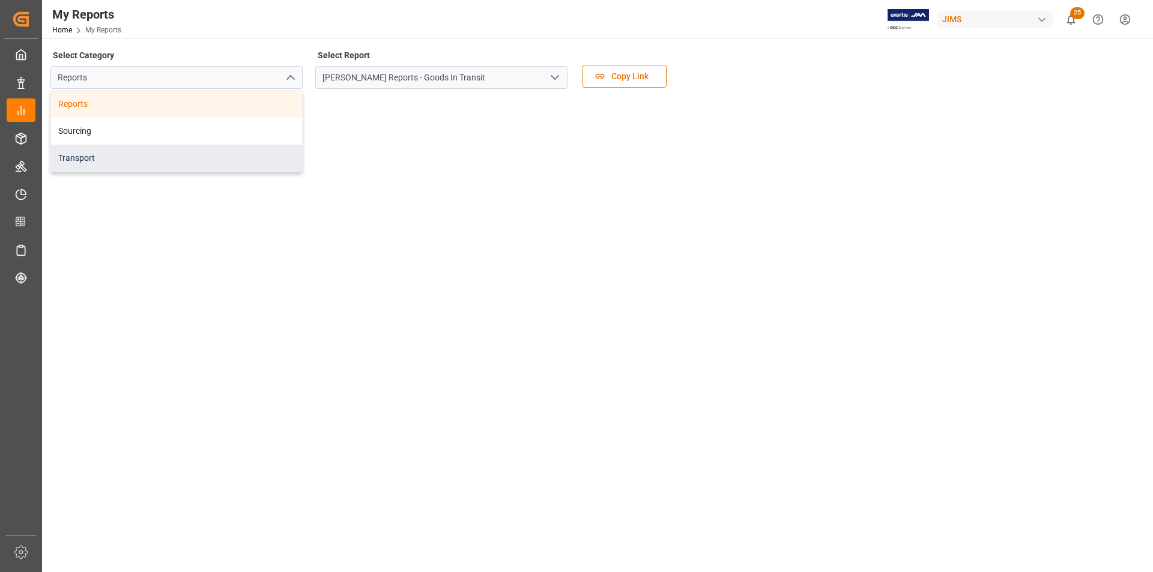
click at [232, 161] on div "Transport" at bounding box center [176, 158] width 251 height 27
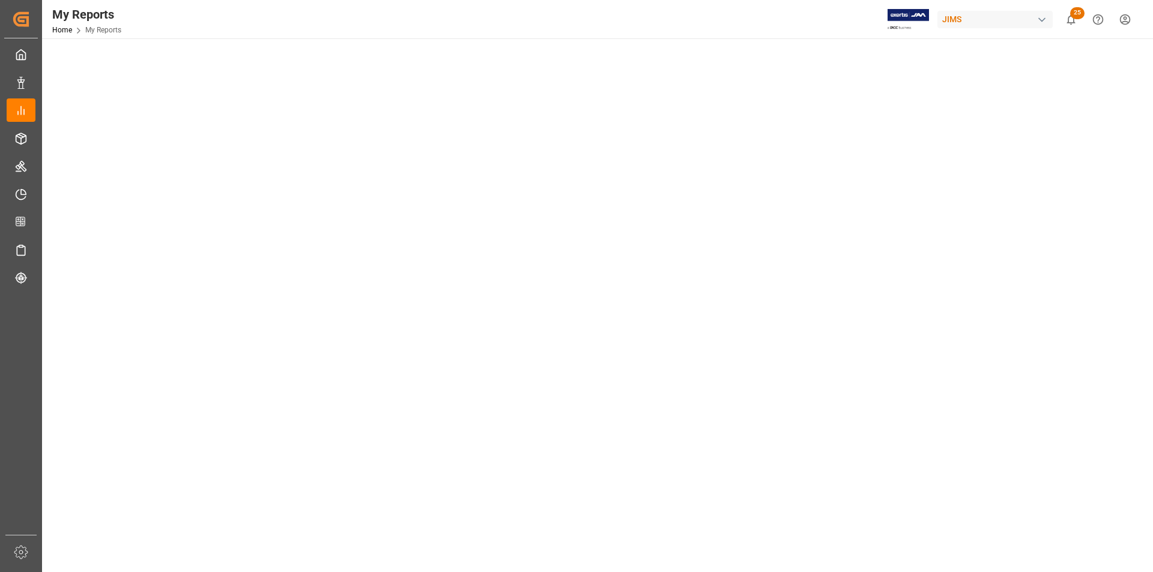
scroll to position [120, 0]
